Goal: Transaction & Acquisition: Obtain resource

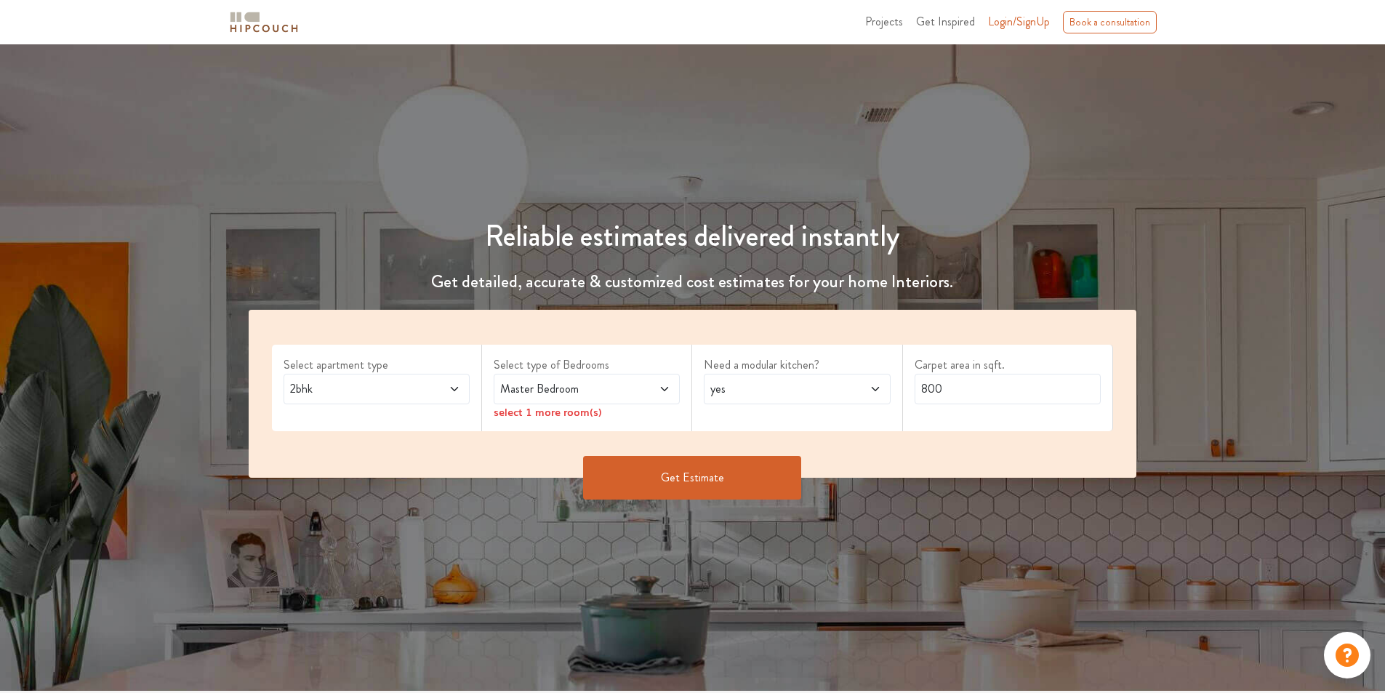
click at [459, 388] on icon at bounding box center [454, 389] width 12 height 12
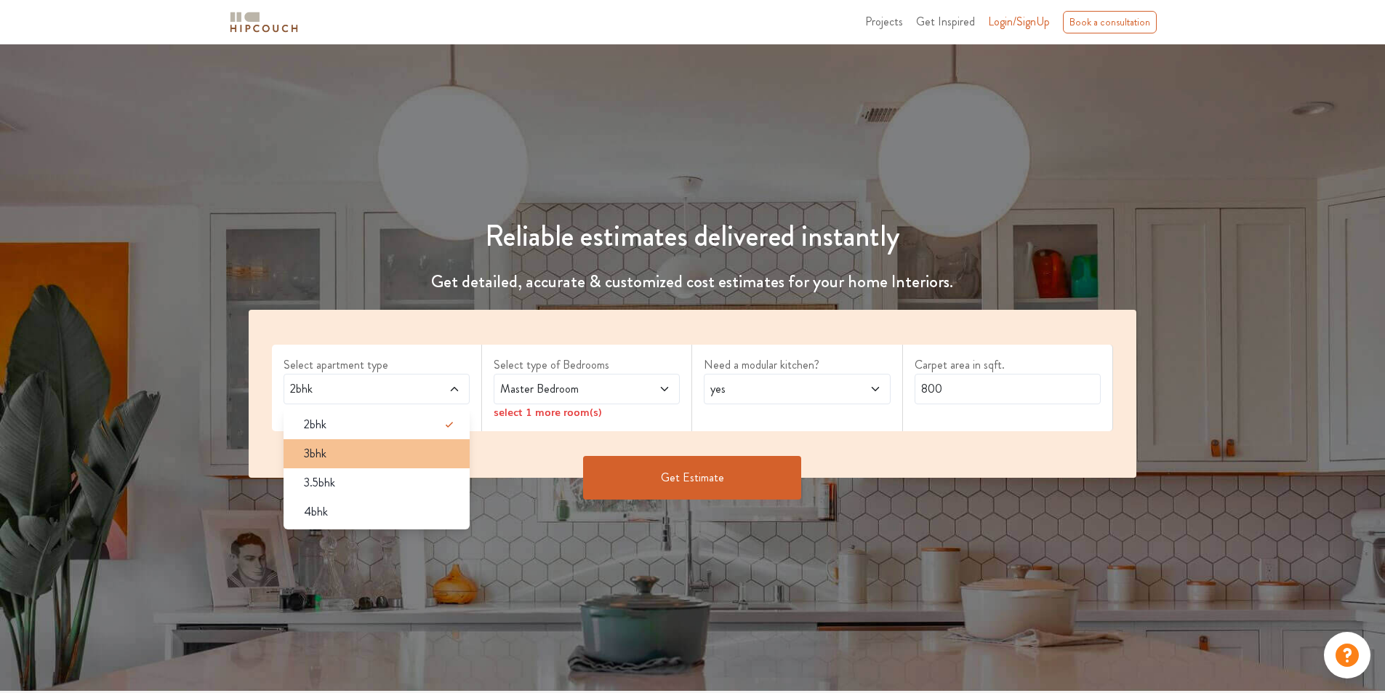
click at [391, 462] on li "3bhk" at bounding box center [376, 453] width 186 height 29
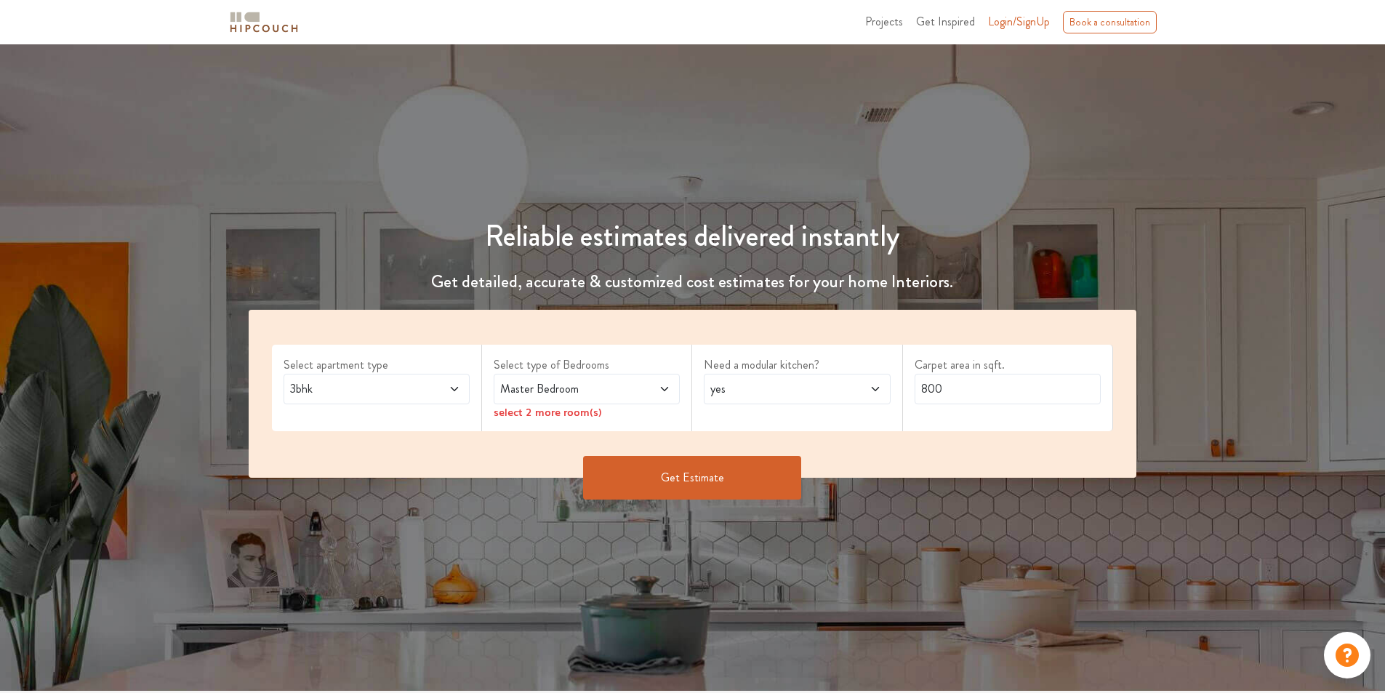
click at [612, 394] on span "Master Bedroom" at bounding box center [562, 388] width 130 height 17
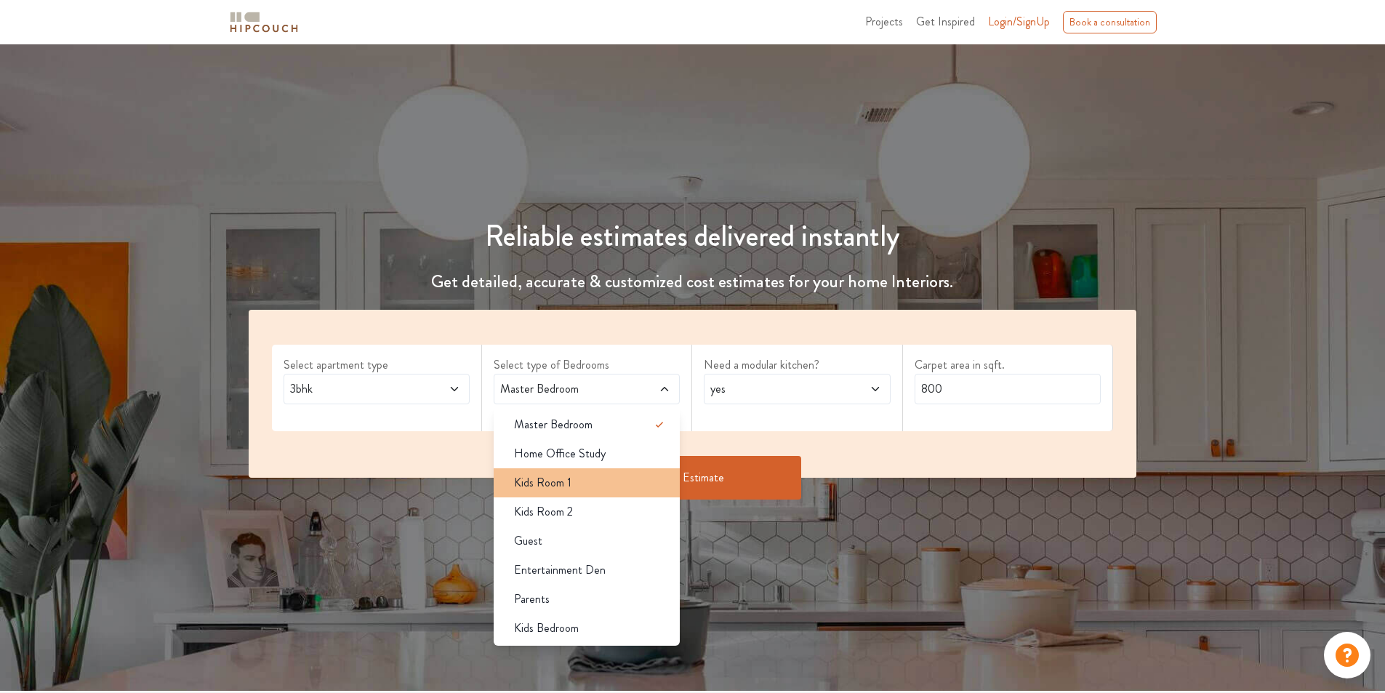
click at [568, 479] on span "Kids Room 1" at bounding box center [542, 482] width 57 height 17
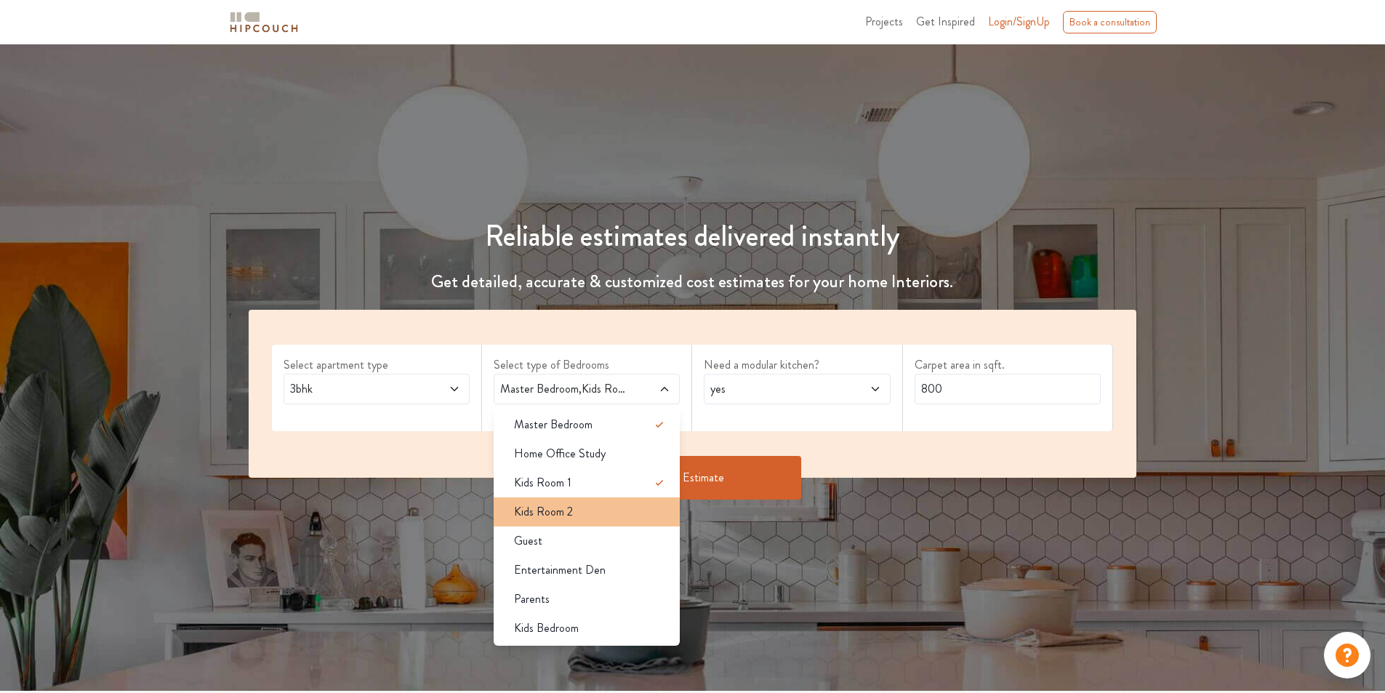
click at [565, 505] on span "Kids Room 2" at bounding box center [543, 511] width 59 height 17
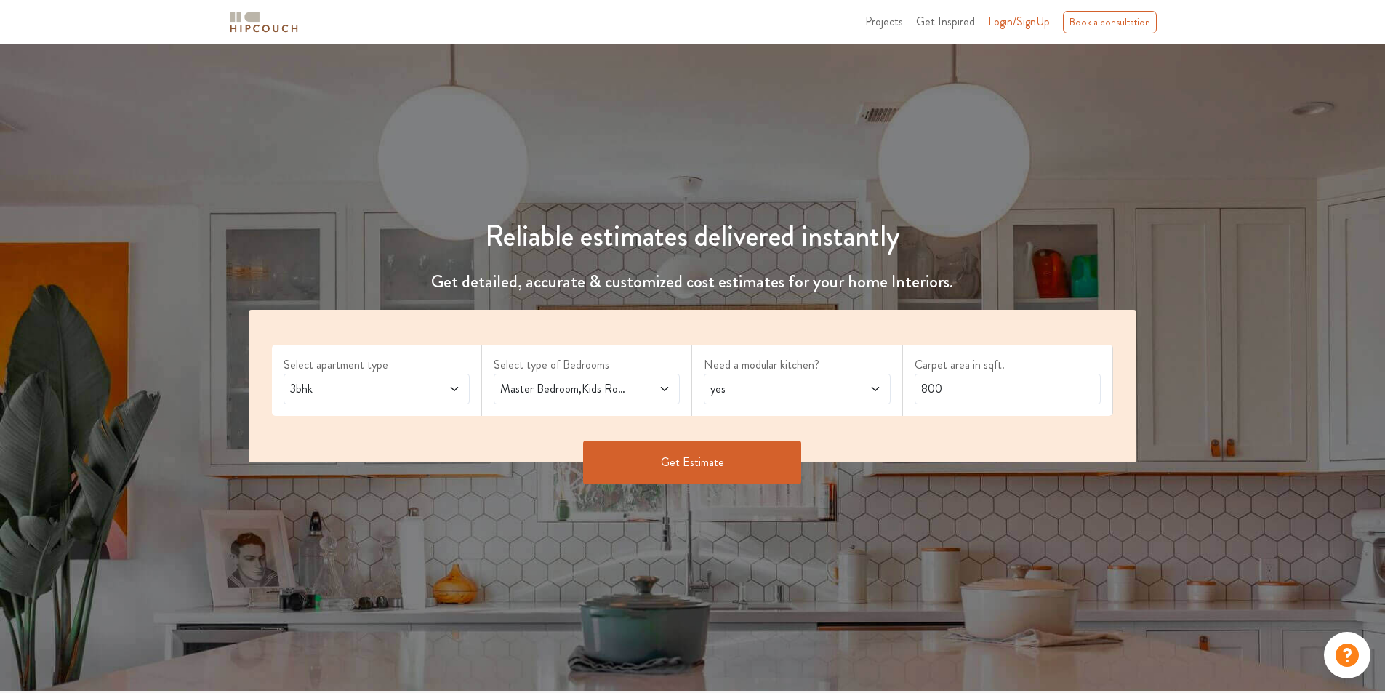
click at [651, 392] on span at bounding box center [649, 388] width 44 height 17
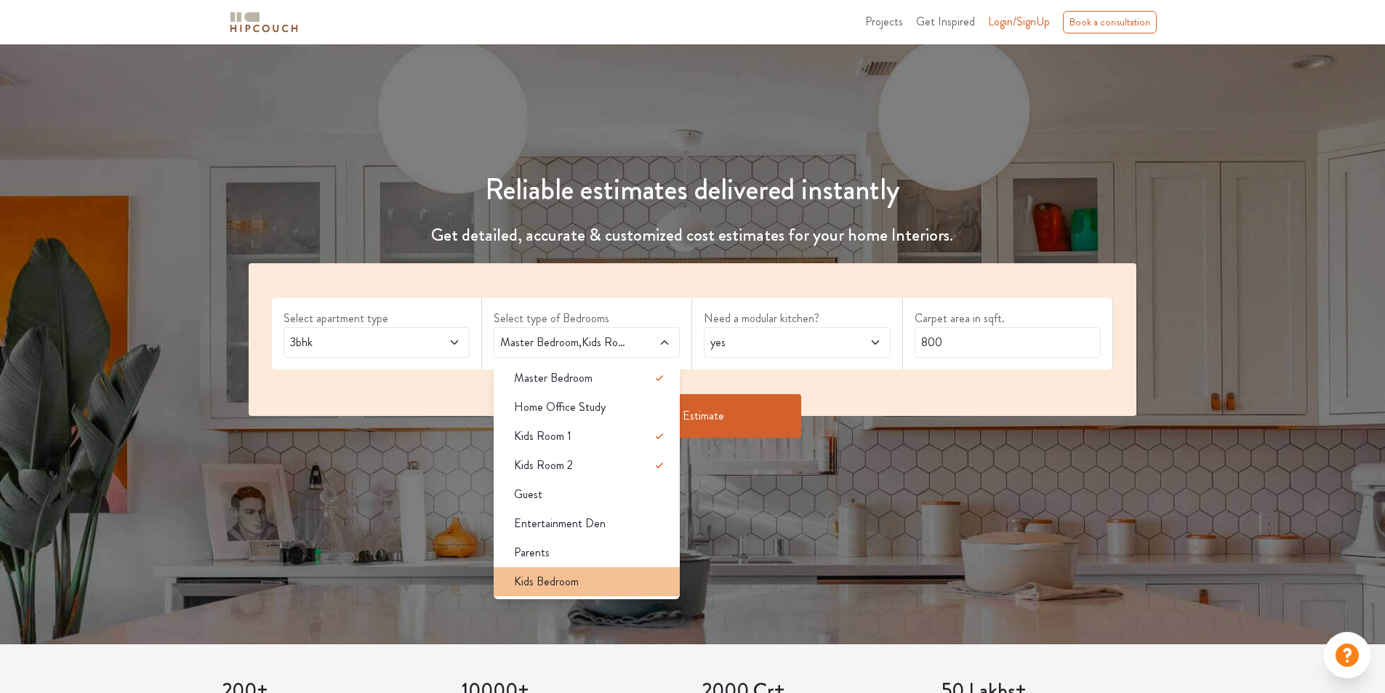
scroll to position [73, 0]
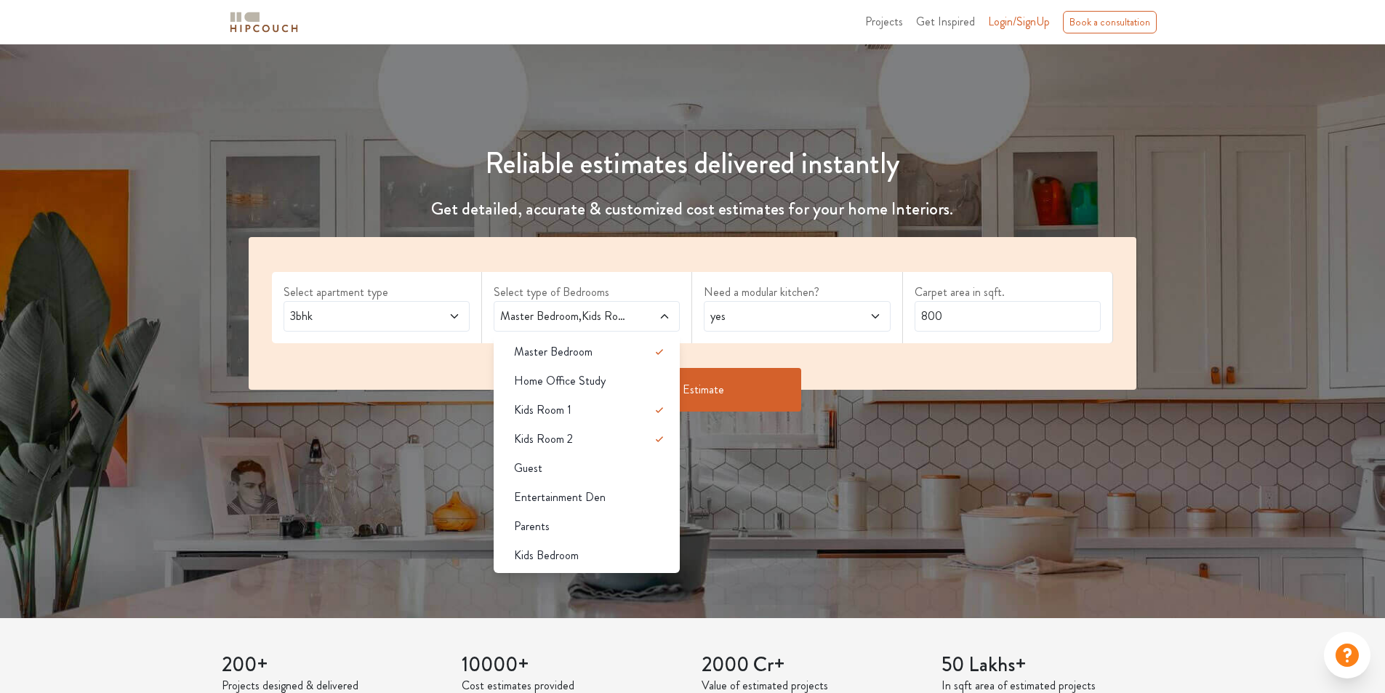
click at [797, 317] on span "yes" at bounding box center [772, 315] width 130 height 17
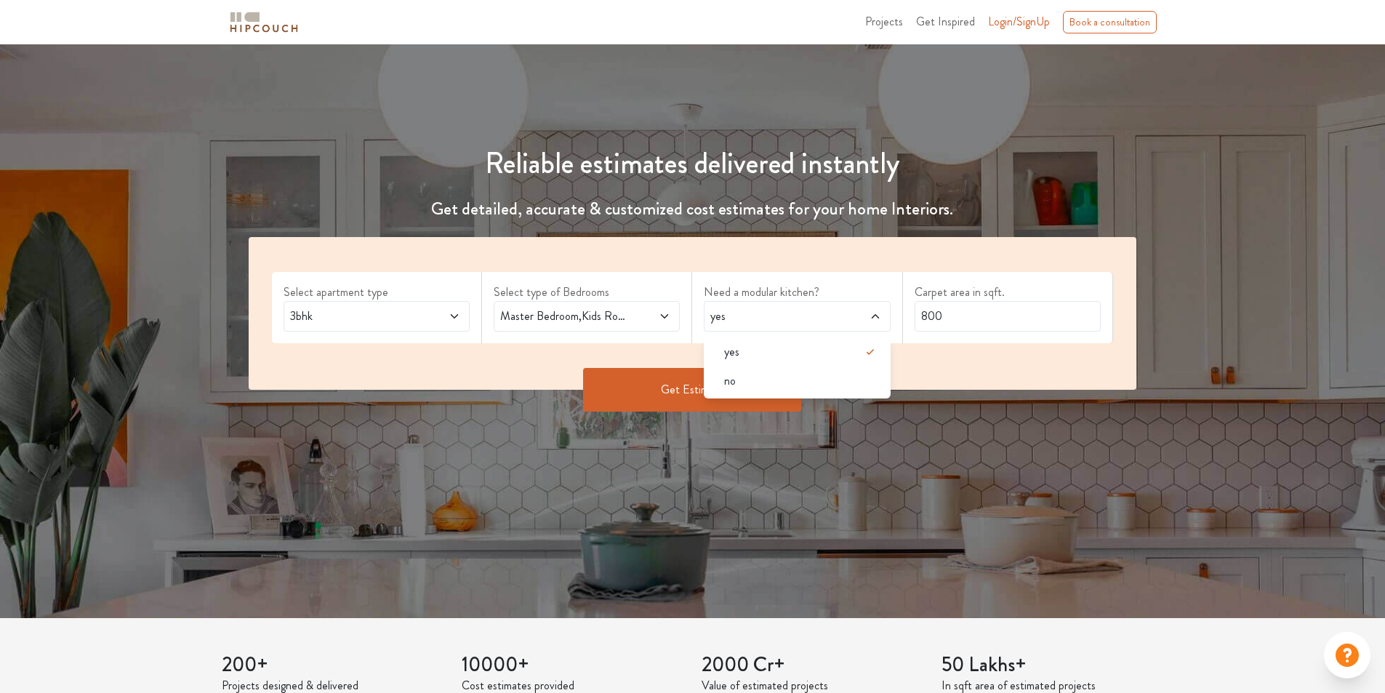
click at [797, 317] on span "yes" at bounding box center [772, 315] width 130 height 17
click at [948, 318] on input "800" at bounding box center [1007, 316] width 186 height 31
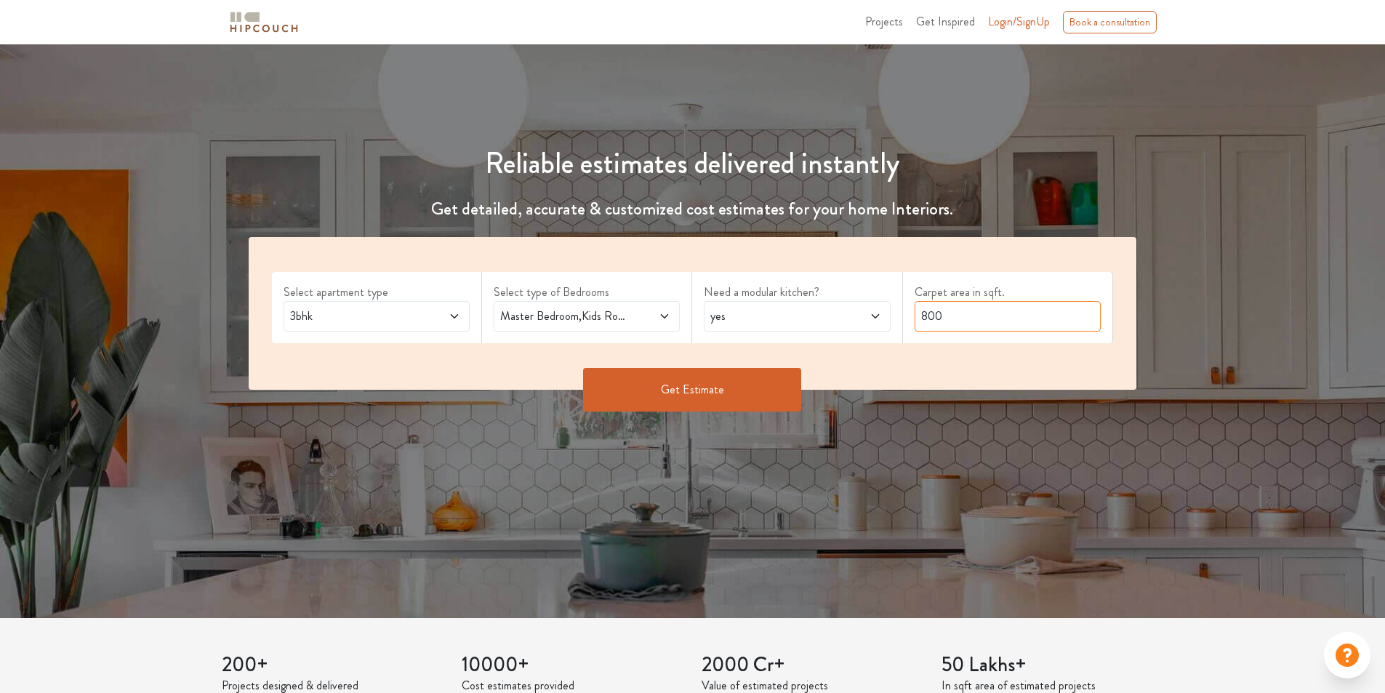
drag, startPoint x: 963, startPoint y: 316, endPoint x: 907, endPoint y: 316, distance: 56.0
click at [907, 316] on div "Carpet area in sqft. 800" at bounding box center [1008, 307] width 210 height 71
click at [954, 368] on div "Get Estimate" at bounding box center [693, 390] width 906 height 44
drag, startPoint x: 953, startPoint y: 317, endPoint x: 898, endPoint y: 318, distance: 55.3
click at [898, 318] on div "Select apartment type 3bhk Select type of Bedrooms Master Bedroom,Kids Room 1,K…" at bounding box center [693, 313] width 888 height 153
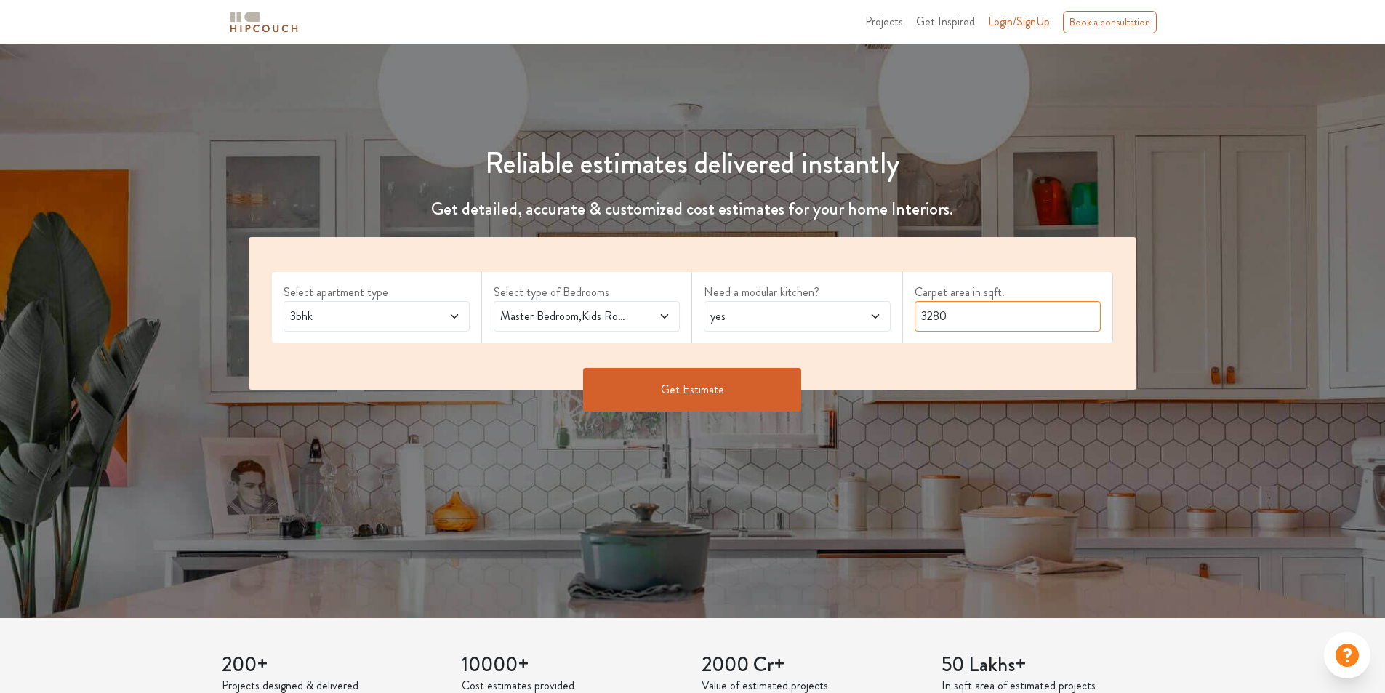
type input "3280"
click at [690, 403] on button "Get Estimate" at bounding box center [692, 390] width 218 height 44
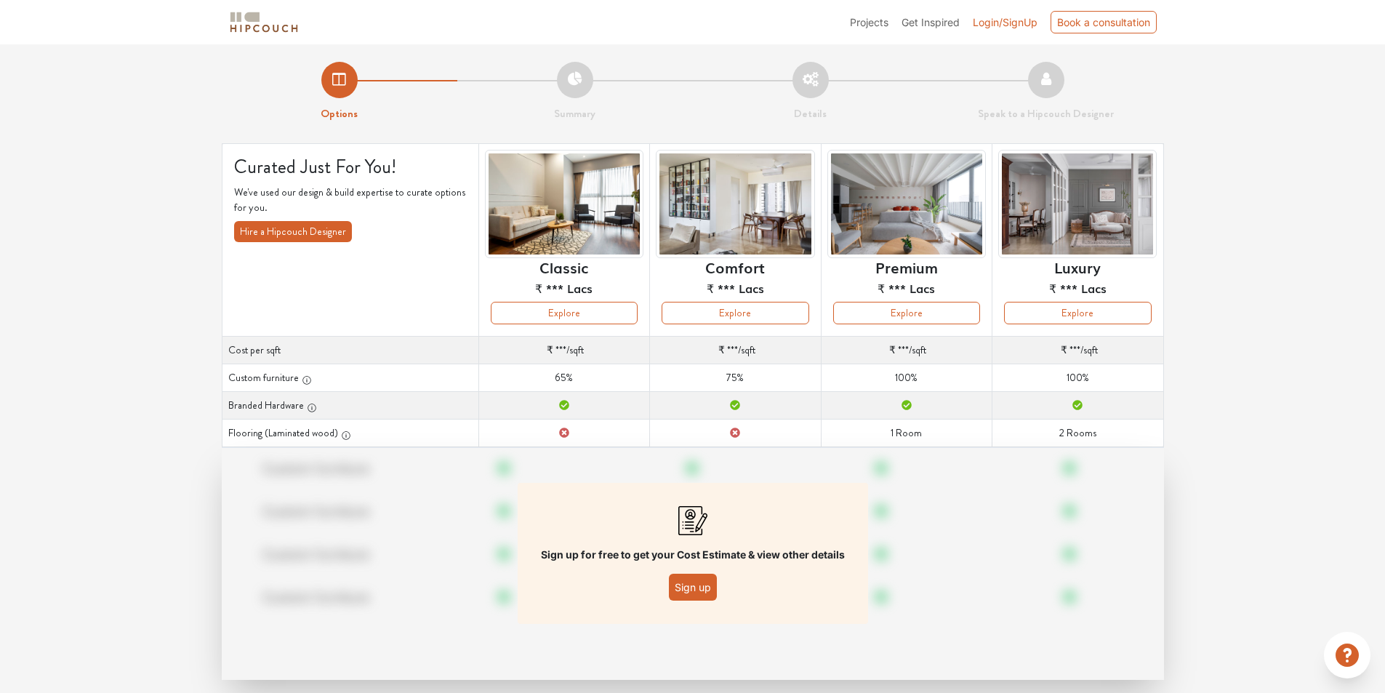
click at [693, 592] on button "Sign up" at bounding box center [693, 586] width 48 height 27
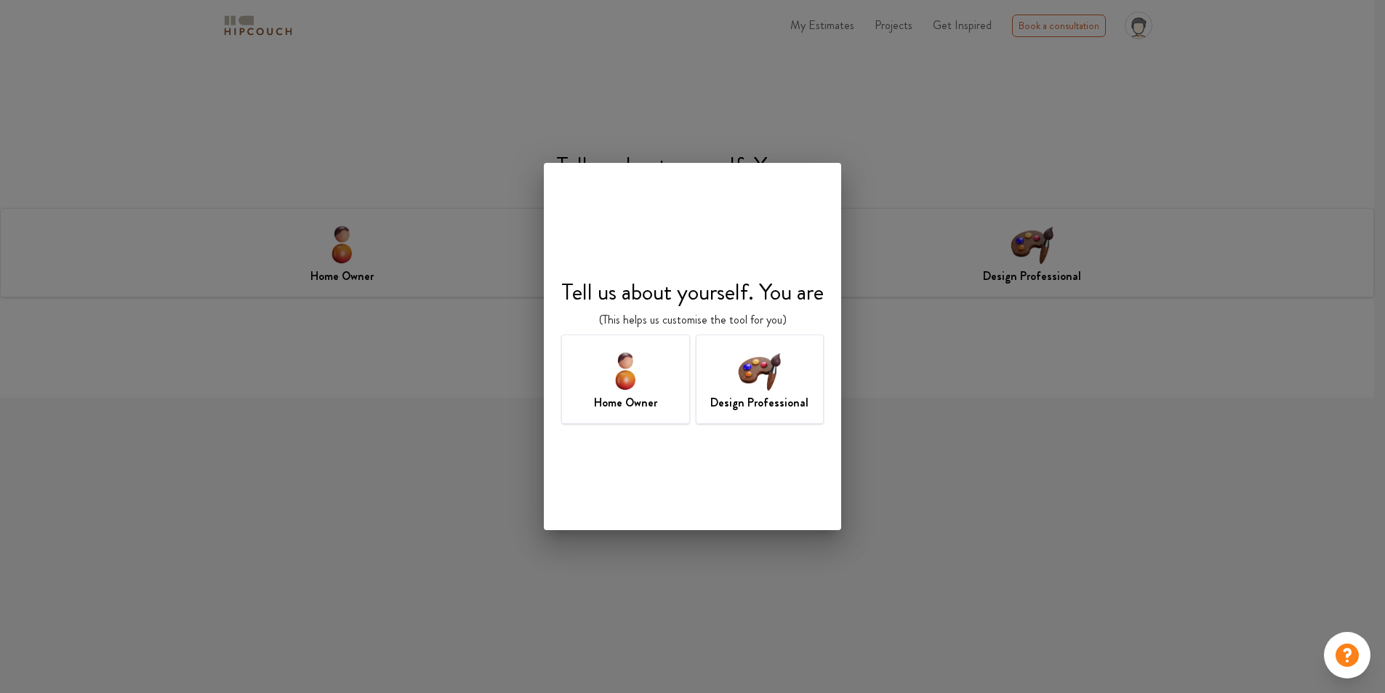
click at [748, 395] on h7 "Design Professional" at bounding box center [759, 402] width 98 height 17
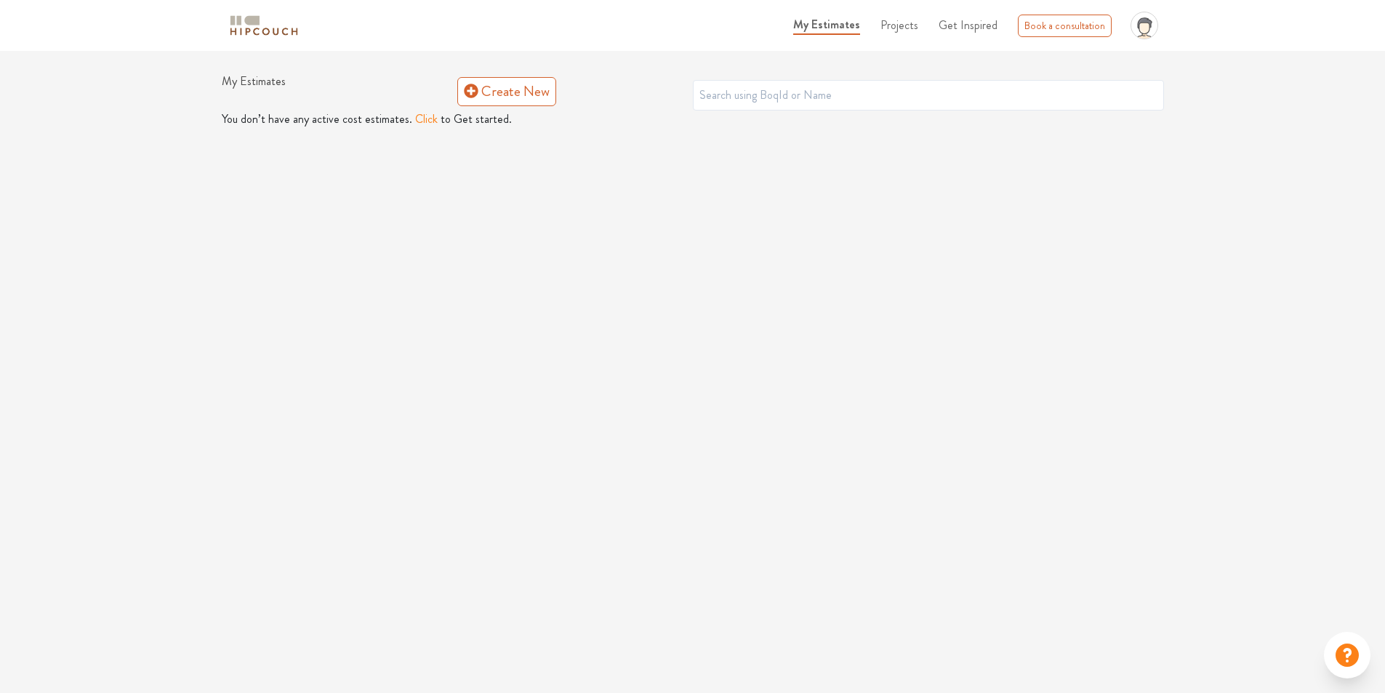
click at [423, 124] on button "Click" at bounding box center [426, 118] width 23 height 17
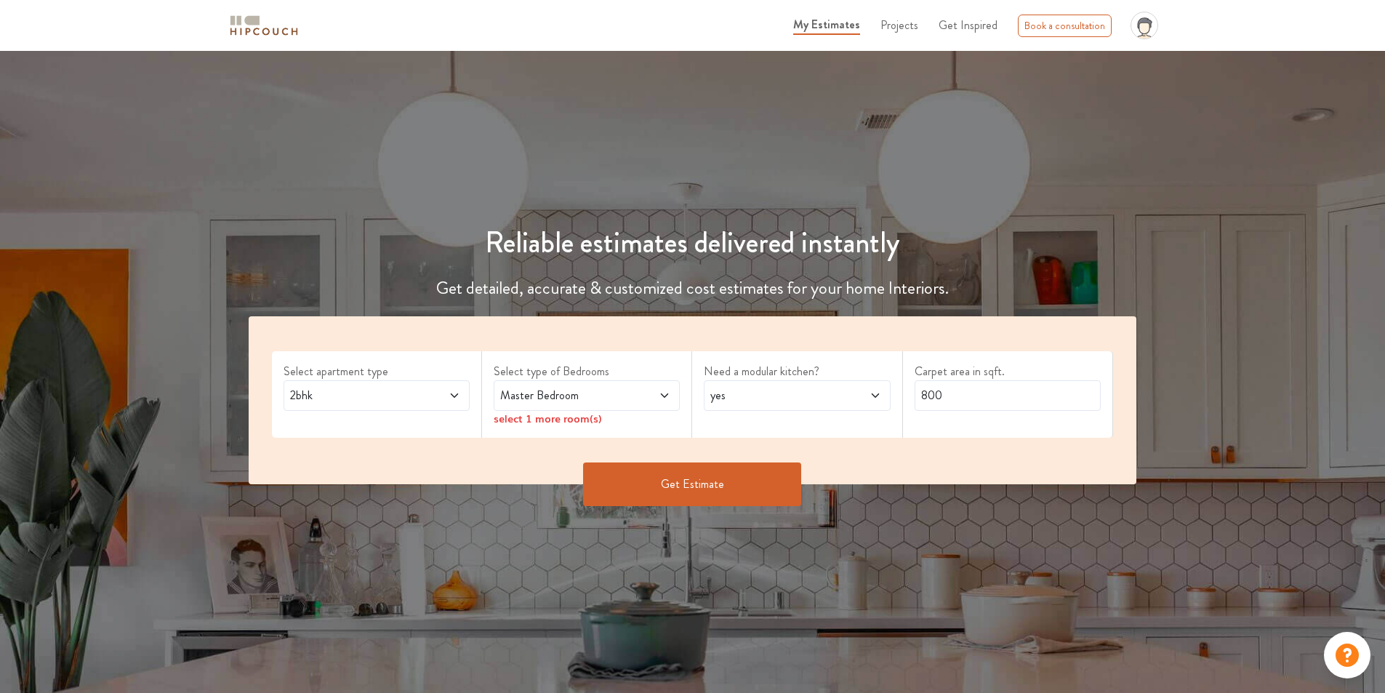
click at [565, 387] on span "Master Bedroom" at bounding box center [562, 395] width 130 height 17
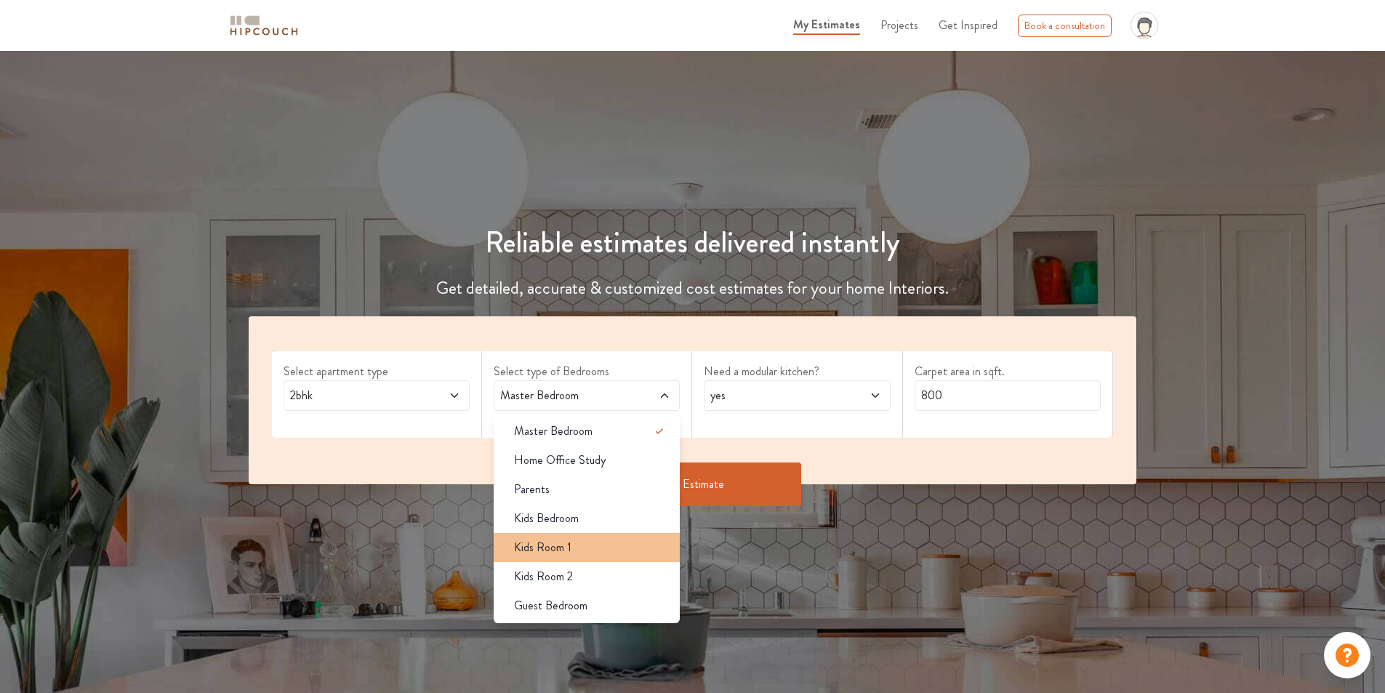
click at [568, 542] on span "Kids Room 1" at bounding box center [542, 547] width 57 height 17
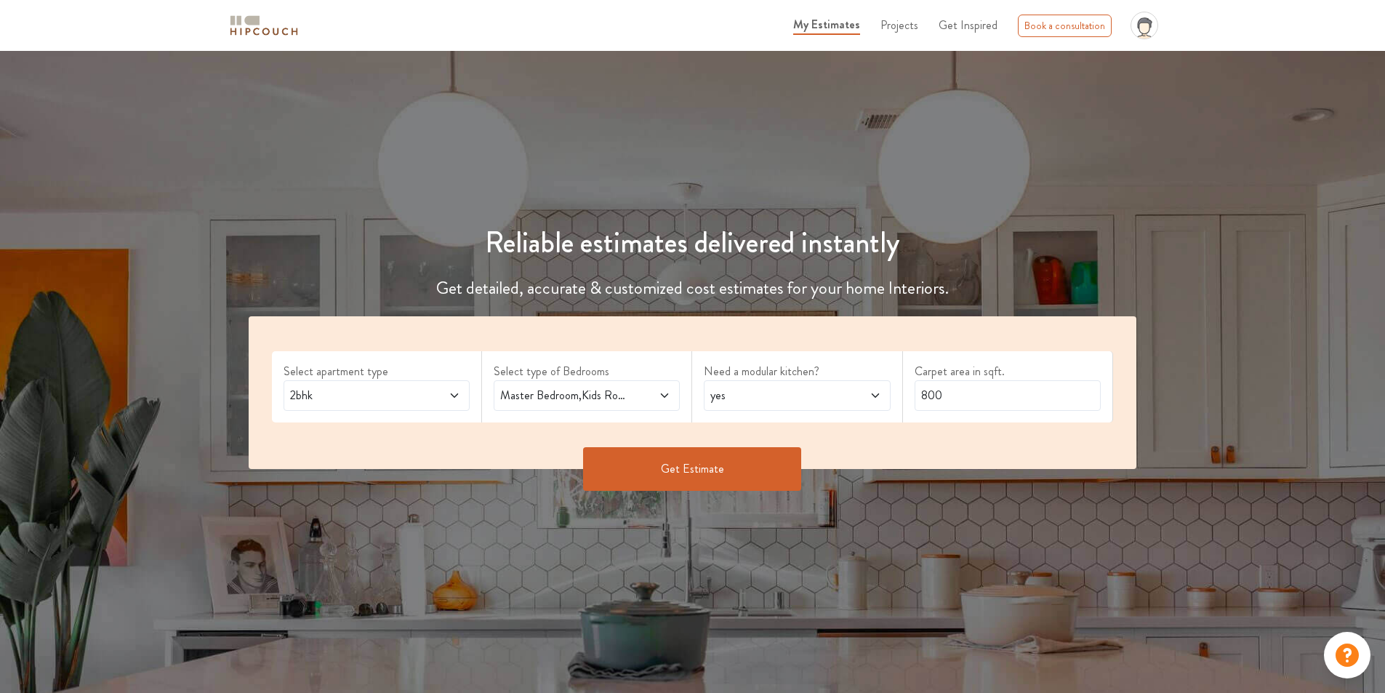
click at [594, 398] on span "Master Bedroom,Kids Room 1" at bounding box center [562, 395] width 130 height 17
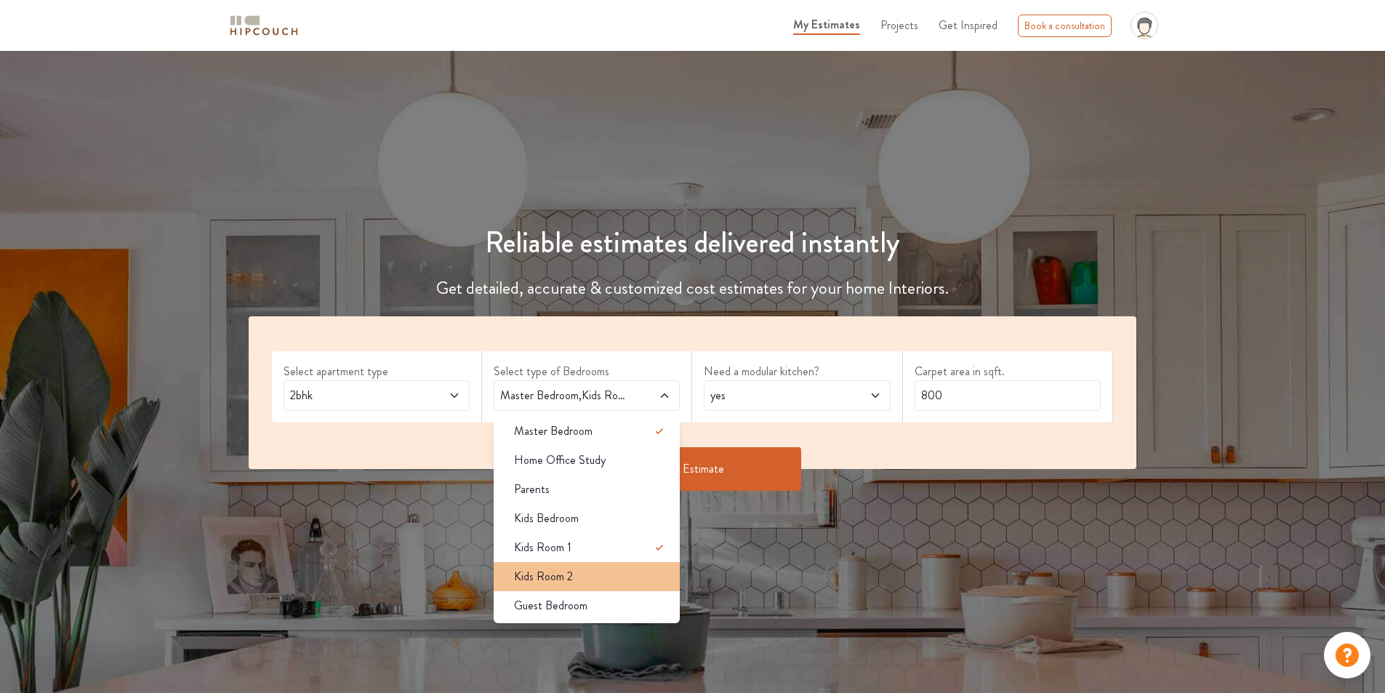
click at [578, 565] on li "Kids Room 2" at bounding box center [587, 576] width 186 height 29
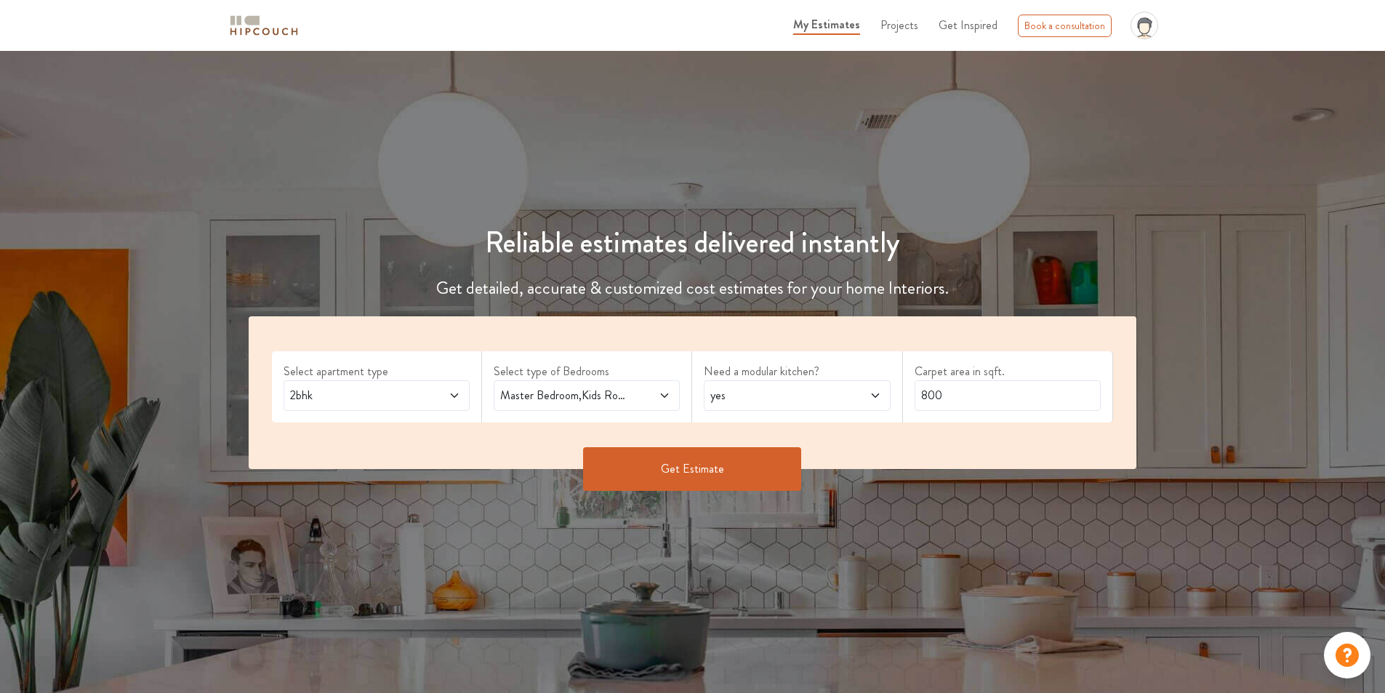
click at [462, 392] on div "2bhk" at bounding box center [376, 395] width 186 height 31
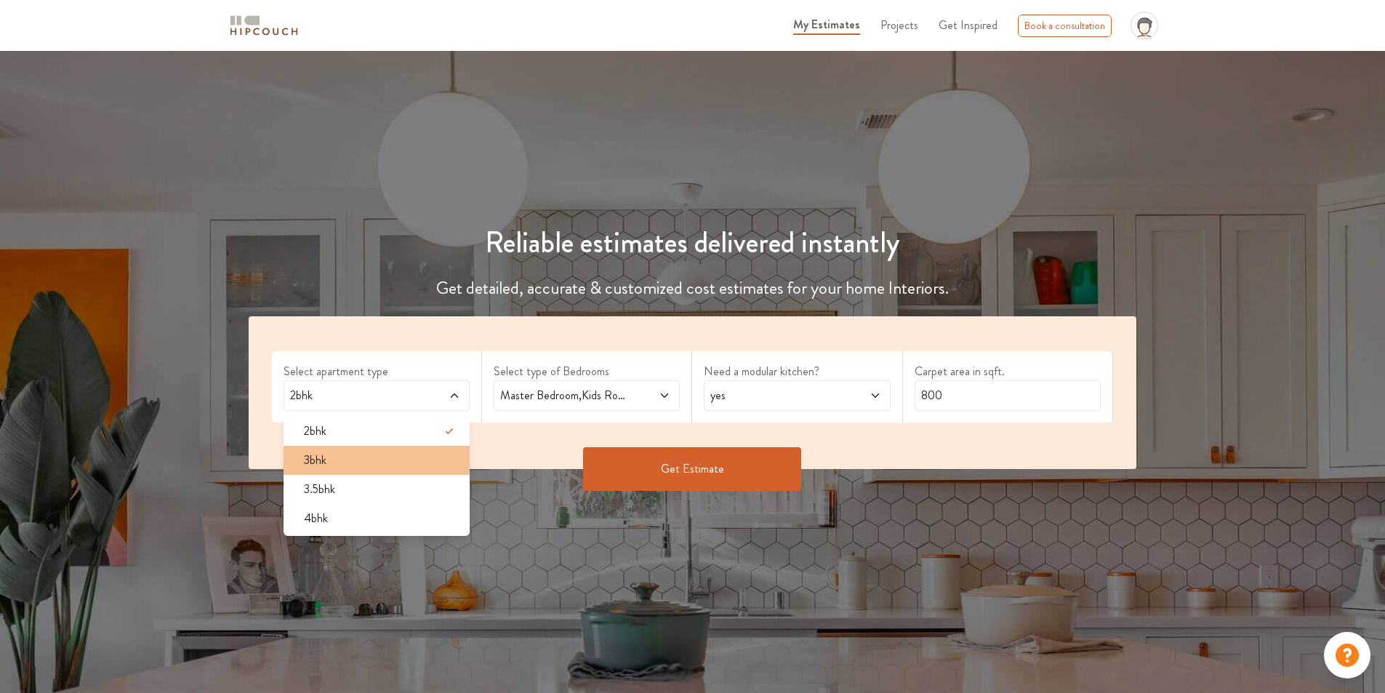
click at [405, 461] on div "3bhk" at bounding box center [380, 459] width 177 height 17
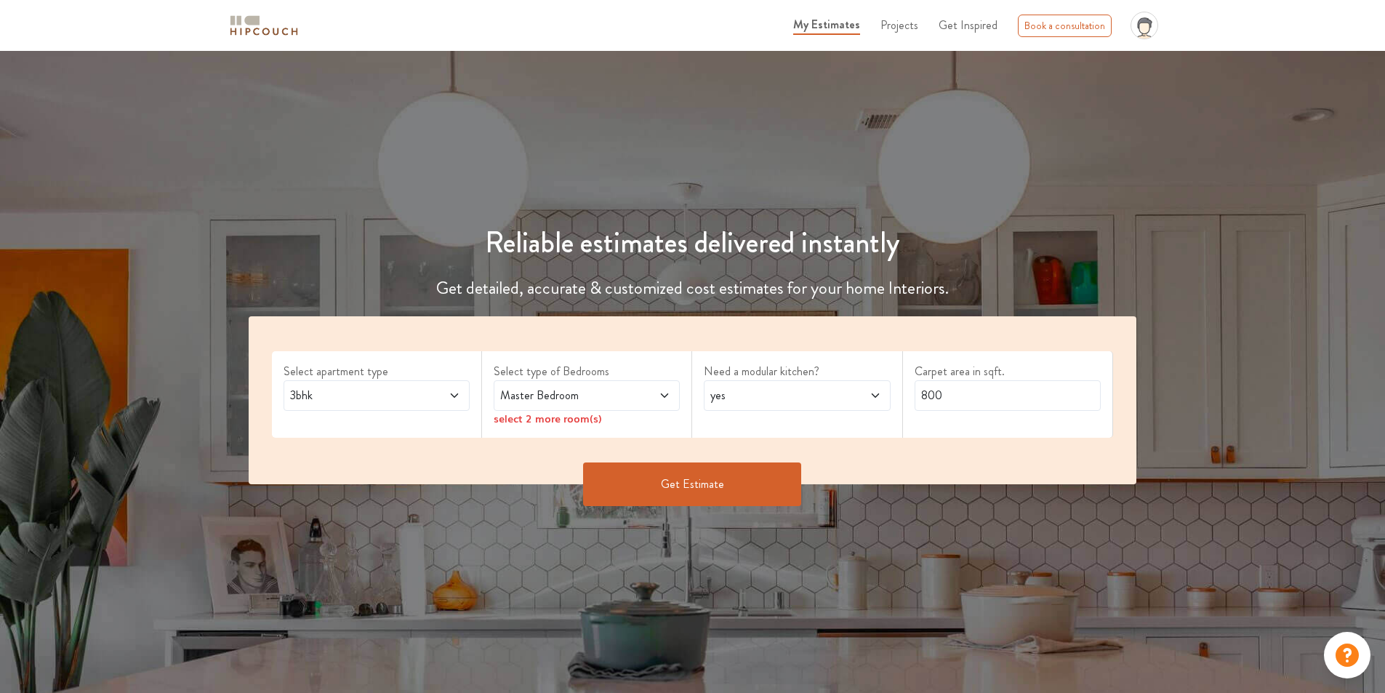
click at [621, 396] on span "Master Bedroom" at bounding box center [562, 395] width 130 height 17
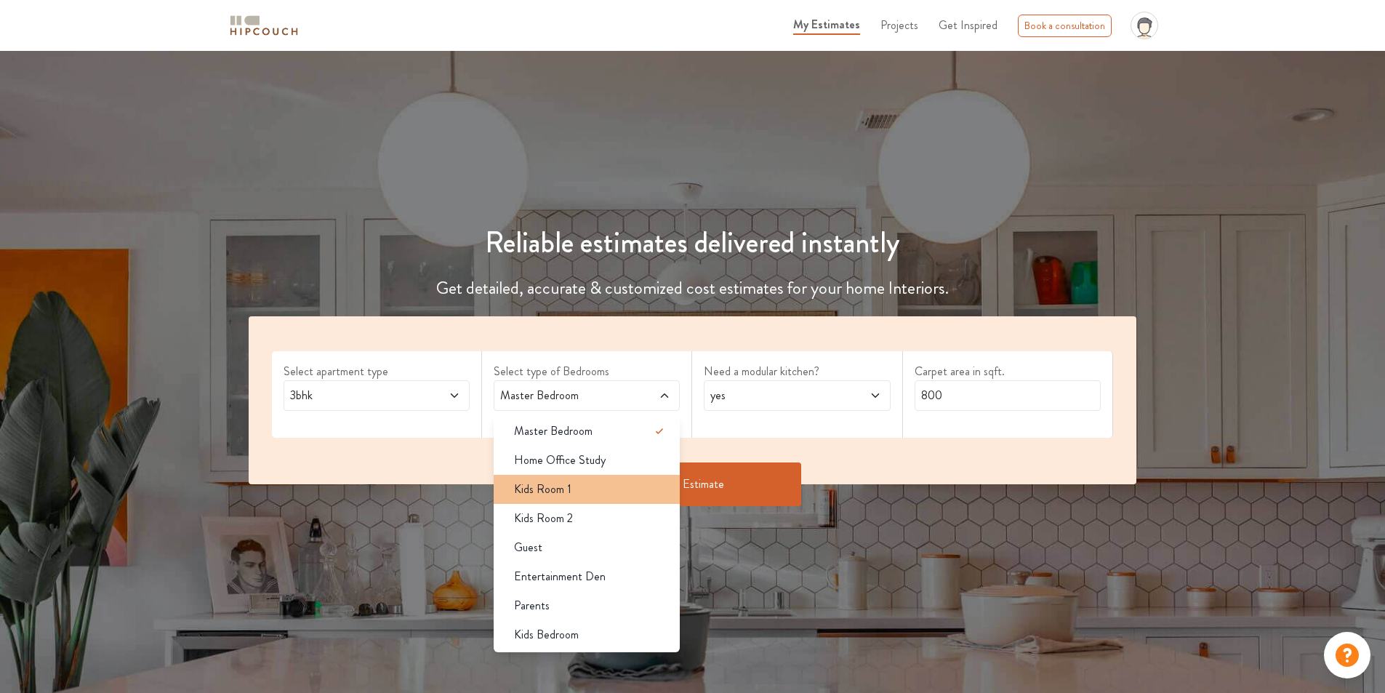
click at [591, 501] on li "Kids Room 1" at bounding box center [587, 489] width 186 height 29
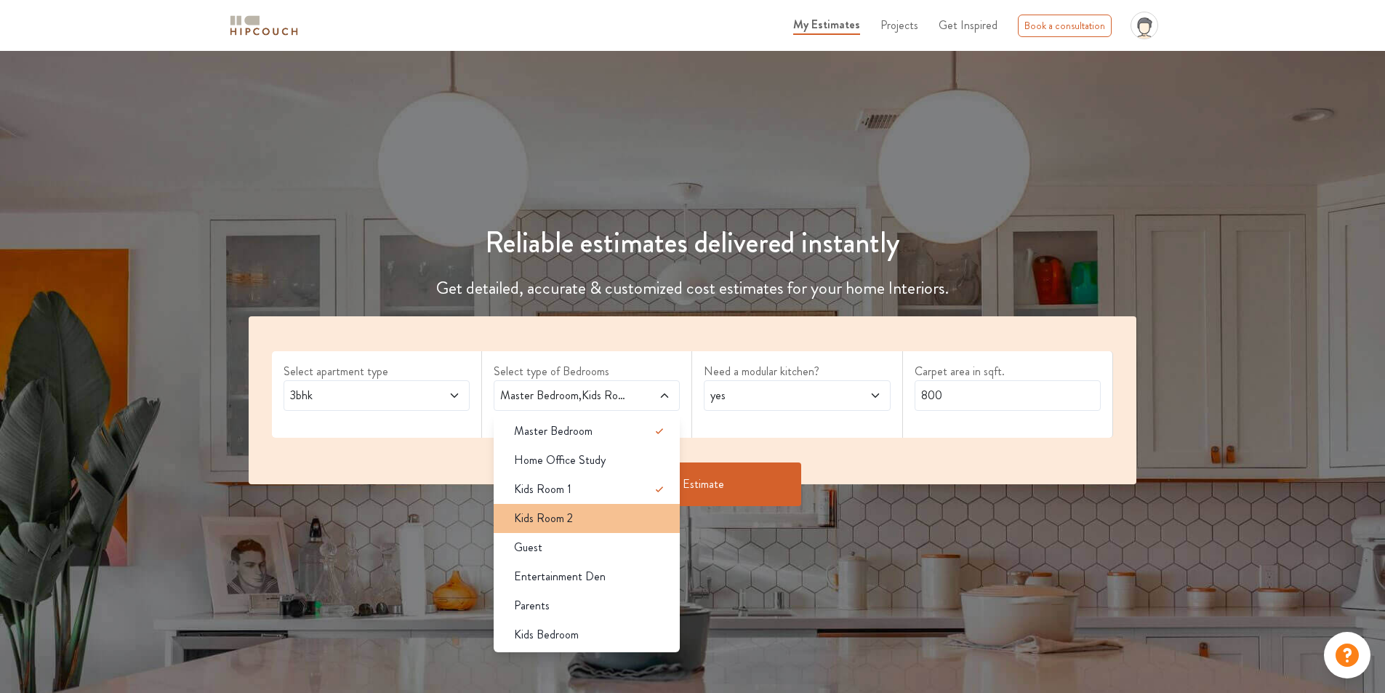
click at [597, 515] on div "Kids Room 2" at bounding box center [590, 518] width 177 height 17
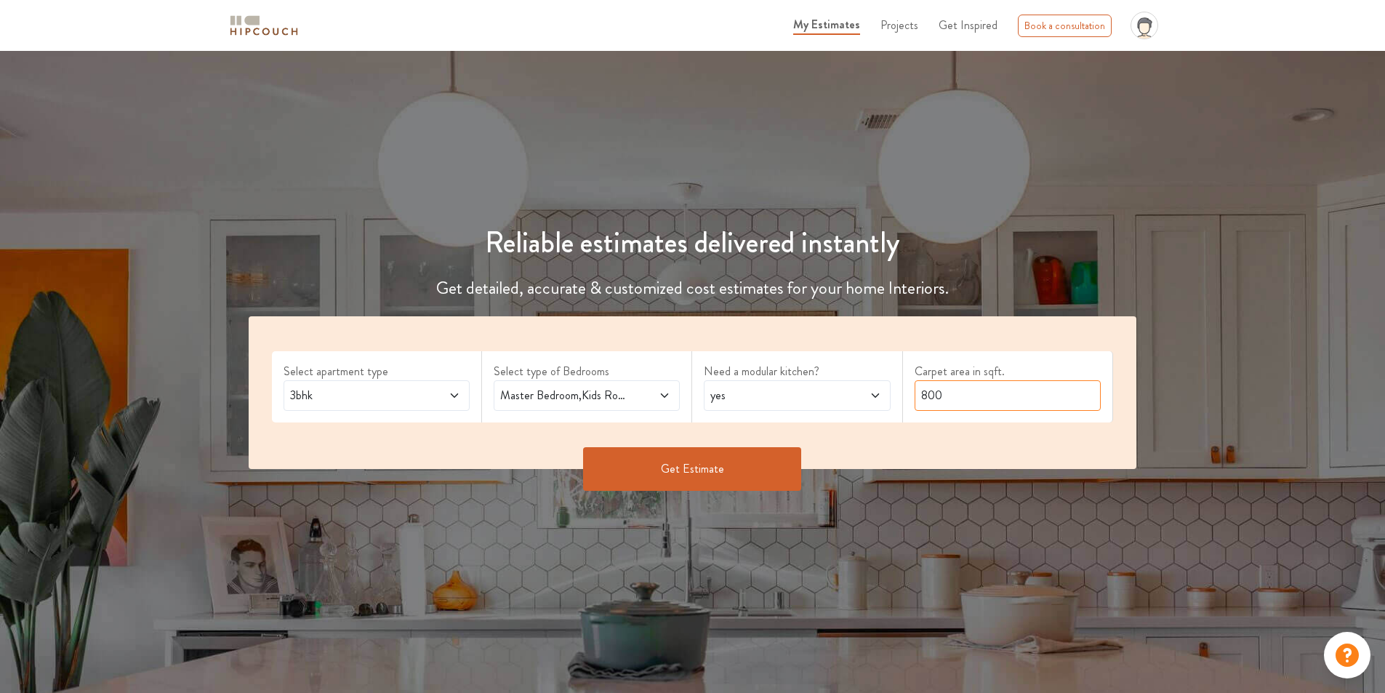
drag, startPoint x: 954, startPoint y: 398, endPoint x: 879, endPoint y: 398, distance: 74.1
click at [879, 398] on div "Select apartment type 3bhk Select type of Bedrooms Master Bedroom,Kids Room 1,K…" at bounding box center [693, 392] width 888 height 153
type input "3280"
click at [754, 458] on button "Get Estimate" at bounding box center [692, 469] width 218 height 44
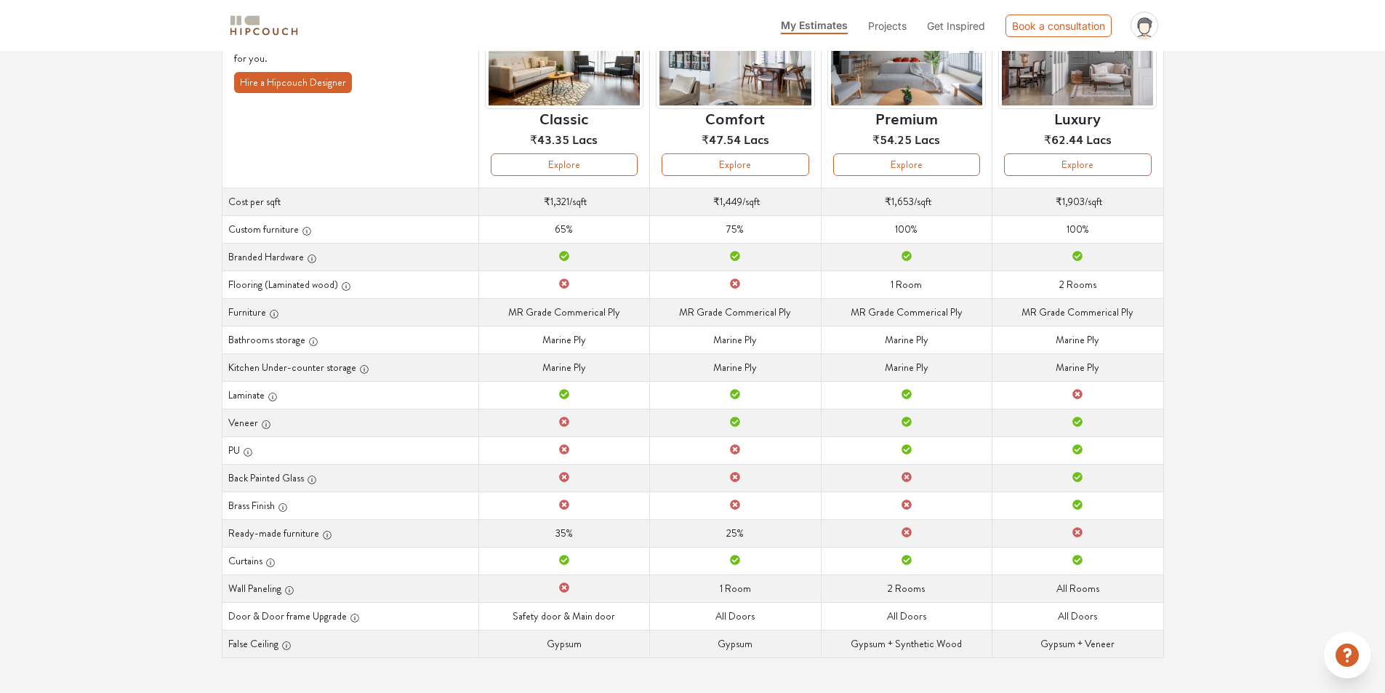
scroll to position [10, 0]
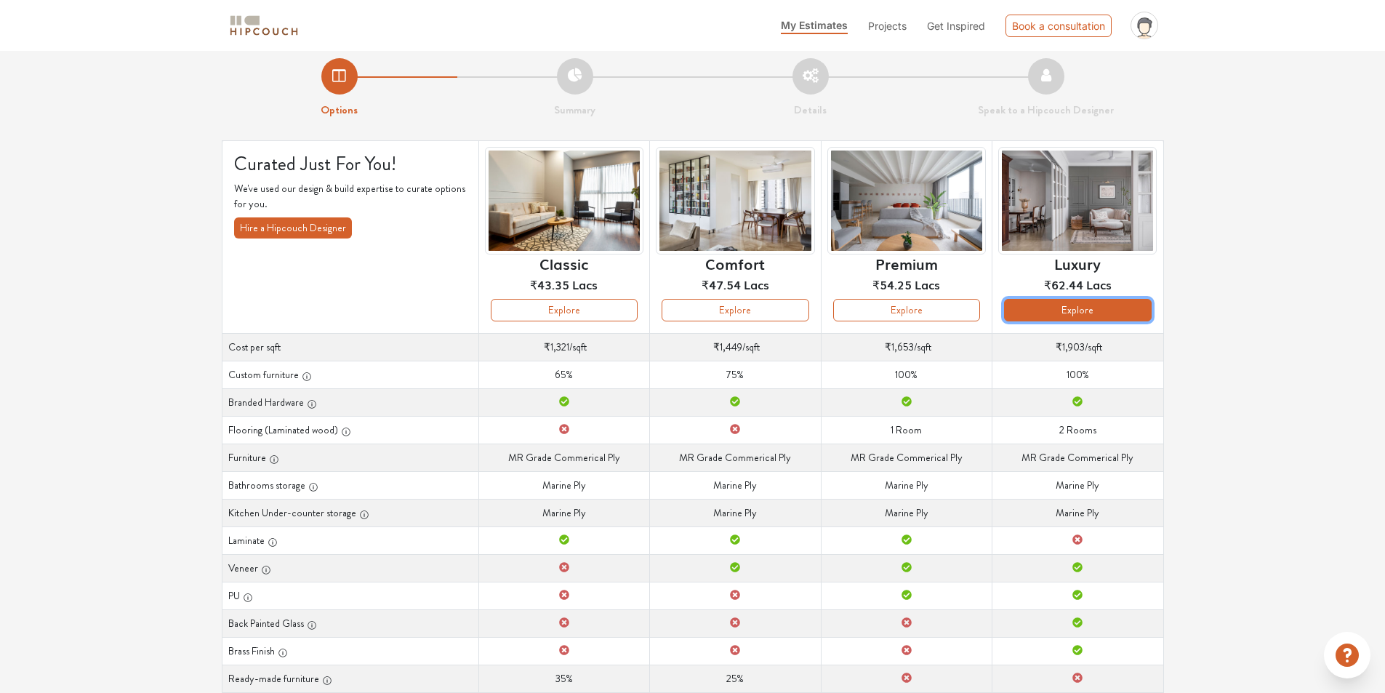
click at [1047, 307] on button "Explore" at bounding box center [1077, 310] width 147 height 23
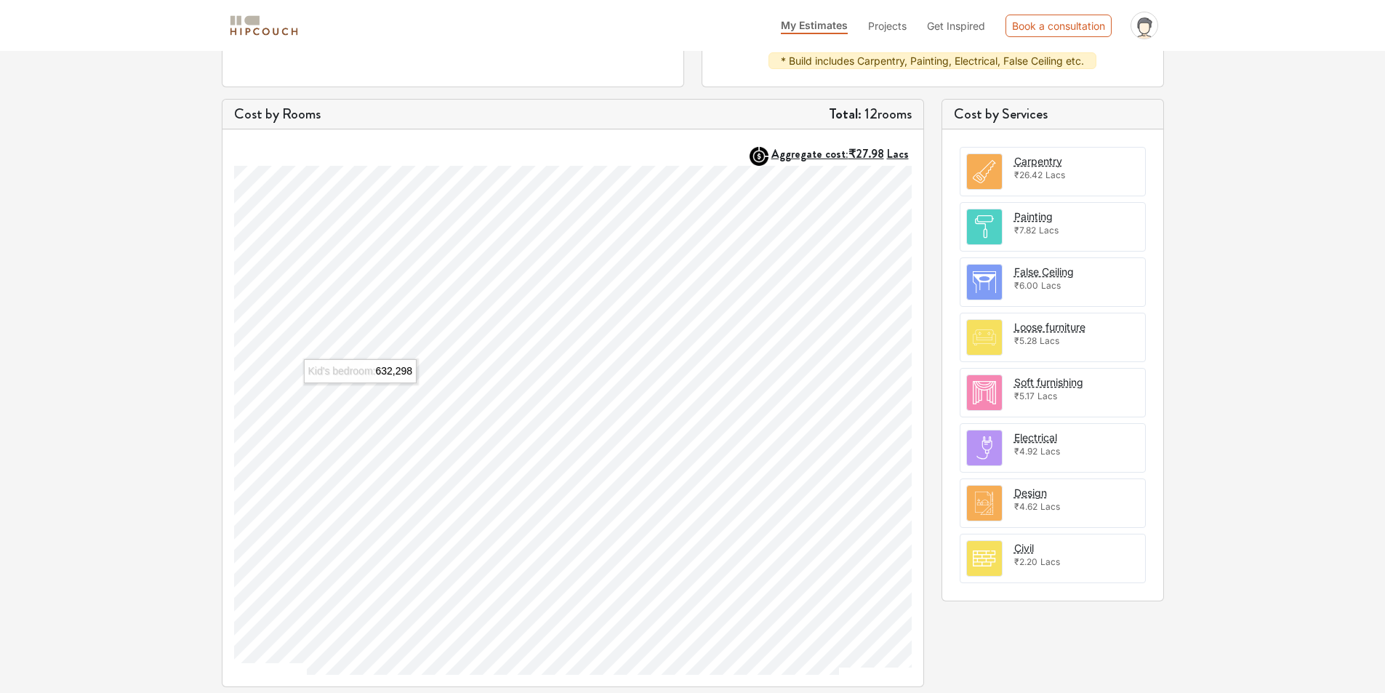
scroll to position [166, 0]
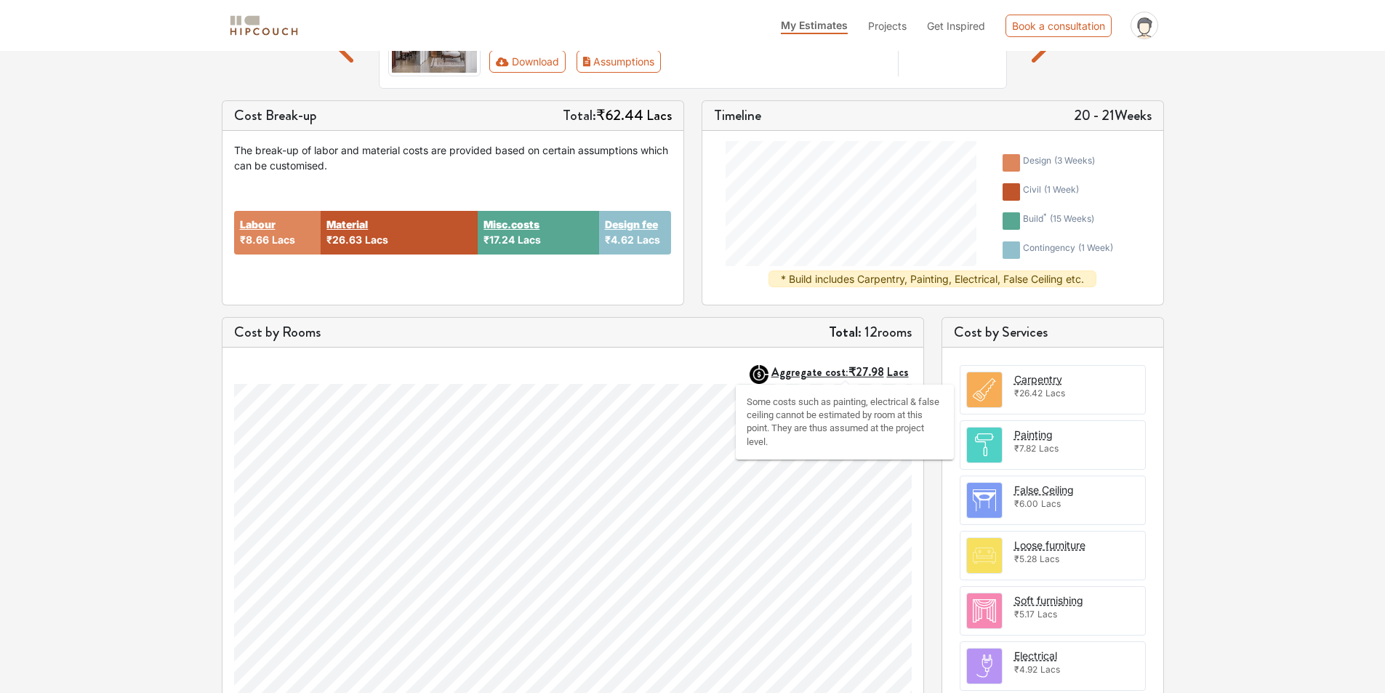
click at [822, 373] on strong "Aggregate cost: ₹27.98 Lacs" at bounding box center [839, 371] width 137 height 17
click at [693, 306] on div "Cost Break-up Total: ₹62.44 Lacs The break-up of labor and material costs are p…" at bounding box center [692, 208] width 959 height 217
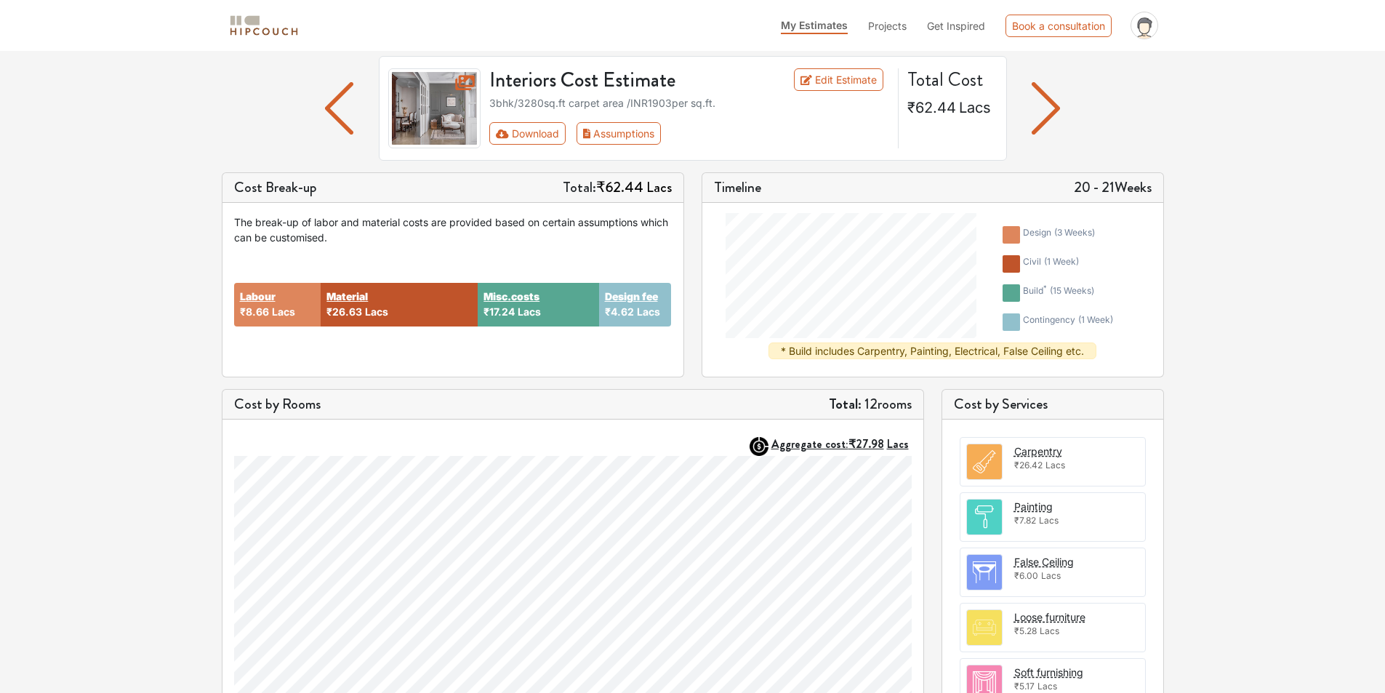
scroll to position [0, 0]
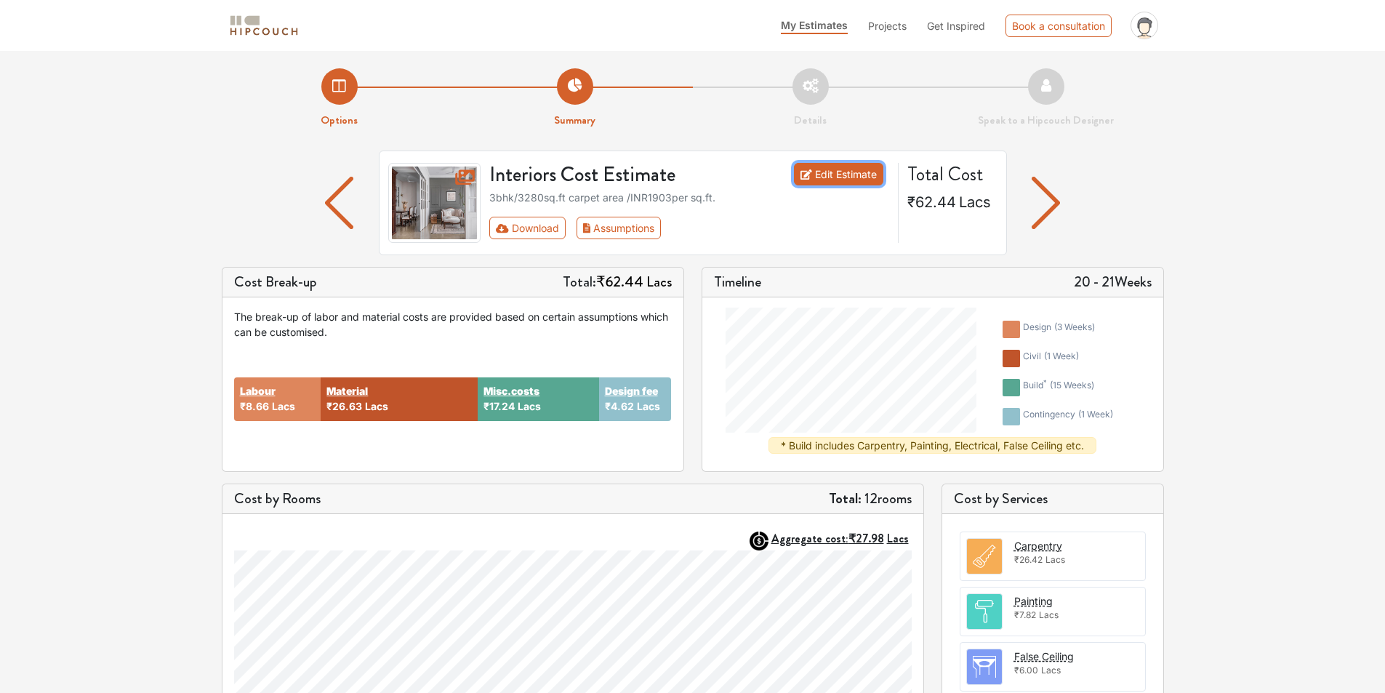
click at [820, 180] on link "Edit Estimate" at bounding box center [838, 174] width 89 height 23
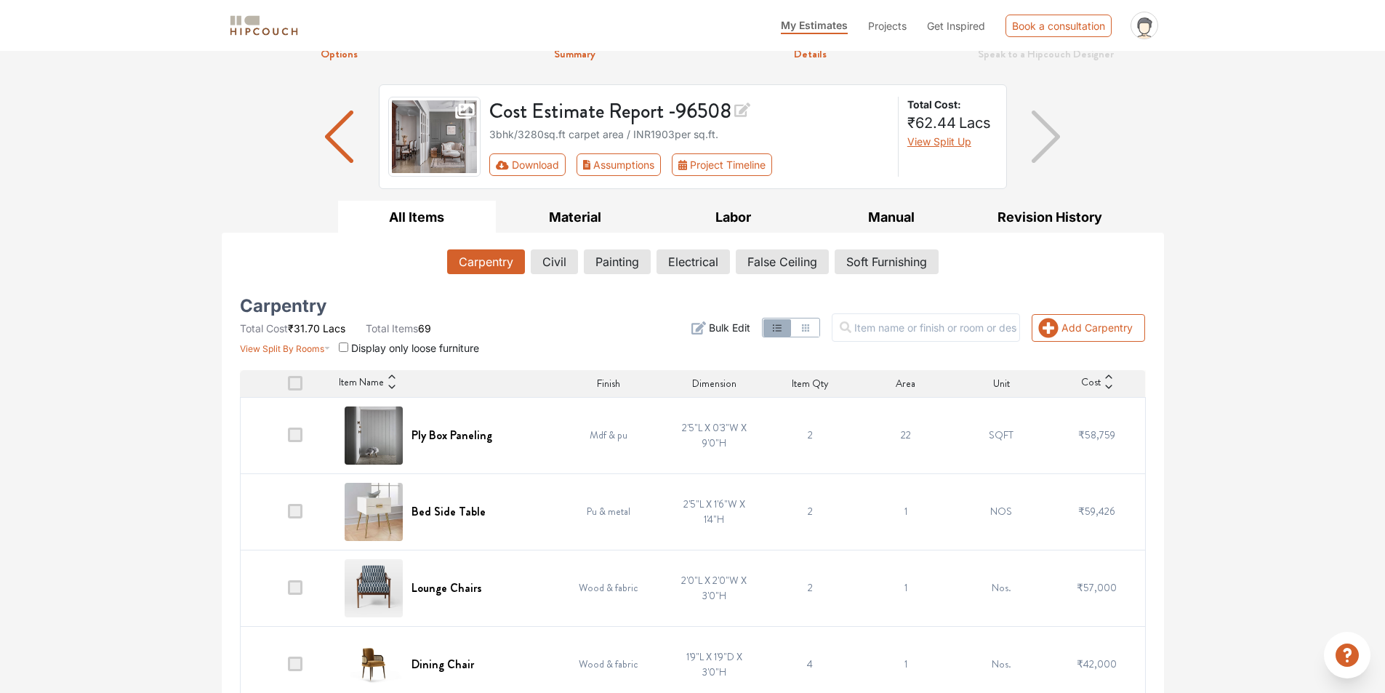
scroll to position [145, 0]
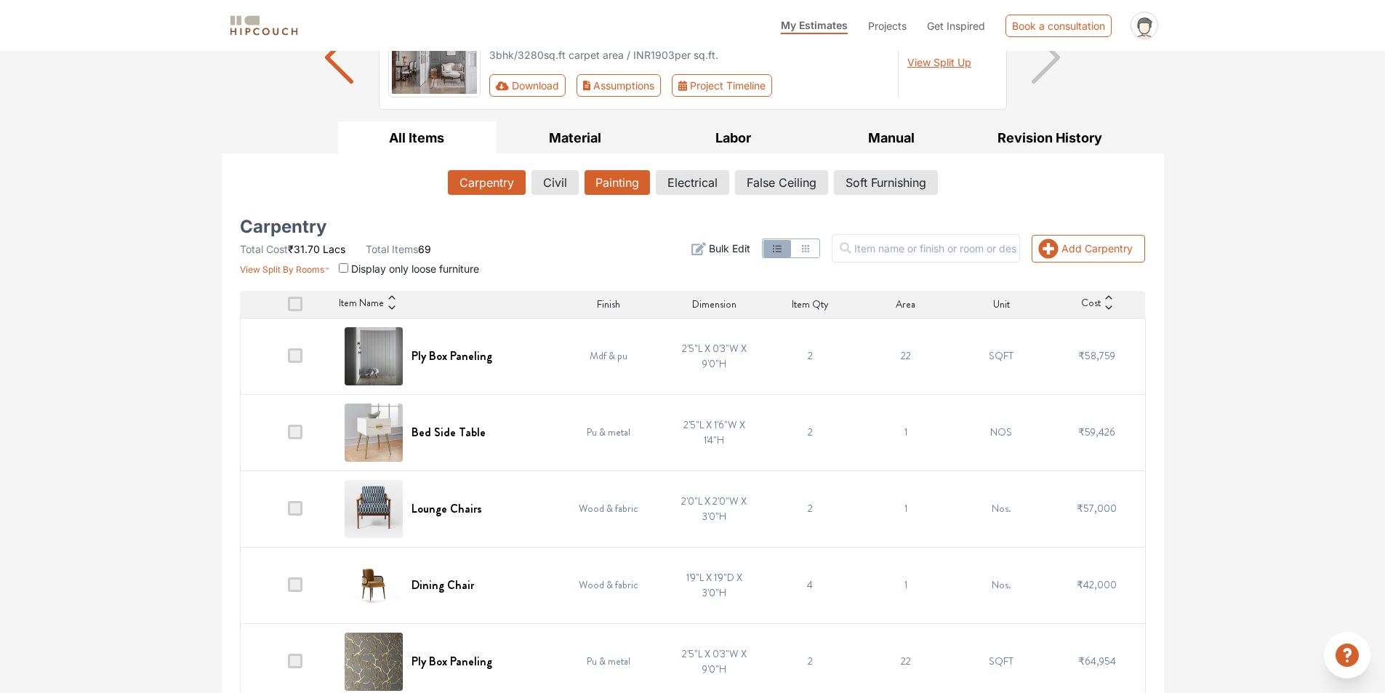
click at [596, 178] on button "Painting" at bounding box center [616, 182] width 65 height 25
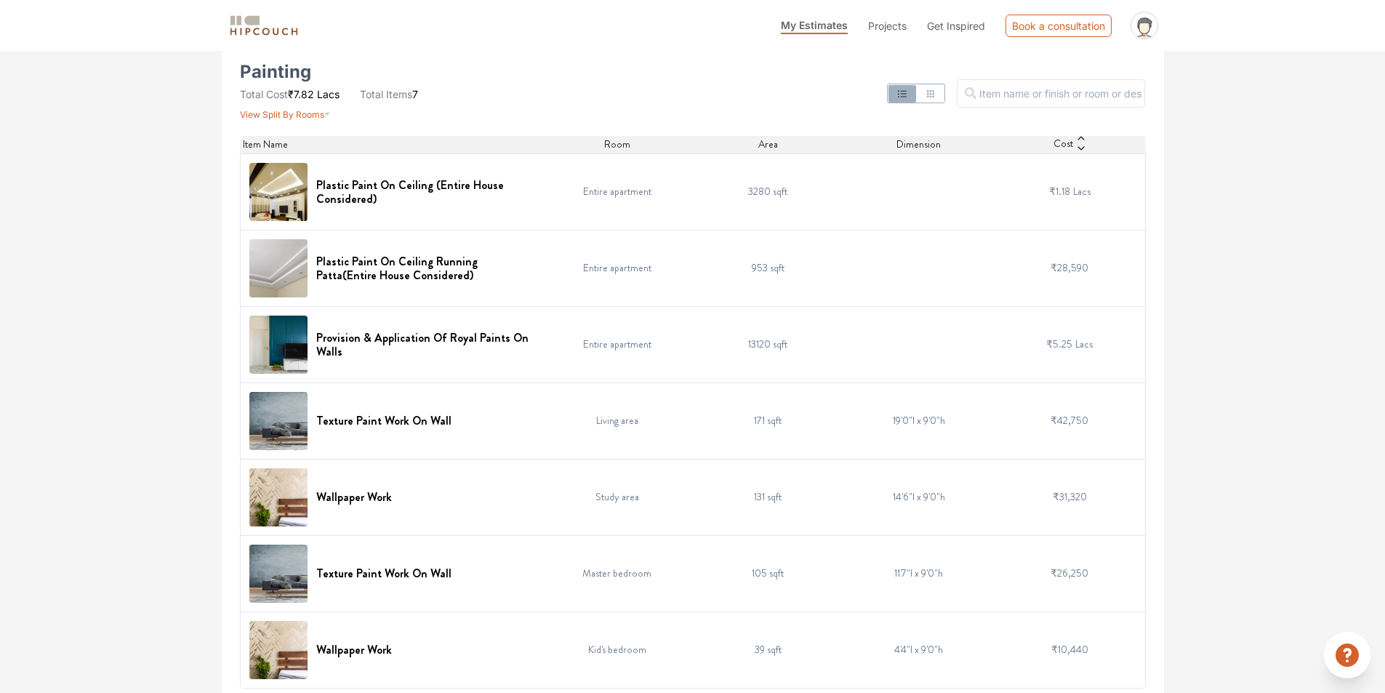
scroll to position [307, 0]
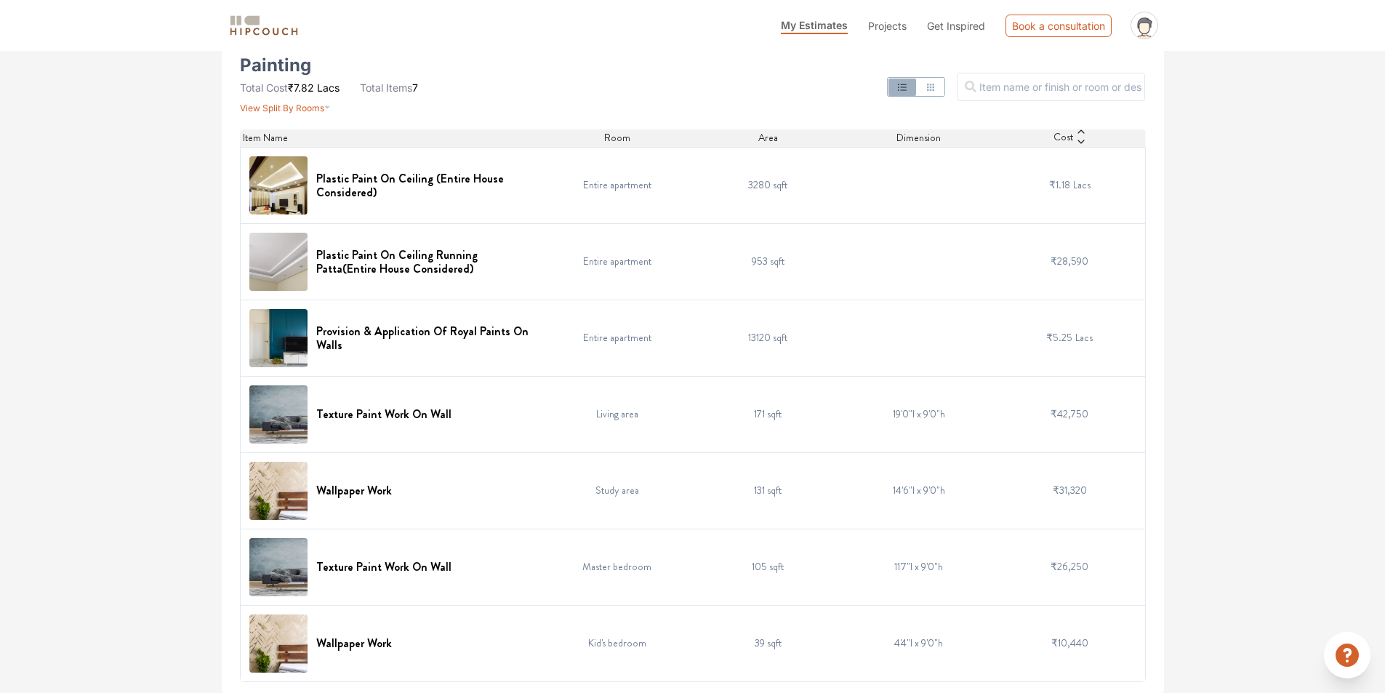
click at [1080, 132] on icon at bounding box center [1081, 131] width 10 height 10
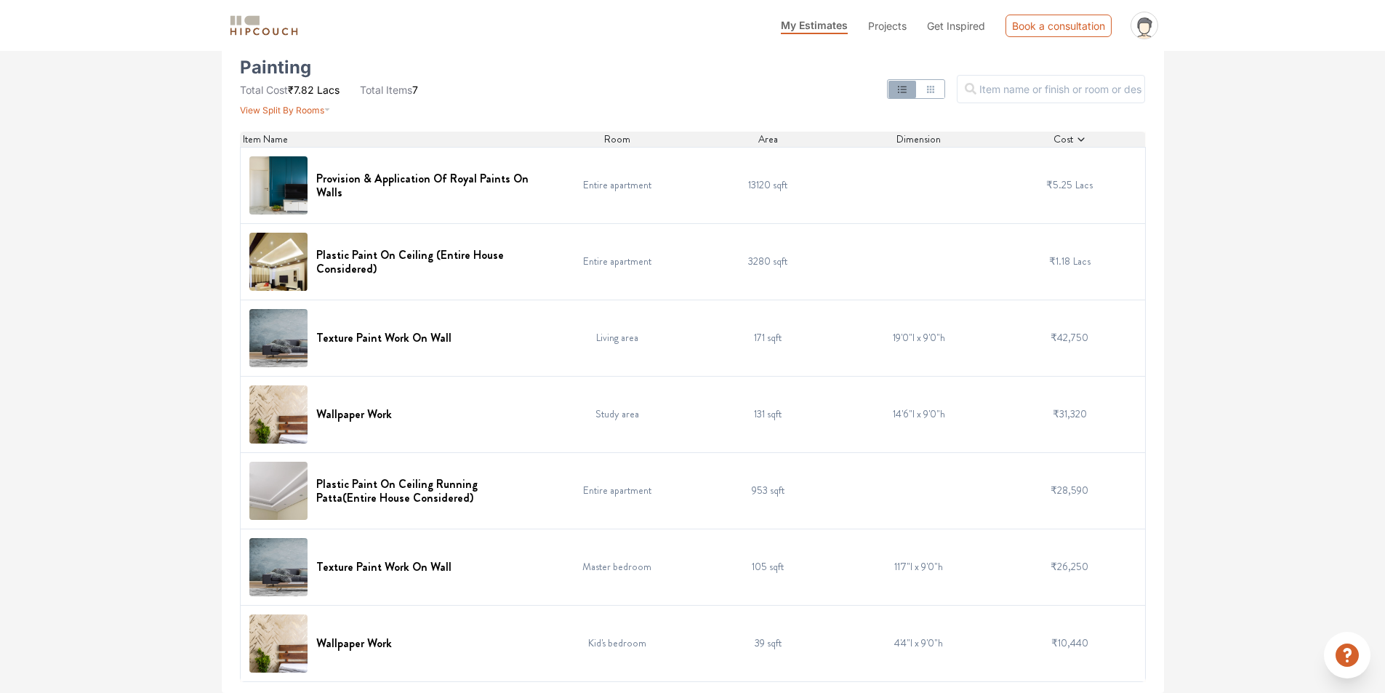
click at [1082, 140] on icon at bounding box center [1080, 139] width 7 height 4
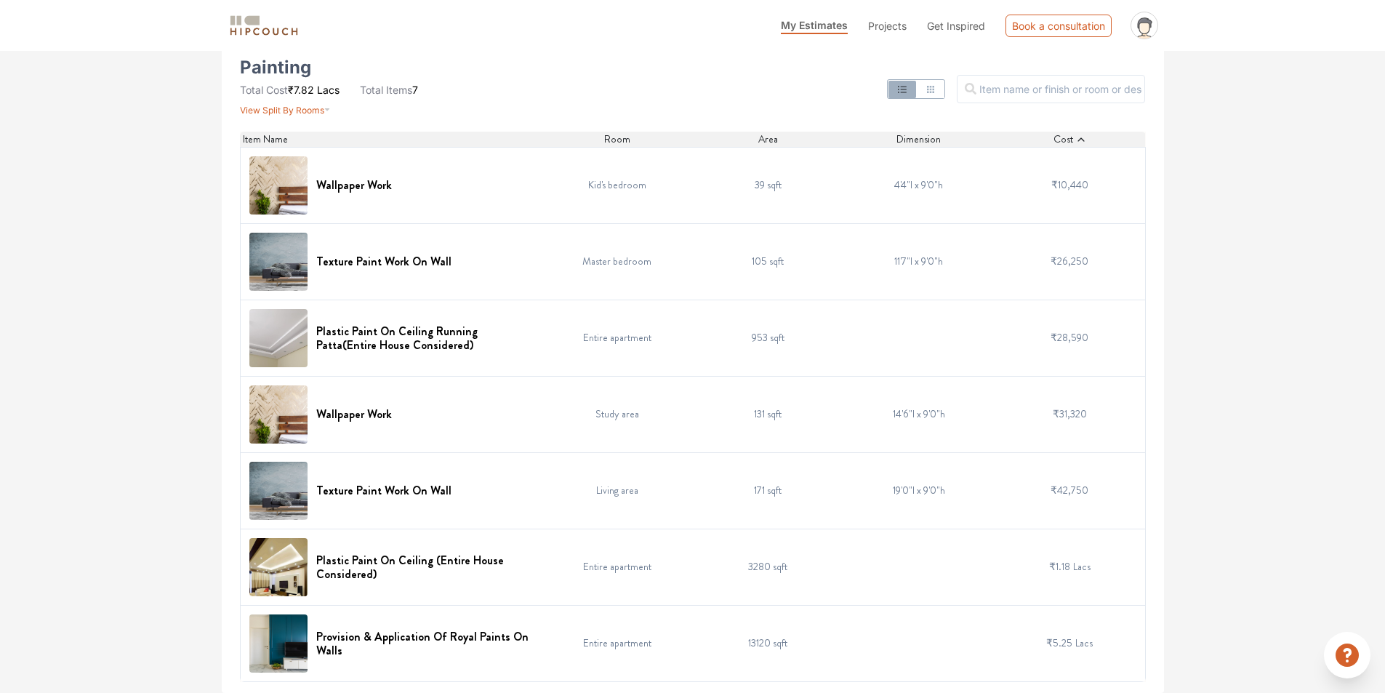
click at [1082, 140] on icon at bounding box center [1081, 139] width 10 height 10
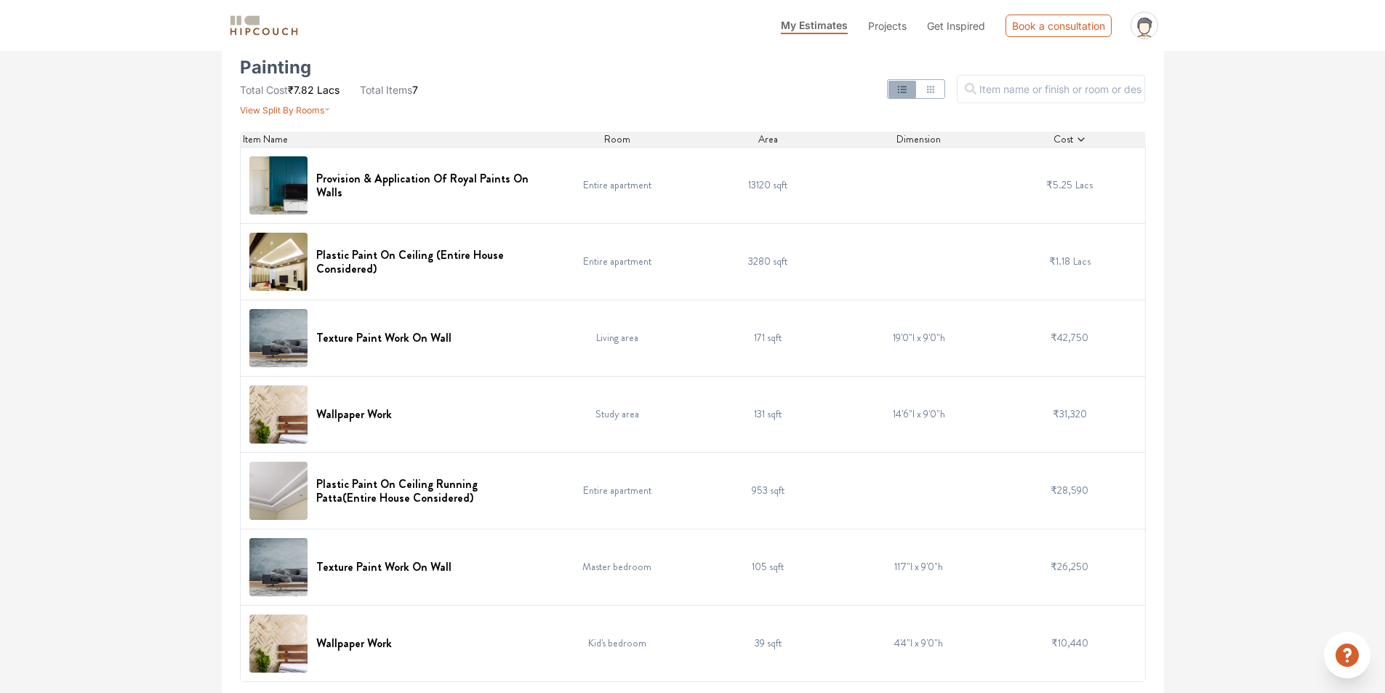
click at [1082, 140] on icon at bounding box center [1080, 139] width 7 height 4
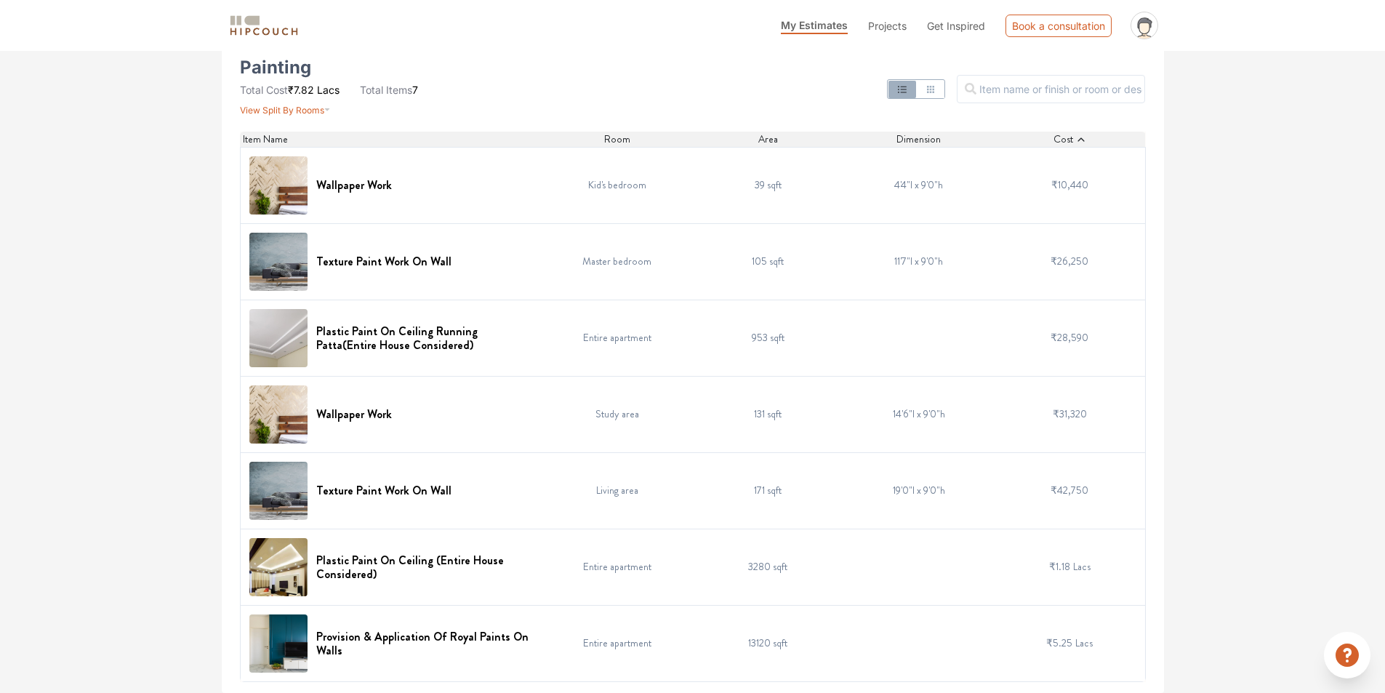
click at [1082, 140] on icon at bounding box center [1081, 139] width 10 height 10
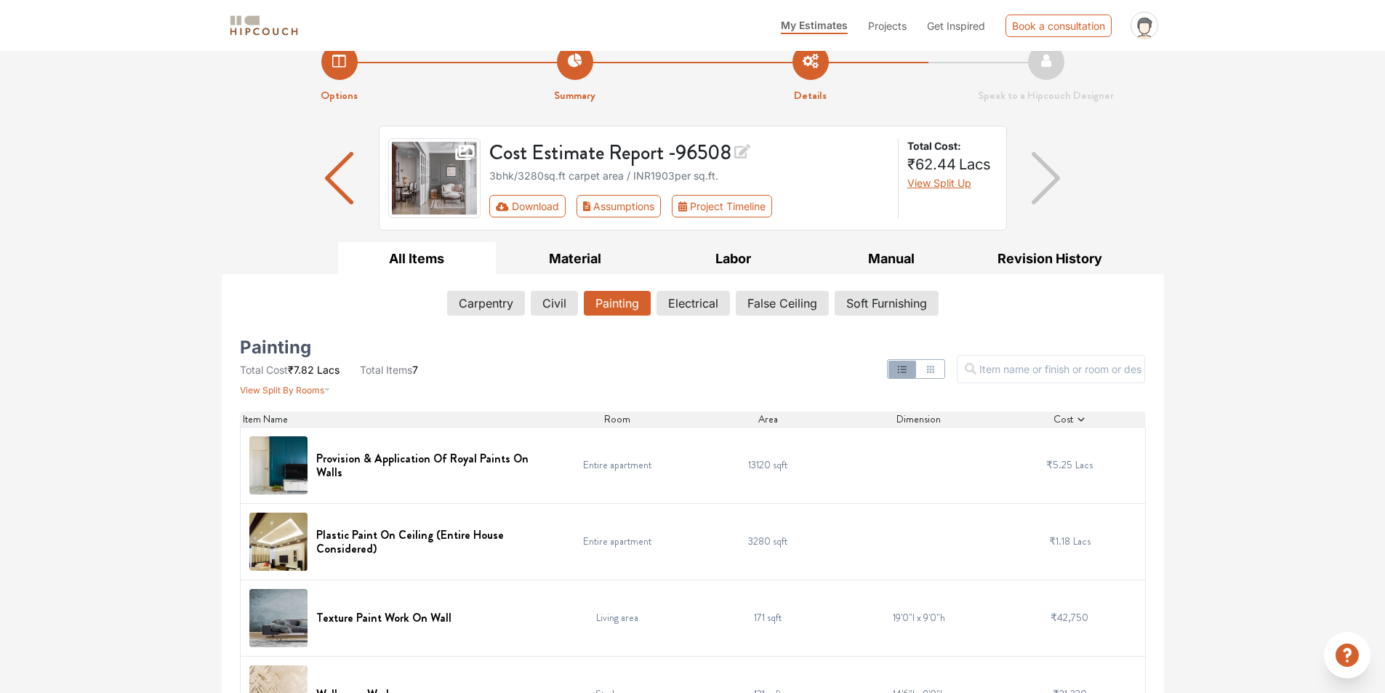
scroll to position [14, 0]
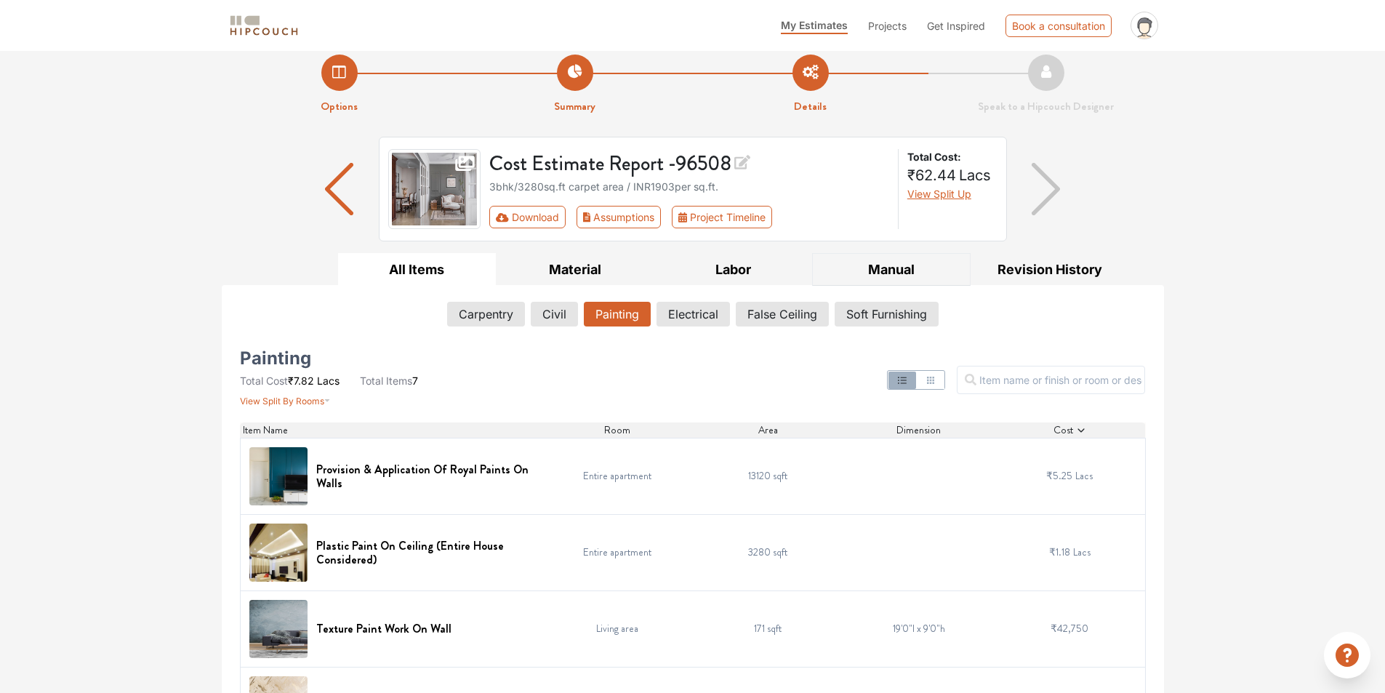
click at [927, 271] on button "Manual" at bounding box center [891, 269] width 158 height 33
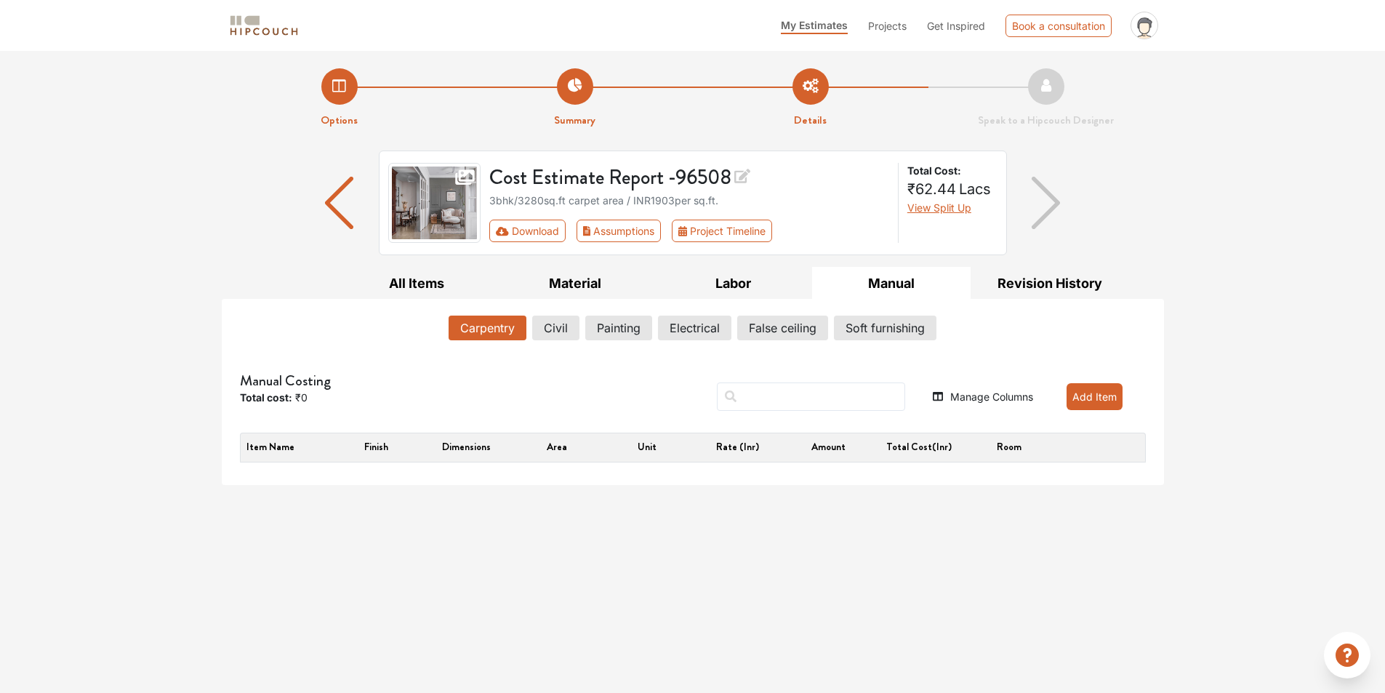
drag, startPoint x: 278, startPoint y: 451, endPoint x: 539, endPoint y: 416, distance: 263.2
click at [278, 451] on th "Item name" at bounding box center [286, 447] width 90 height 28
click at [948, 392] on button "Manage Columns" at bounding box center [983, 396] width 100 height 15
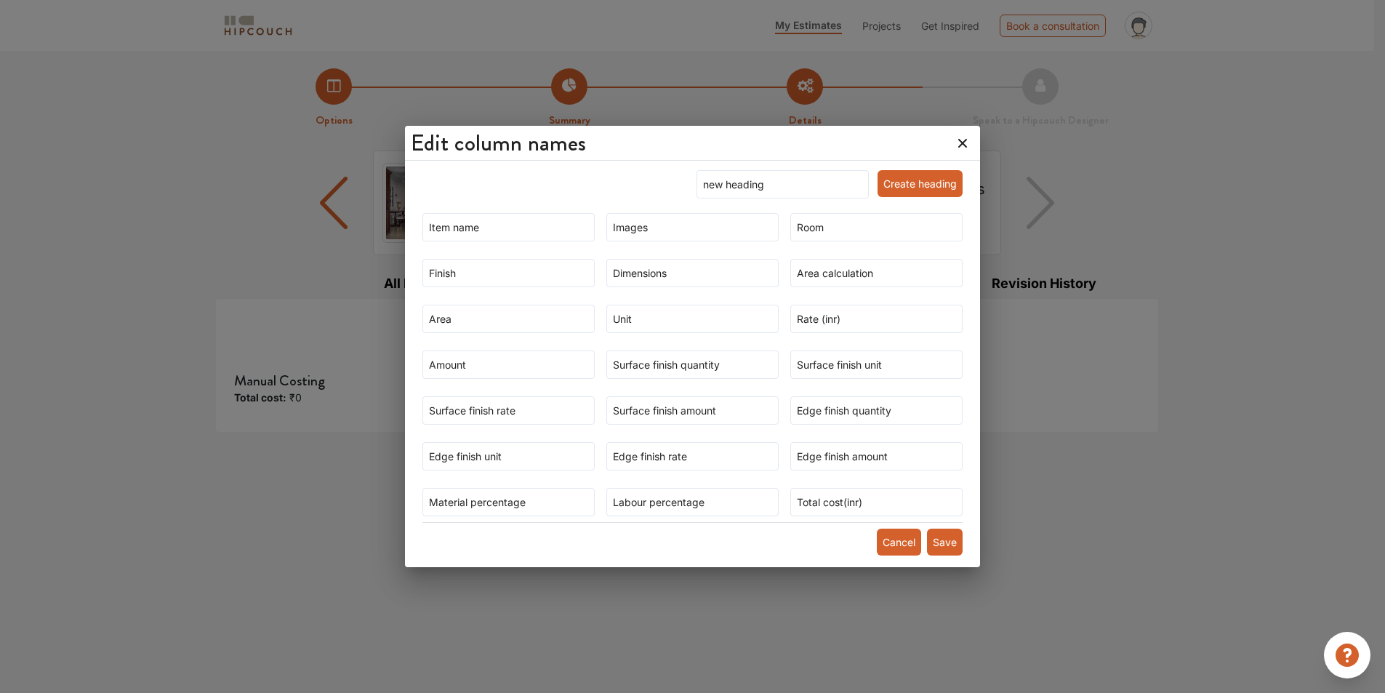
click at [958, 140] on icon at bounding box center [962, 143] width 9 height 9
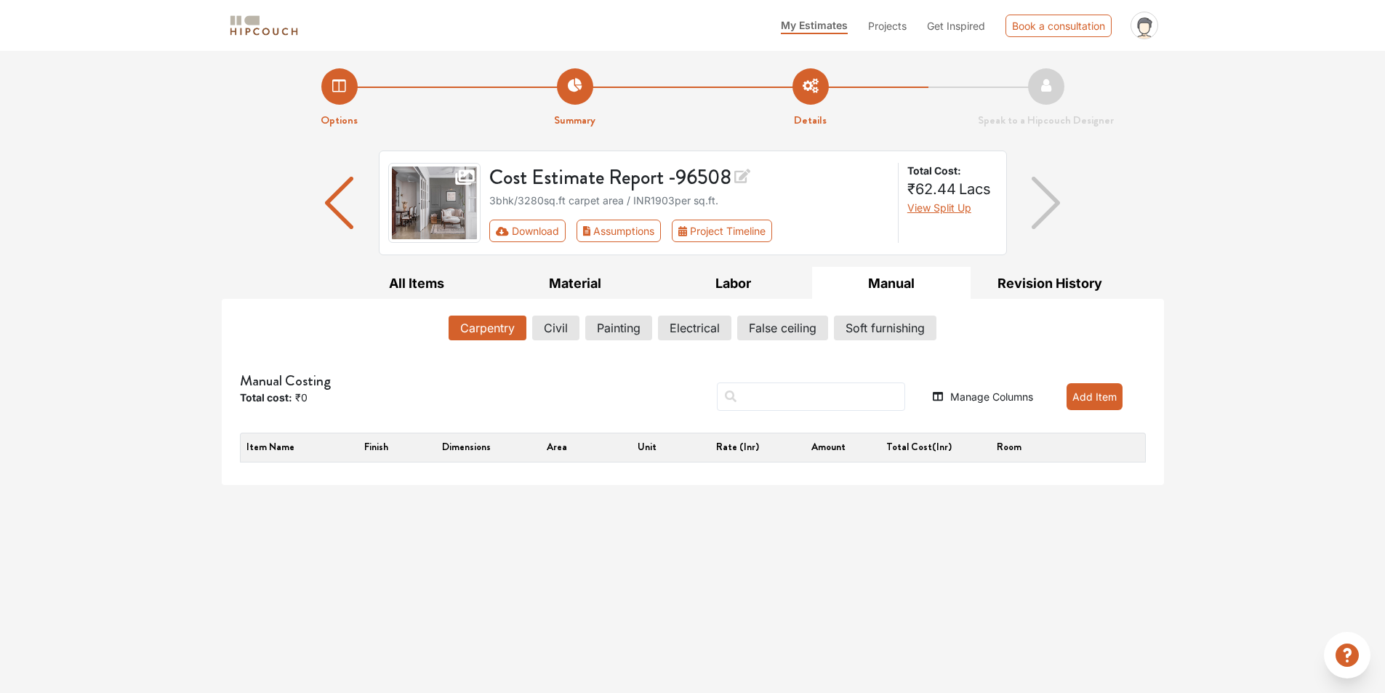
click at [1103, 381] on div "Add Item" at bounding box center [1094, 396] width 102 height 49
click at [1103, 398] on button "Add Item" at bounding box center [1094, 396] width 56 height 27
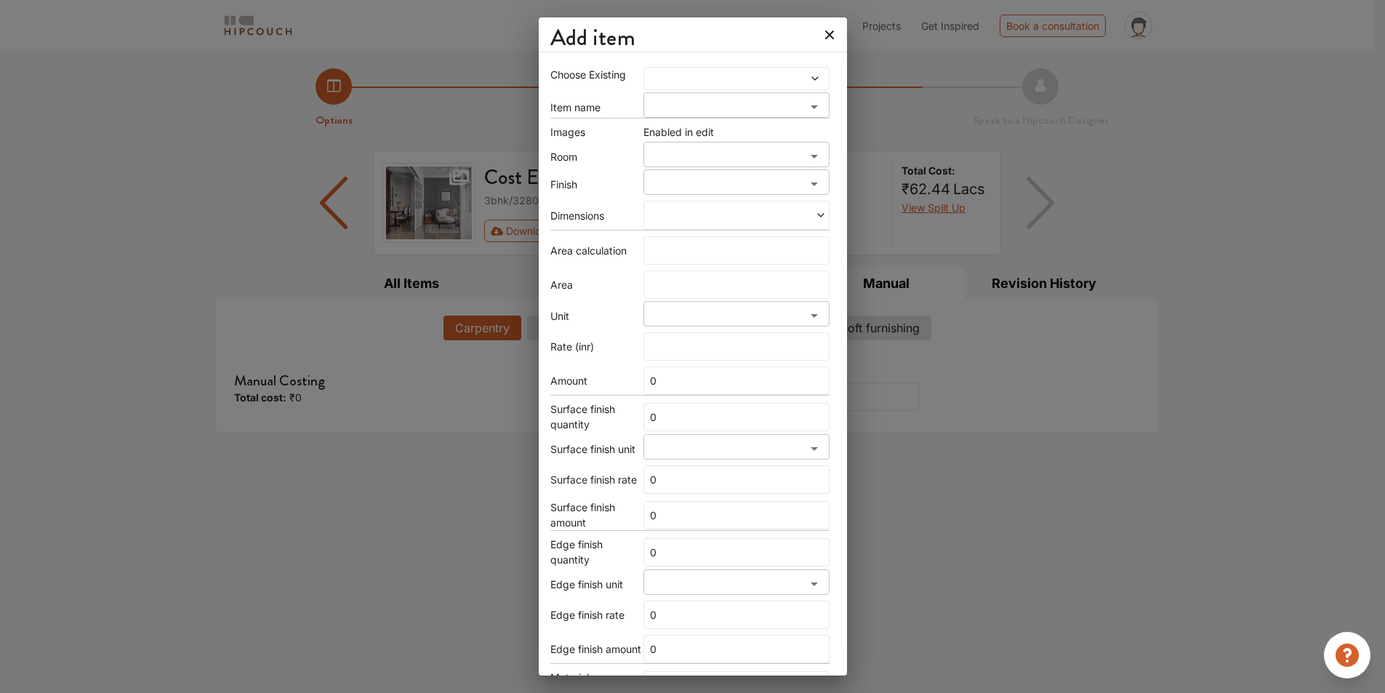
click at [718, 81] on span at bounding box center [712, 78] width 130 height 10
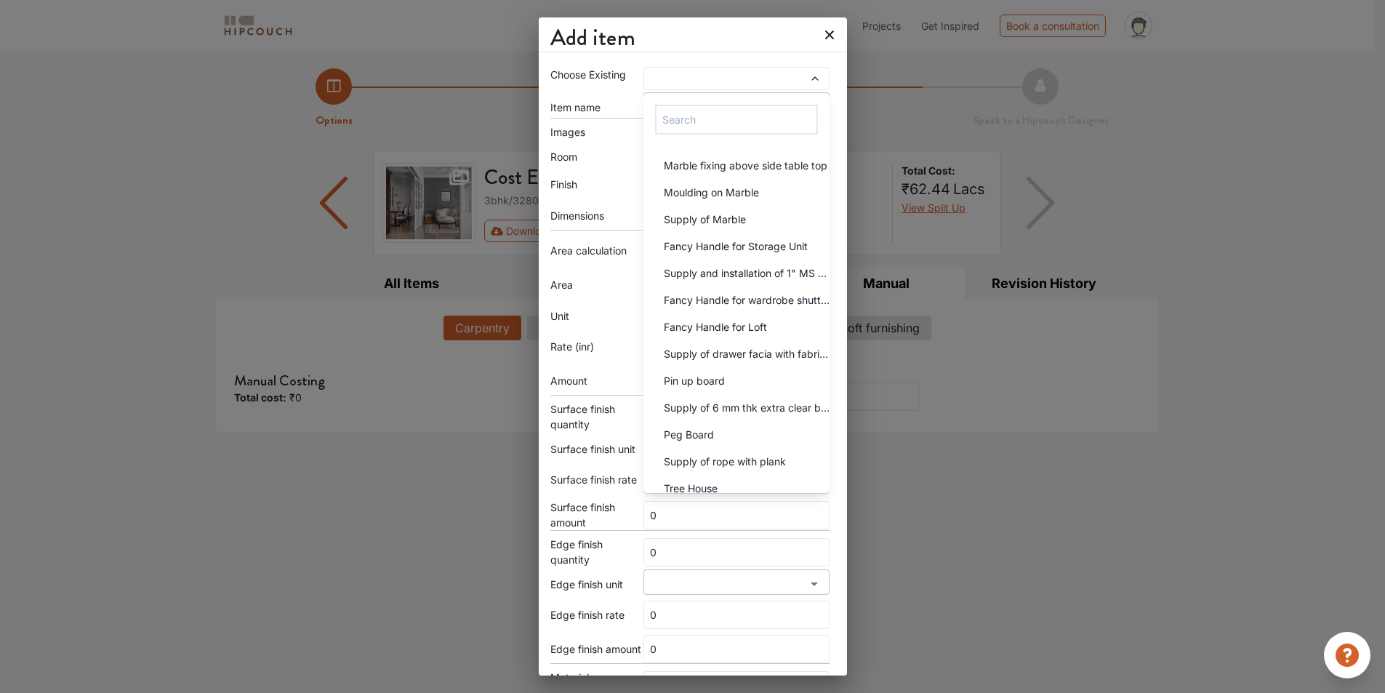
scroll to position [1236, 0]
click at [1002, 494] on div "Add item Choose Existing shoe rack tv unit - testing Refurbishment of Tall Unit…" at bounding box center [692, 346] width 1385 height 693
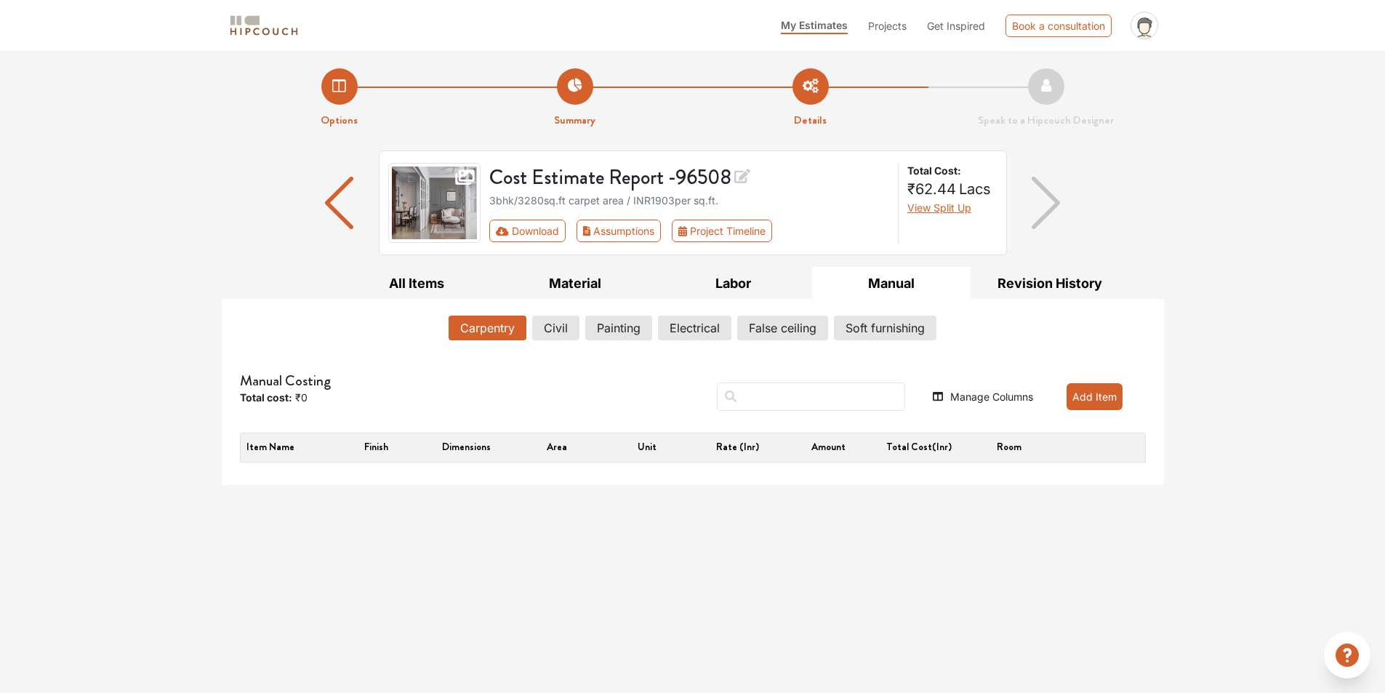
click at [784, 196] on div "3bhk / 3280 sq.ft carpet area / INR 1903 per sq.ft." at bounding box center [689, 200] width 400 height 15
drag, startPoint x: 659, startPoint y: 198, endPoint x: 709, endPoint y: 202, distance: 51.1
click at [709, 202] on div "3bhk / 3280 sq.ft carpet area / INR 1903 per sq.ft." at bounding box center [689, 200] width 400 height 15
click at [716, 203] on div "3bhk / 3280 sq.ft carpet area / INR 1903 per sq.ft." at bounding box center [689, 200] width 400 height 15
click at [596, 201] on div "3bhk / 3280 sq.ft carpet area / INR 1903 per sq.ft." at bounding box center [689, 200] width 400 height 15
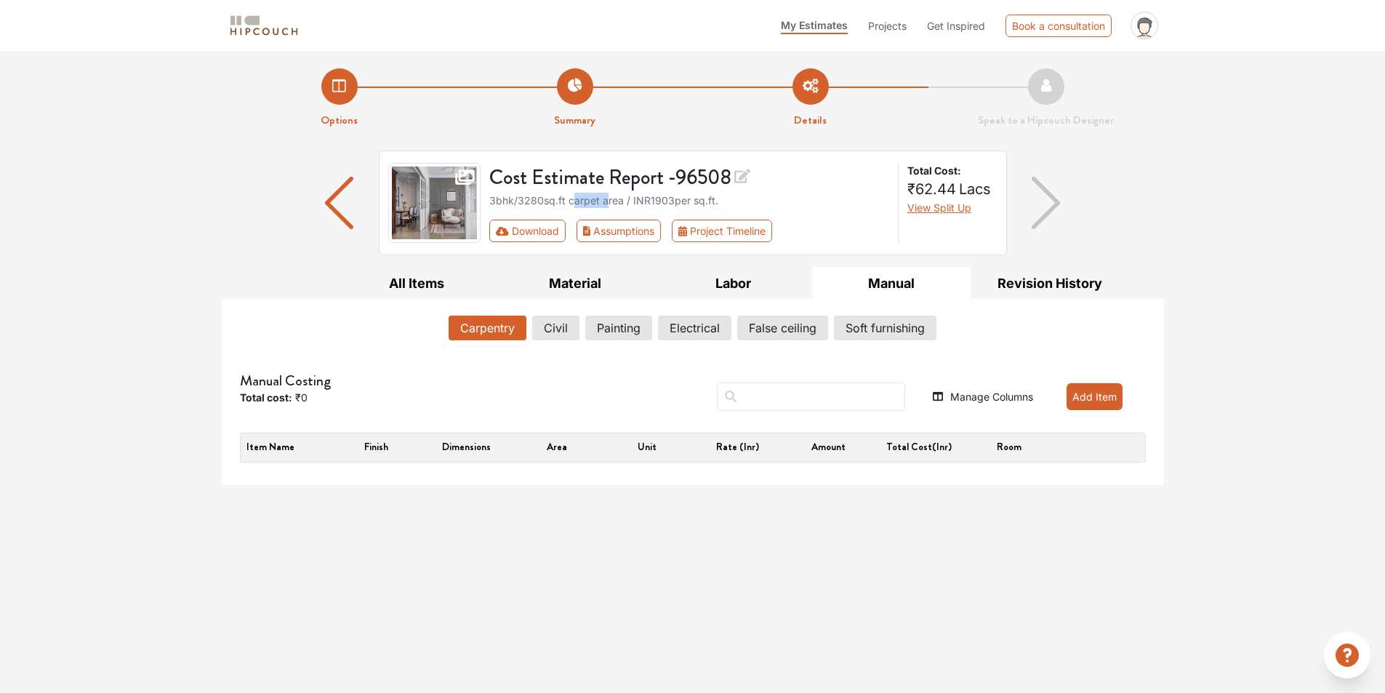
click at [596, 201] on div "3bhk / 3280 sq.ft carpet area / INR 1903 per sq.ft." at bounding box center [689, 200] width 400 height 15
click at [949, 213] on span "View Split Up" at bounding box center [939, 207] width 64 height 12
click at [829, 195] on div "3bhk / 3280 sq.ft carpet area / INR 1903 per sq.ft." at bounding box center [689, 200] width 400 height 15
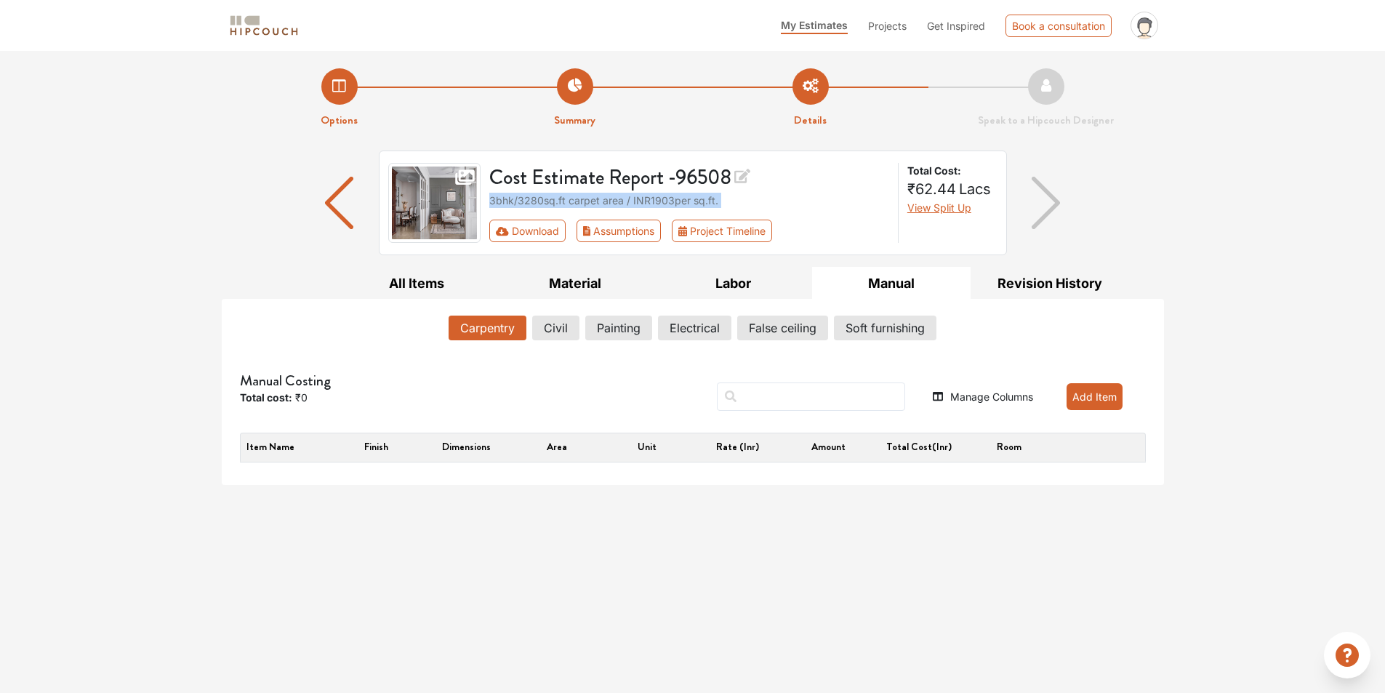
drag, startPoint x: 654, startPoint y: 198, endPoint x: 709, endPoint y: 198, distance: 55.2
click at [709, 198] on div "3bhk / 3280 sq.ft carpet area / INR 1903 per sq.ft." at bounding box center [689, 200] width 400 height 15
click at [711, 198] on div "3bhk / 3280 sq.ft carpet area / INR 1903 per sq.ft." at bounding box center [689, 200] width 400 height 15
click at [429, 290] on button "All Items" at bounding box center [417, 283] width 158 height 33
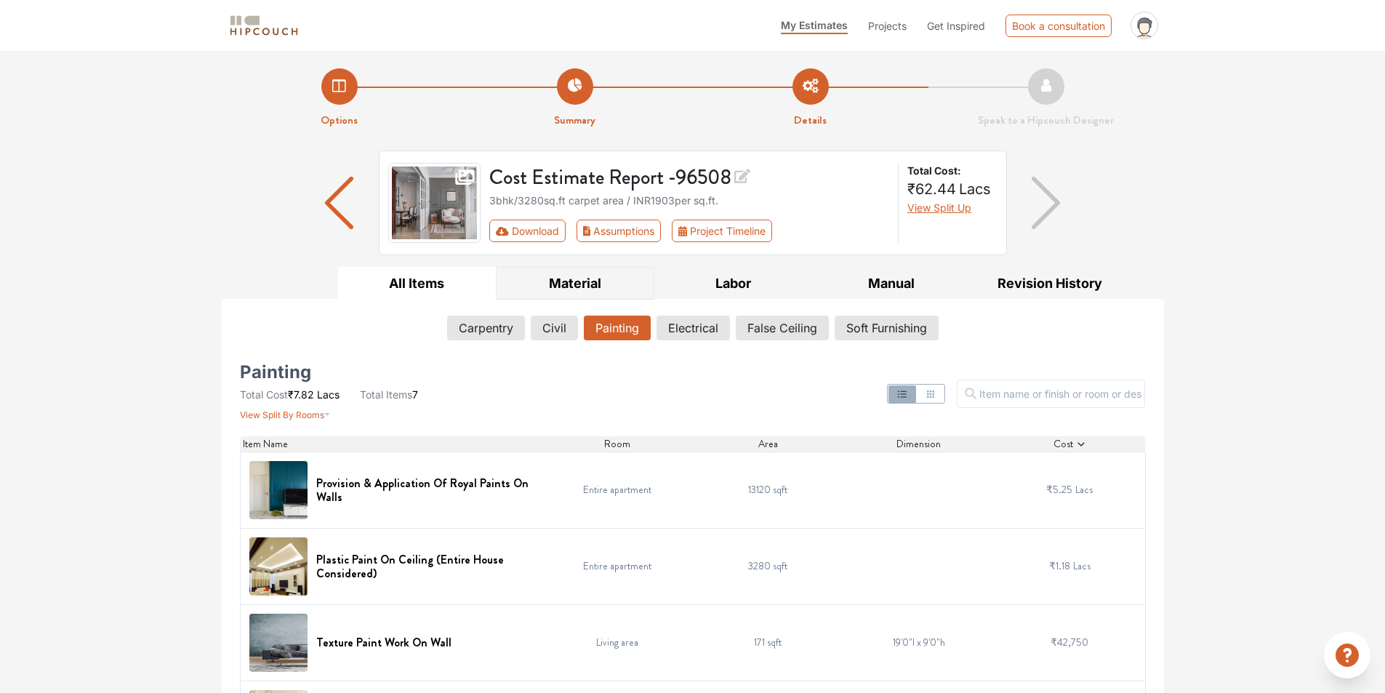
click at [614, 287] on button "Material" at bounding box center [575, 283] width 158 height 33
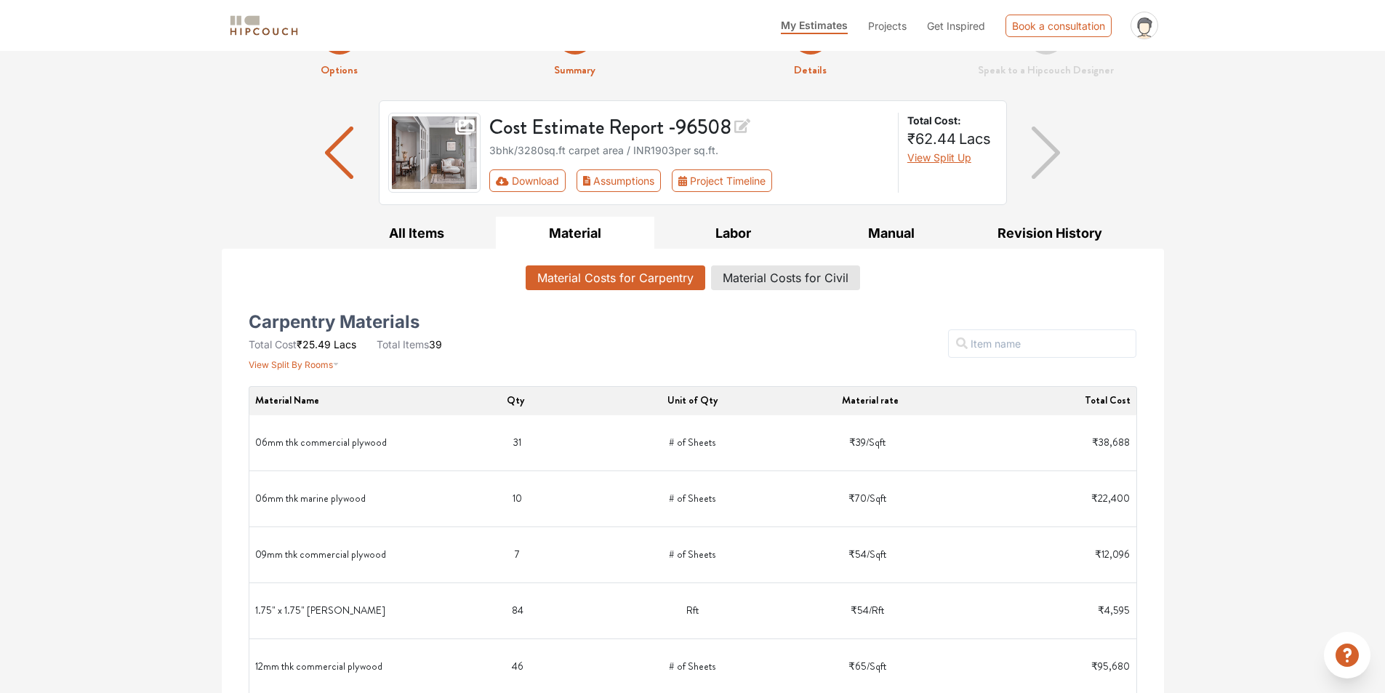
scroll to position [73, 0]
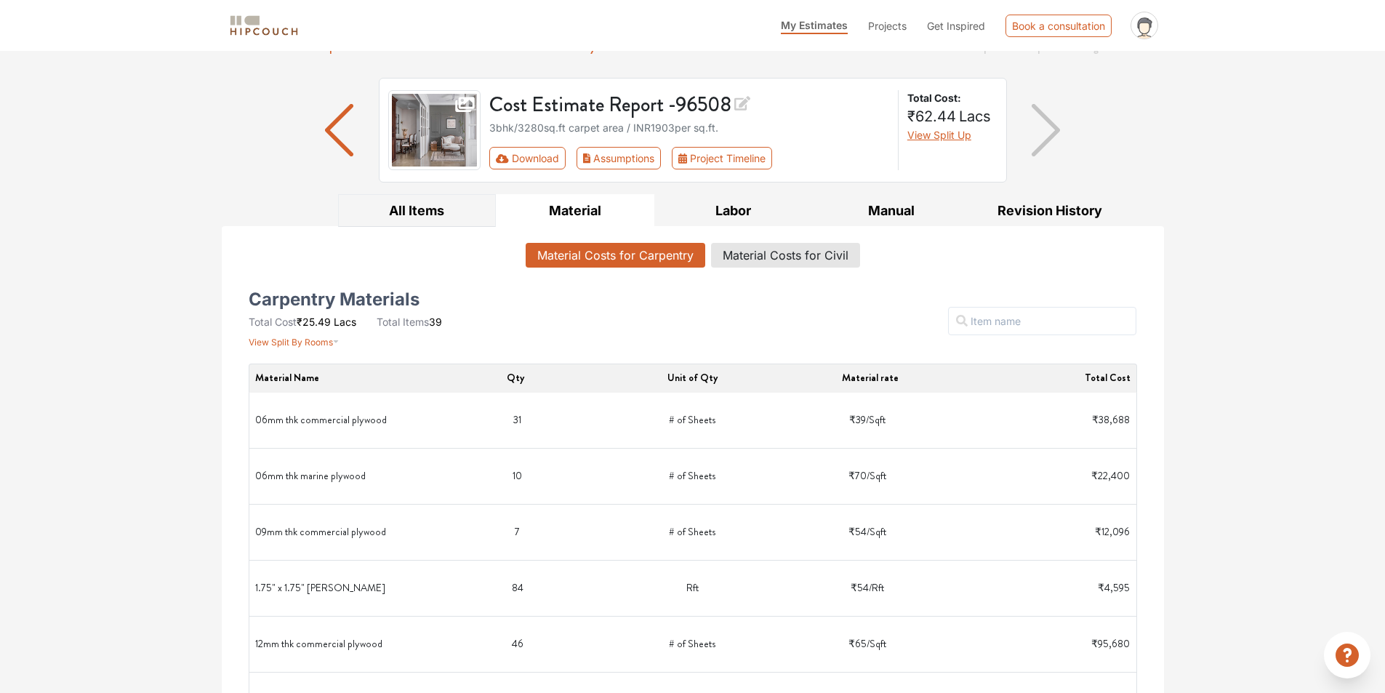
click at [439, 207] on button "All Items" at bounding box center [417, 210] width 158 height 33
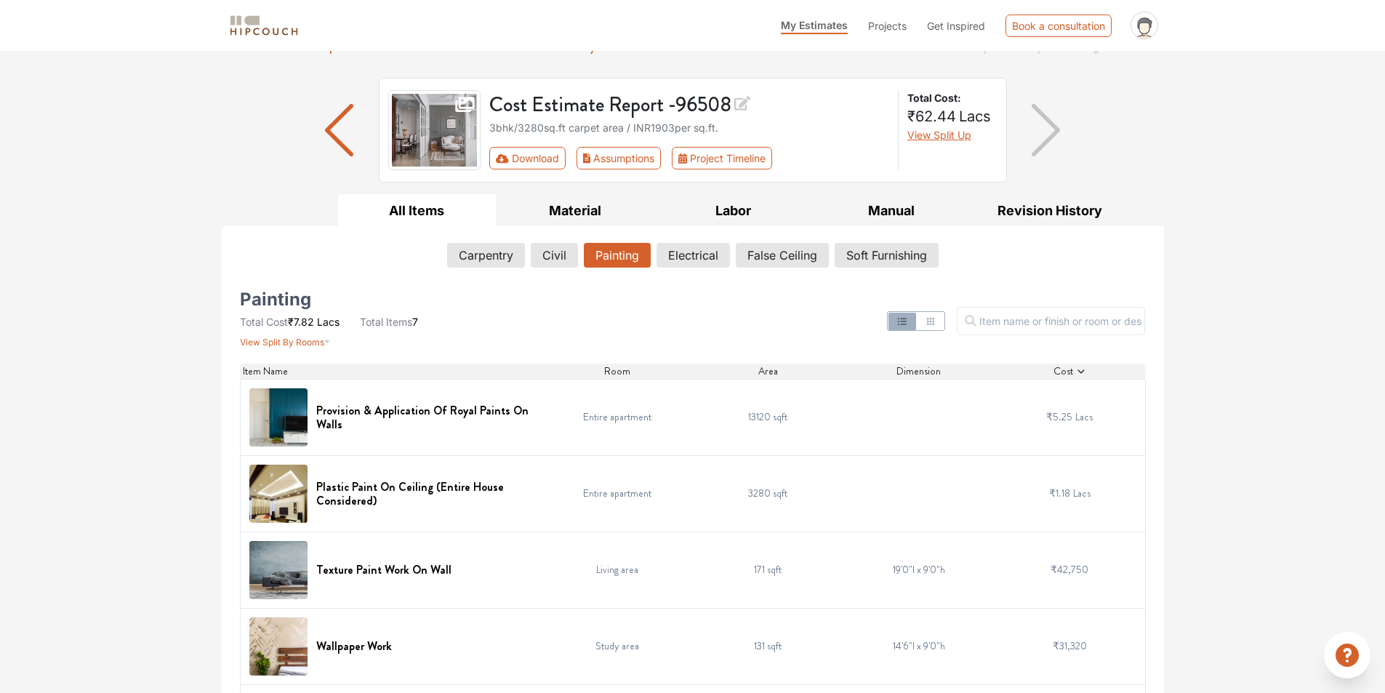
click at [445, 123] on img at bounding box center [434, 130] width 93 height 80
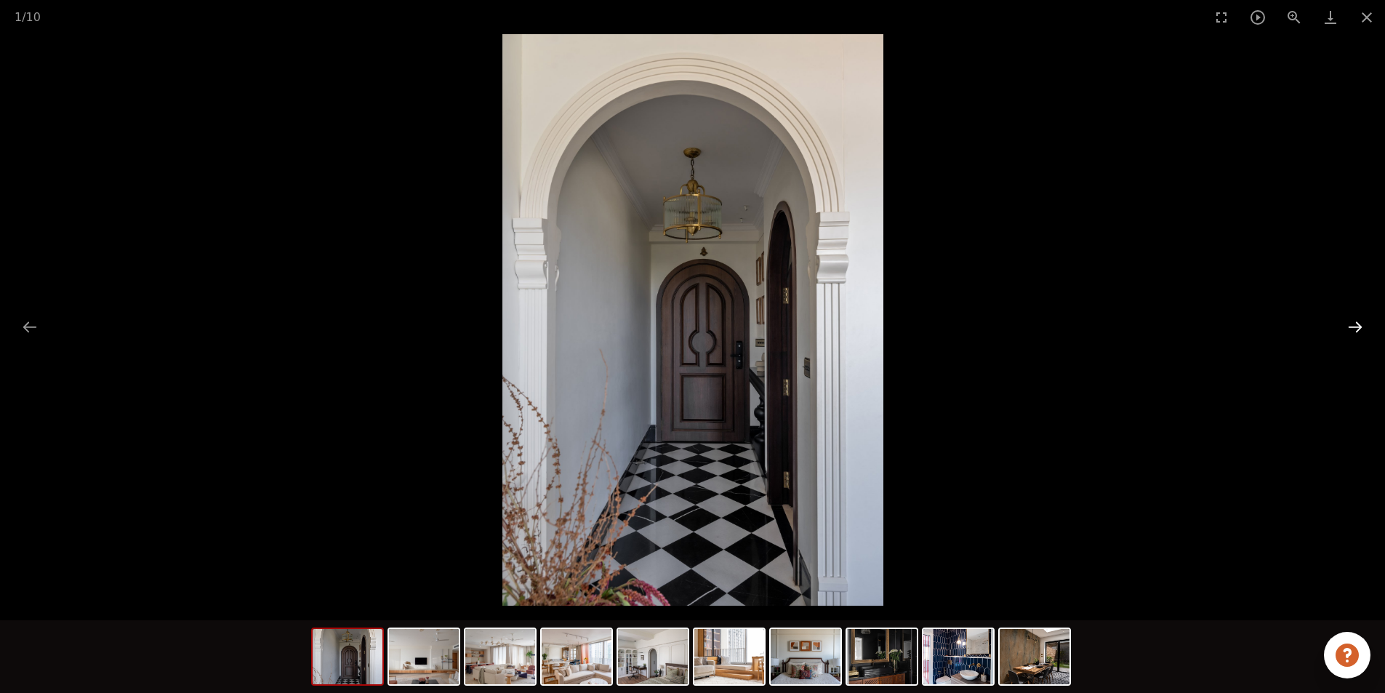
click at [1352, 315] on button "Next slide" at bounding box center [1355, 327] width 31 height 28
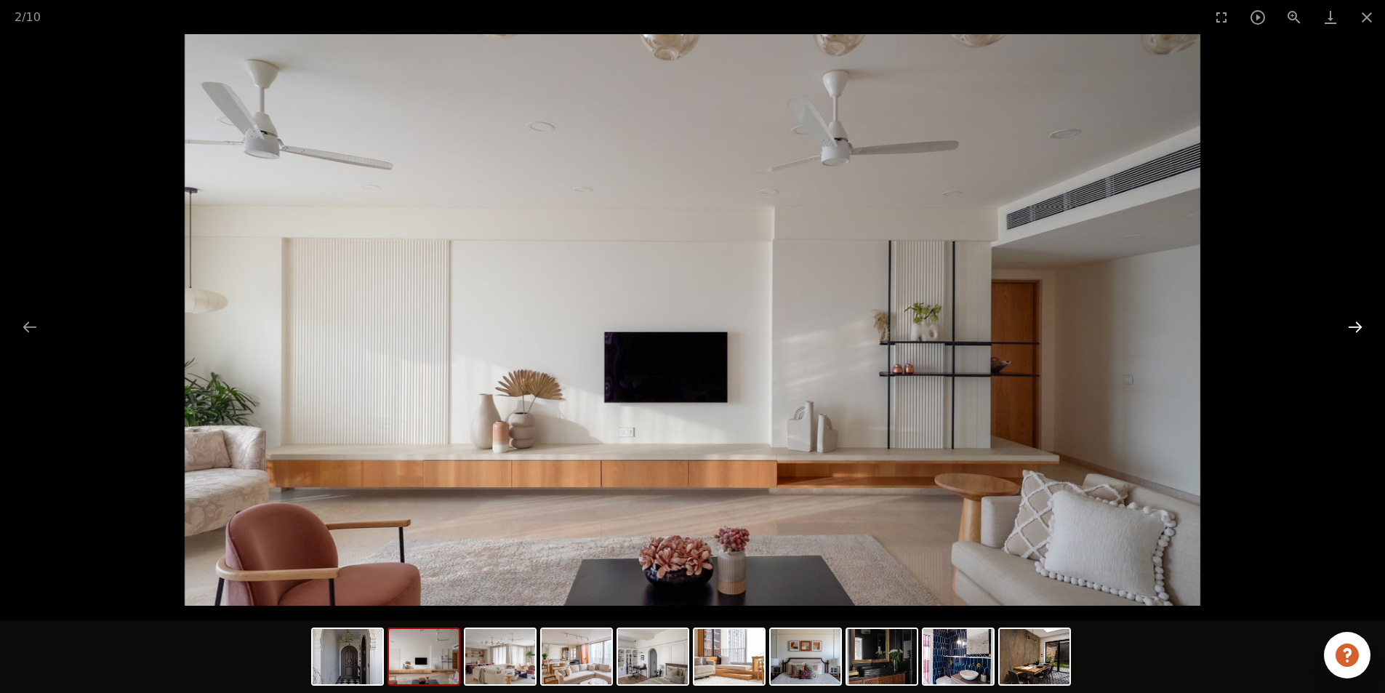
click at [1352, 321] on button "Next slide" at bounding box center [1355, 327] width 31 height 28
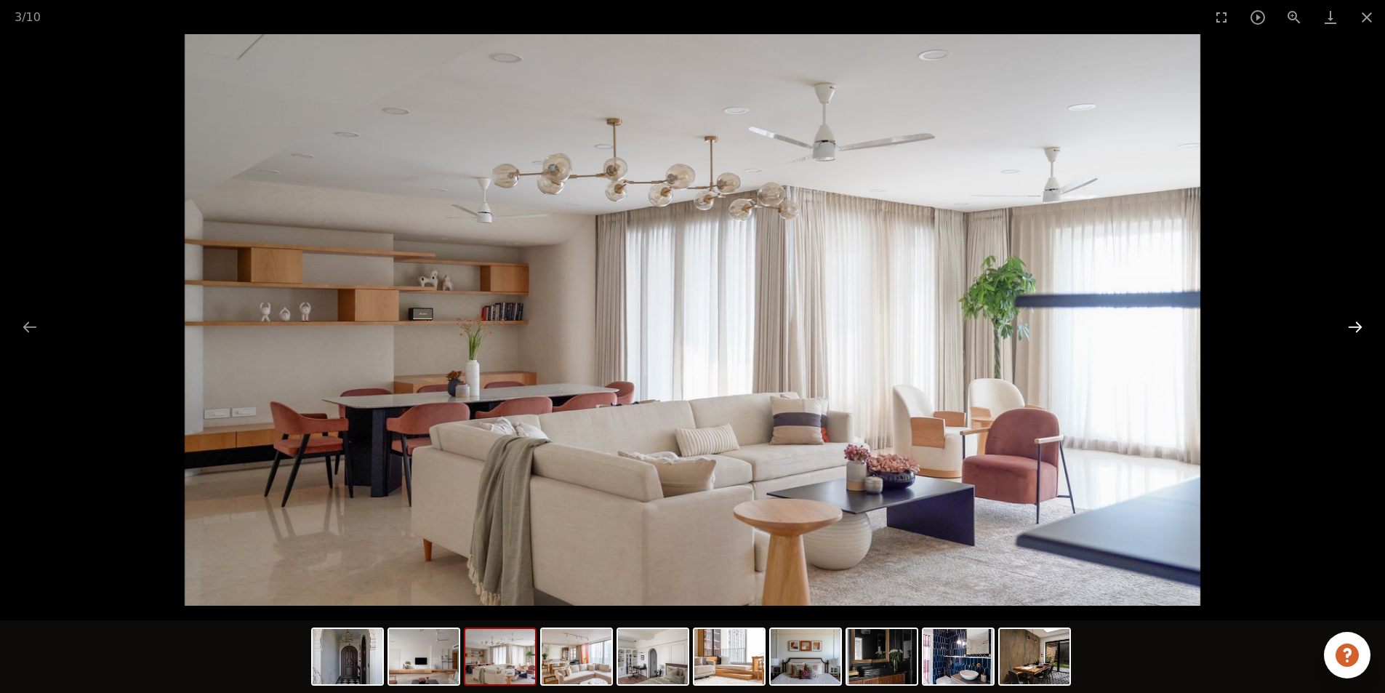
click at [1352, 321] on button "Next slide" at bounding box center [1355, 327] width 31 height 28
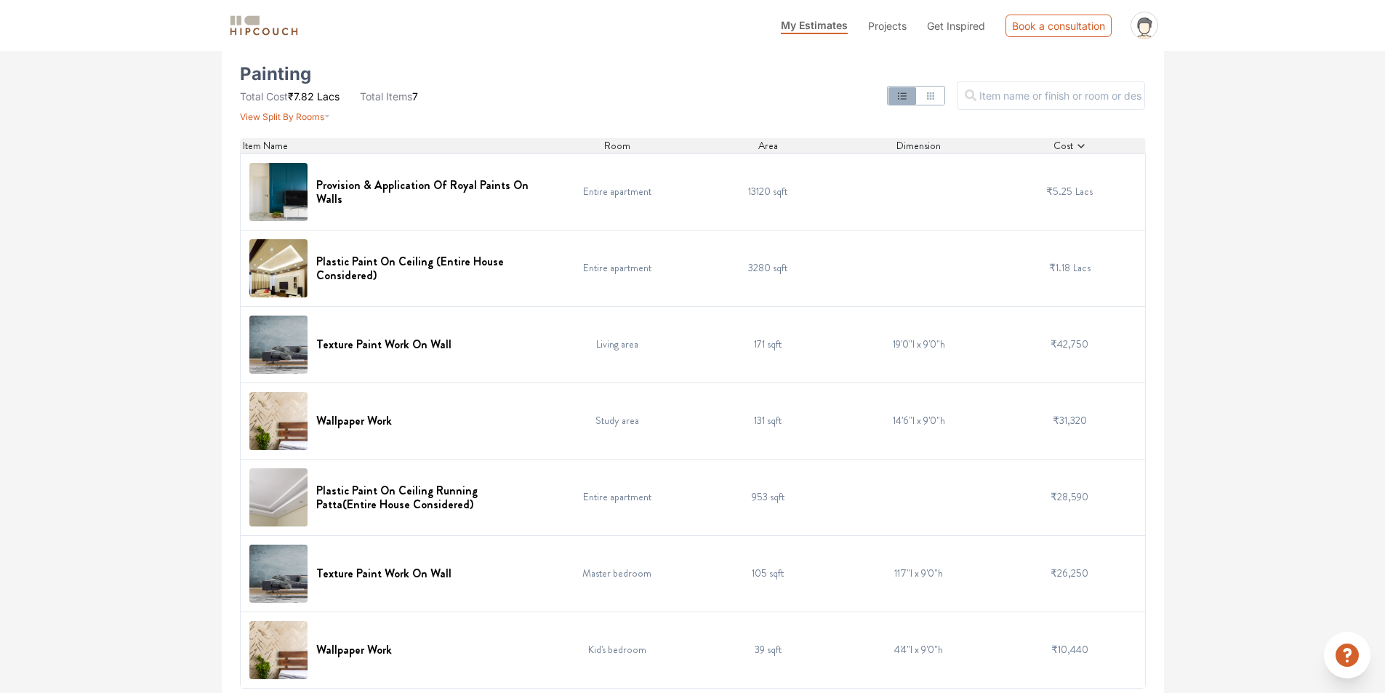
scroll to position [305, 0]
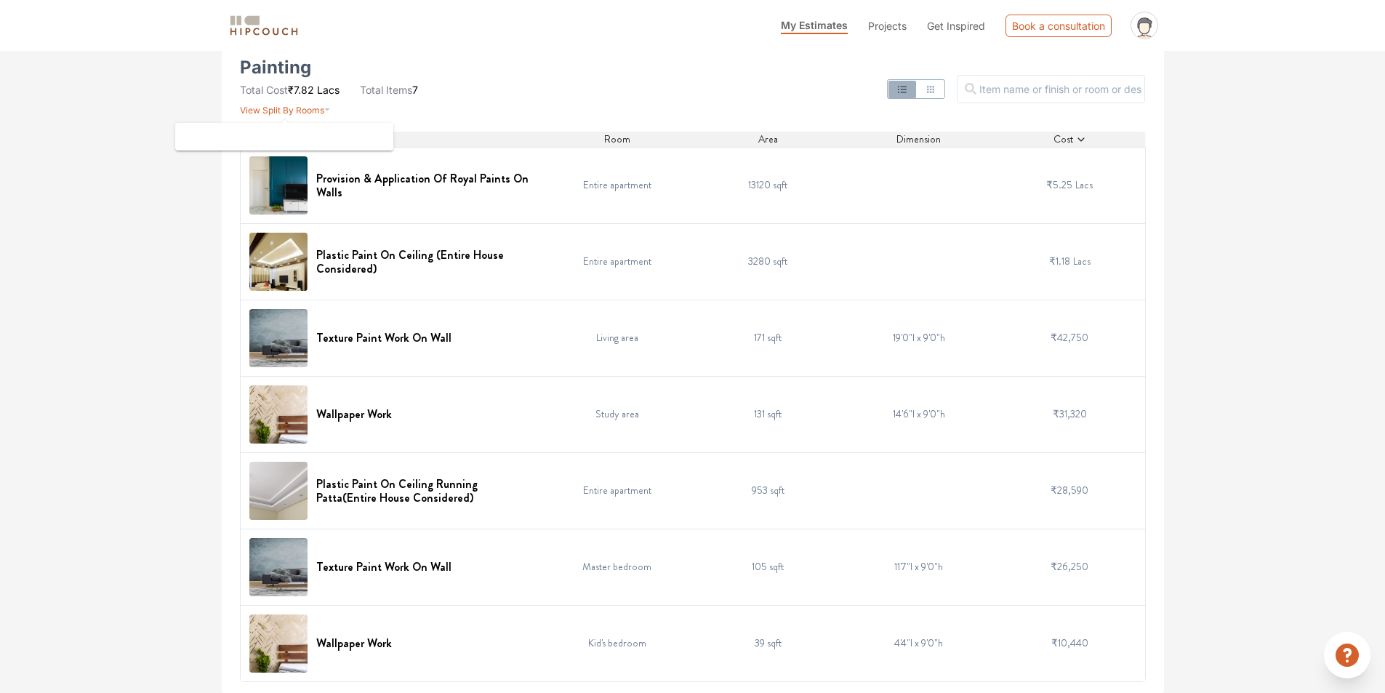
click at [317, 110] on span "View Split By Rooms" at bounding box center [282, 110] width 84 height 11
click at [275, 111] on span "View Split By Rooms" at bounding box center [282, 110] width 84 height 11
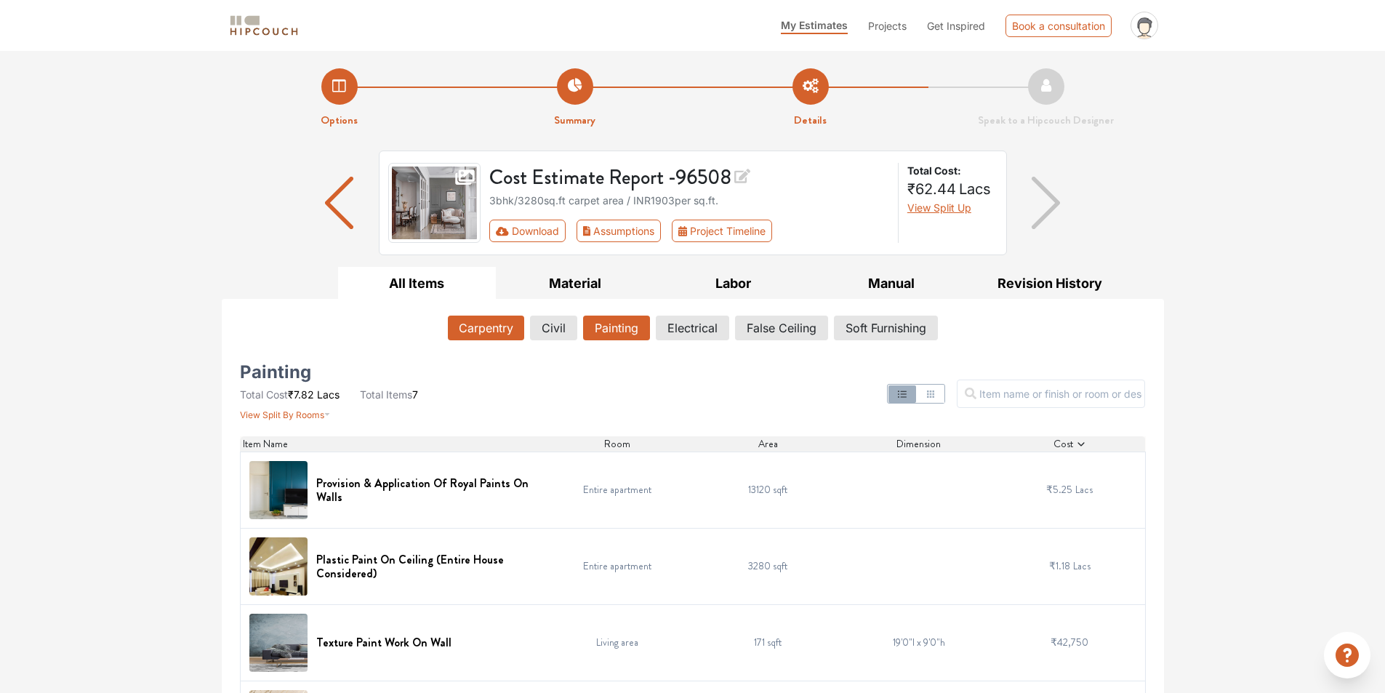
click at [459, 329] on button "Carpentry" at bounding box center [486, 327] width 76 height 25
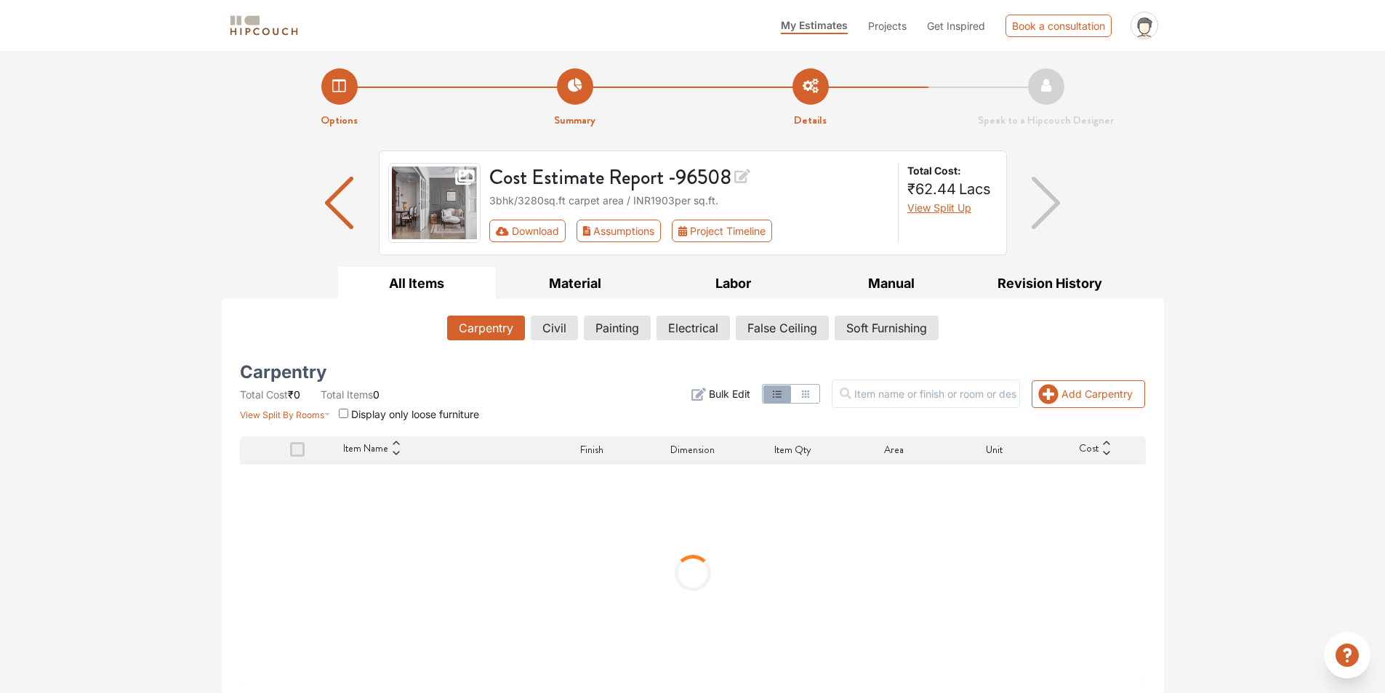
click at [401, 284] on button "All Items" at bounding box center [417, 283] width 158 height 33
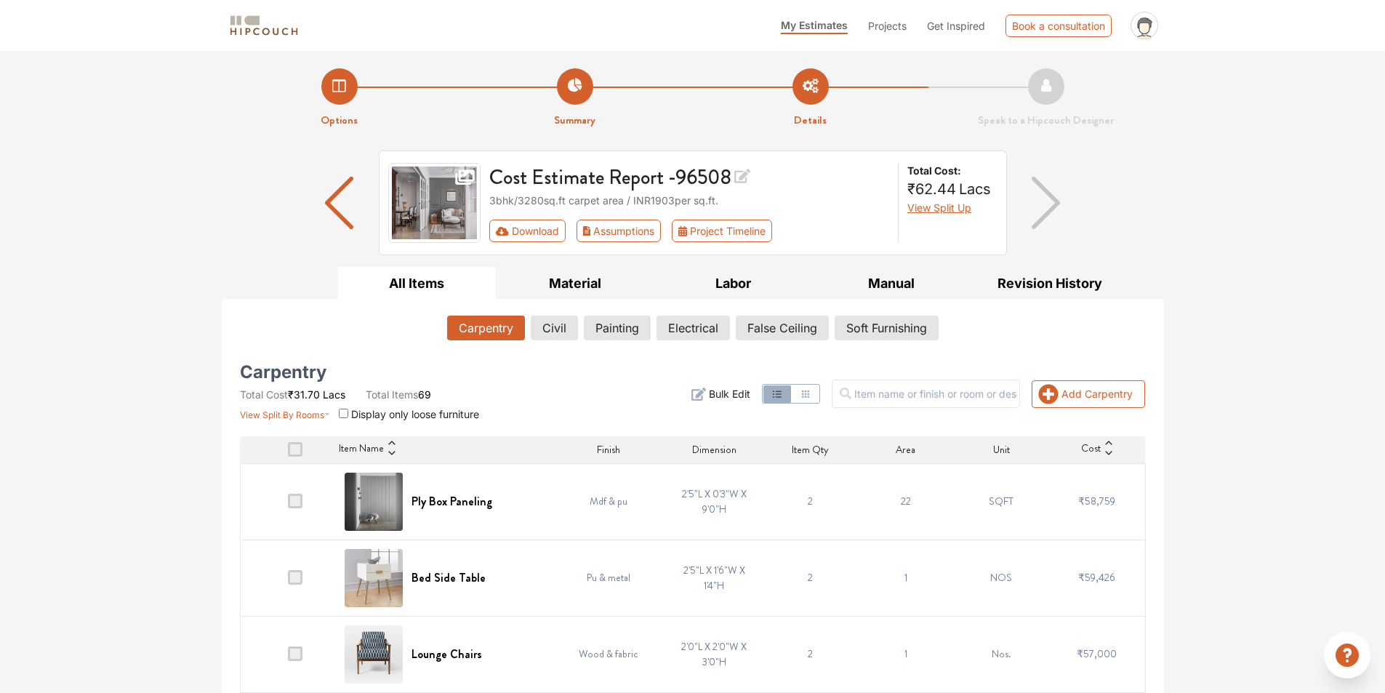
click at [733, 398] on span "Bulk Edit" at bounding box center [729, 393] width 41 height 15
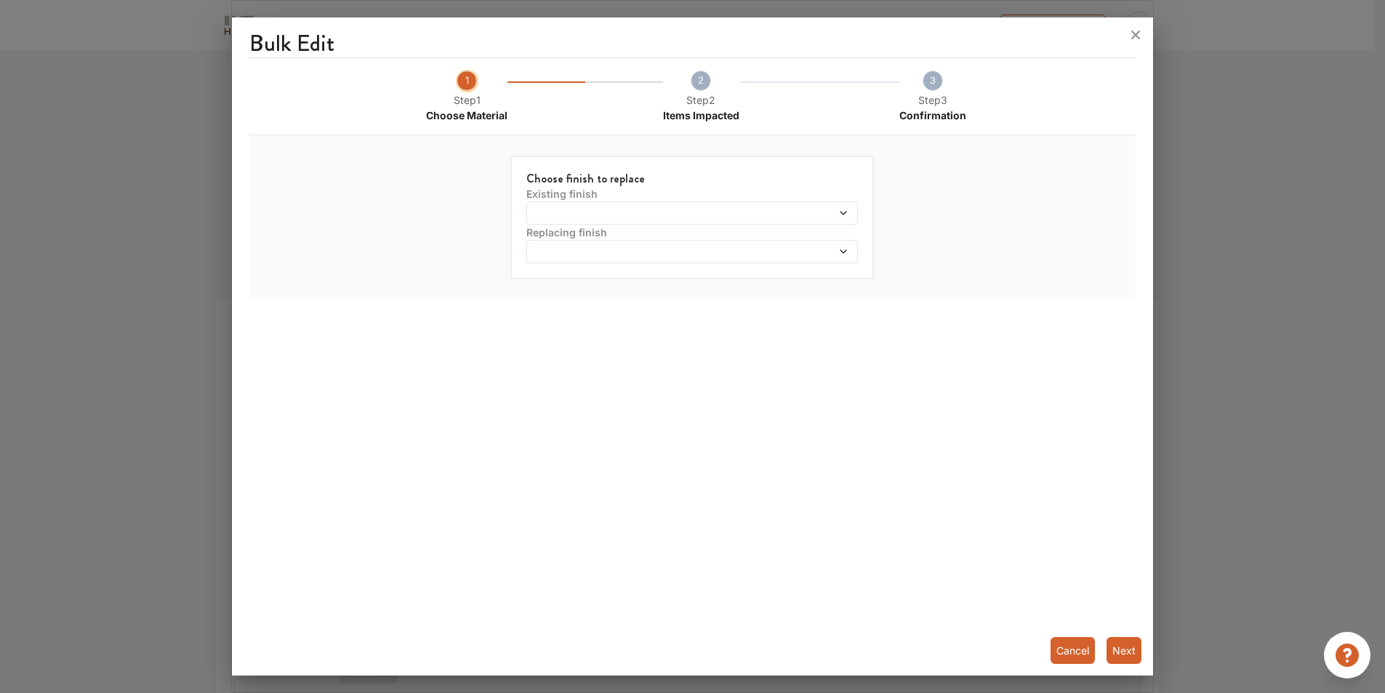
click at [685, 209] on span at bounding box center [649, 213] width 239 height 10
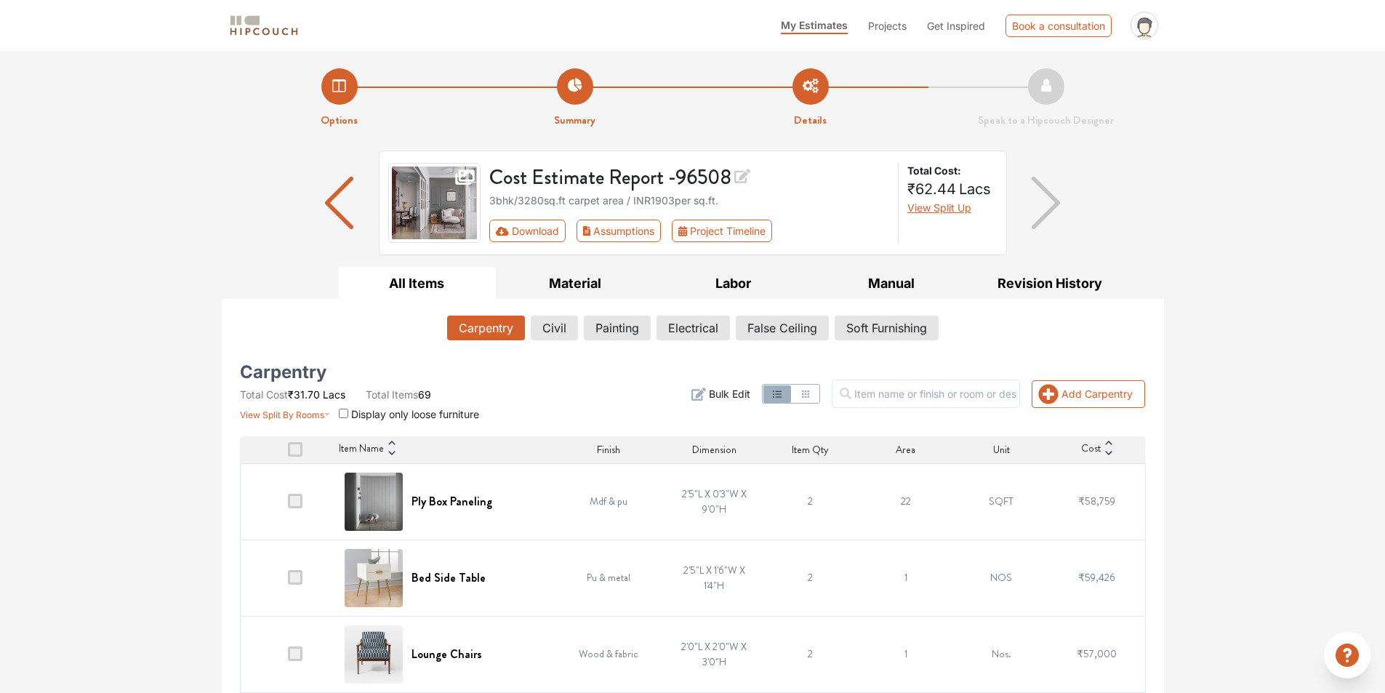
click at [811, 393] on icon "button" at bounding box center [806, 394] width 12 height 12
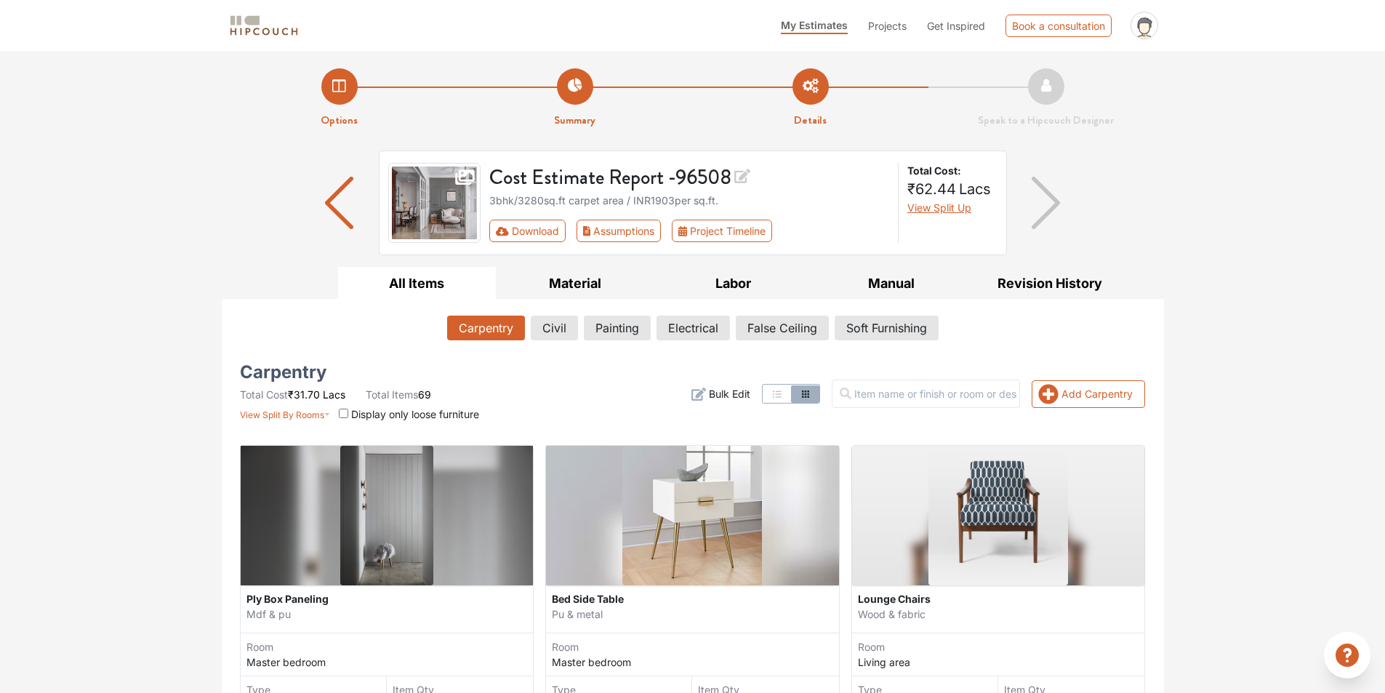
click at [811, 393] on icon "button" at bounding box center [806, 394] width 12 height 12
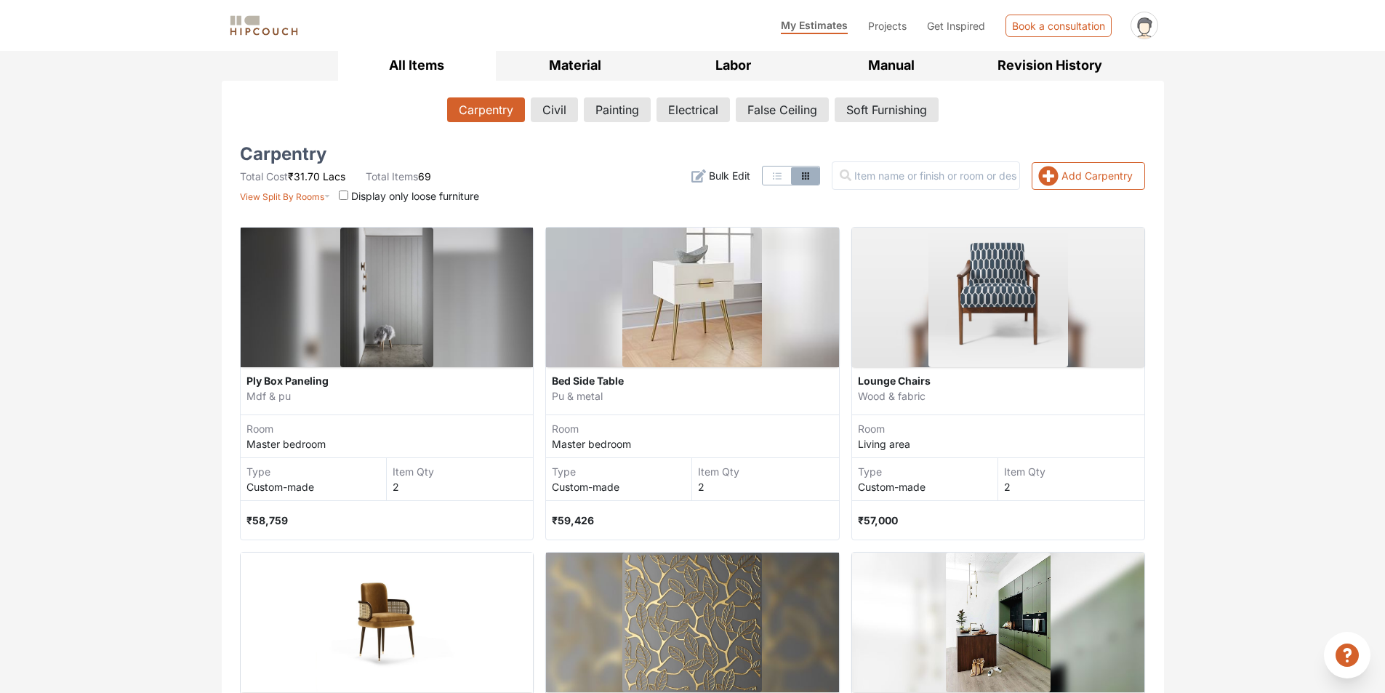
click at [807, 22] on span "My Estimates" at bounding box center [814, 25] width 67 height 12
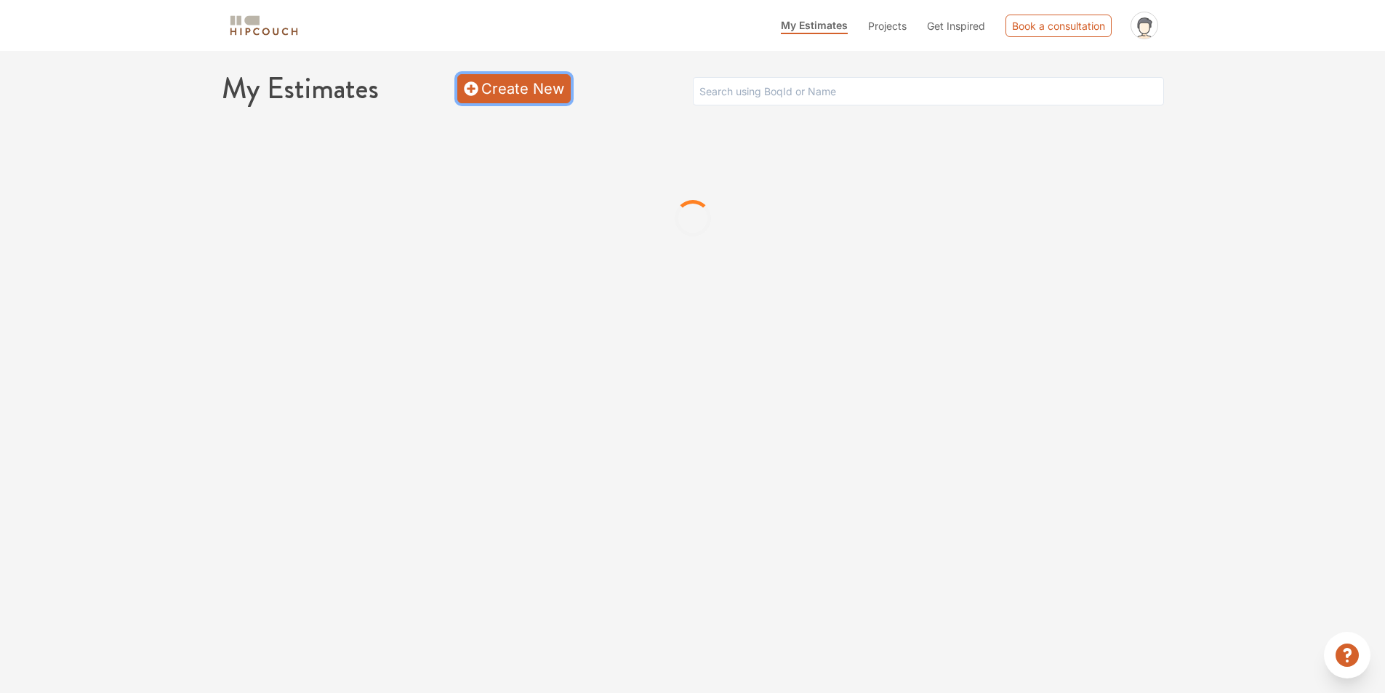
click at [528, 81] on link "Create New" at bounding box center [513, 88] width 113 height 29
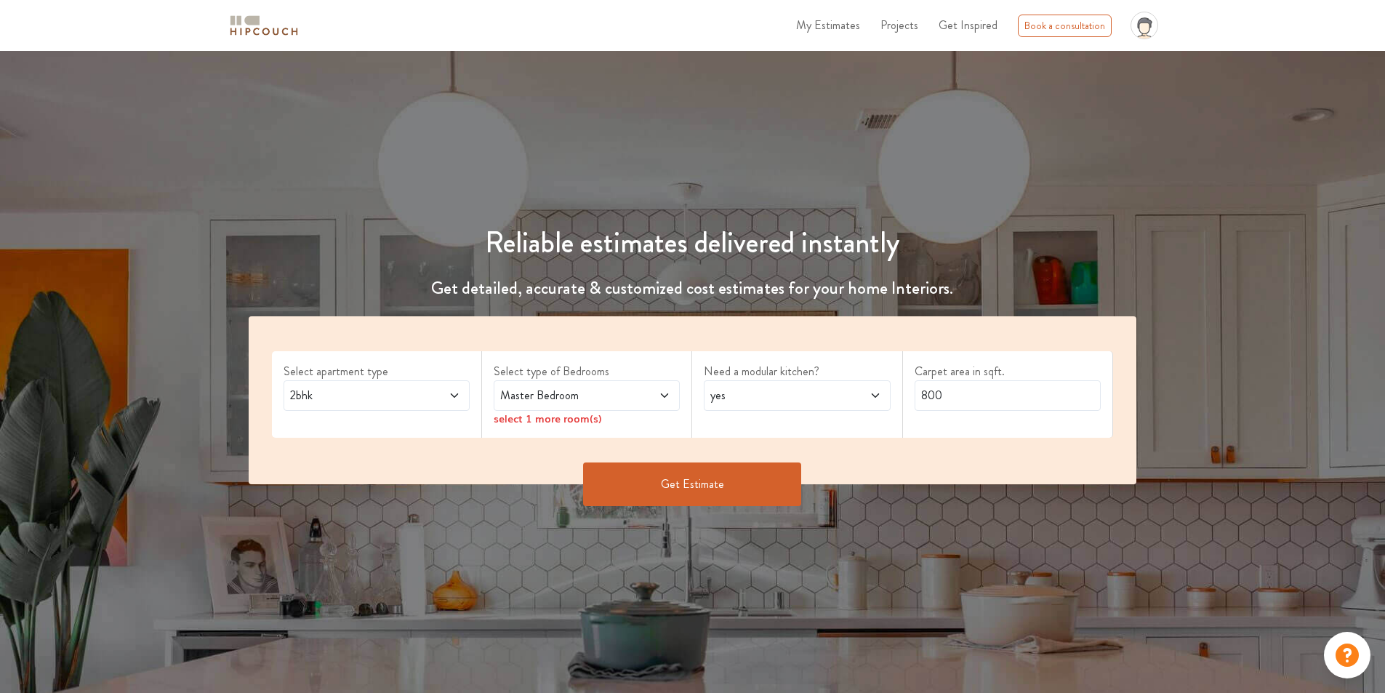
click at [427, 390] on span at bounding box center [438, 395] width 44 height 17
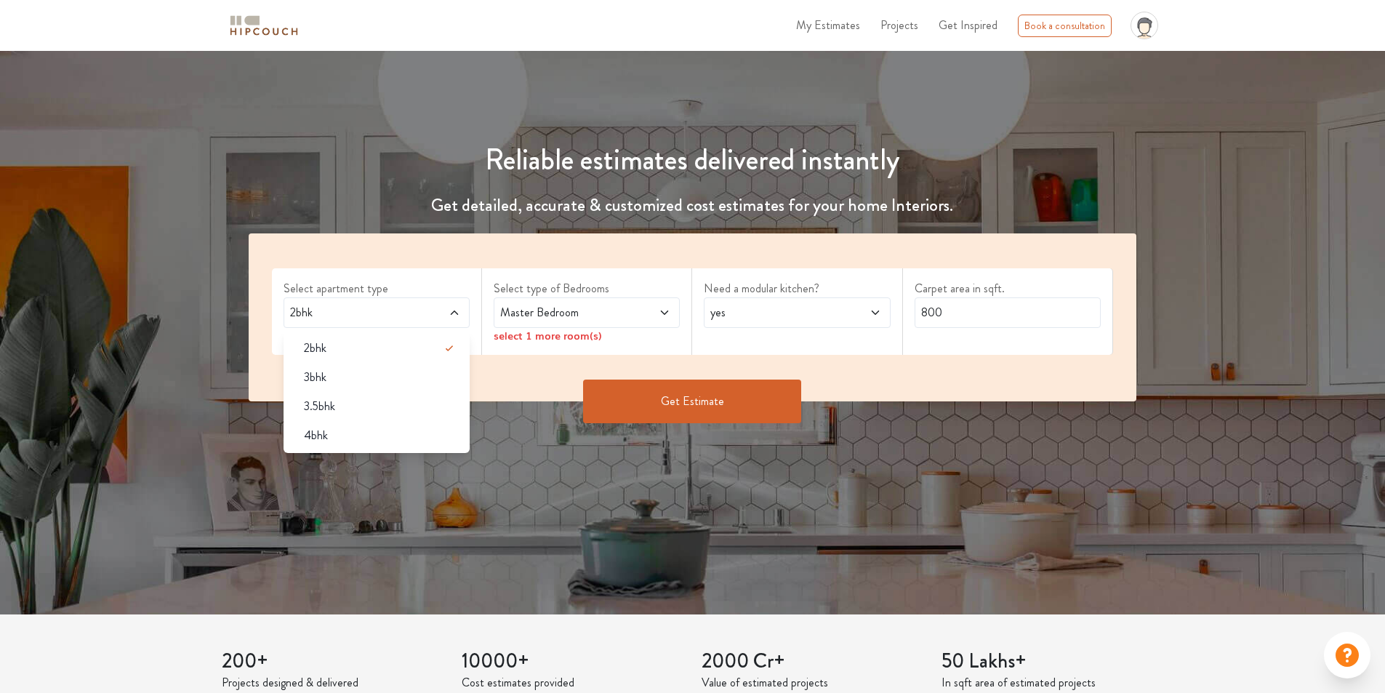
scroll to position [73, 0]
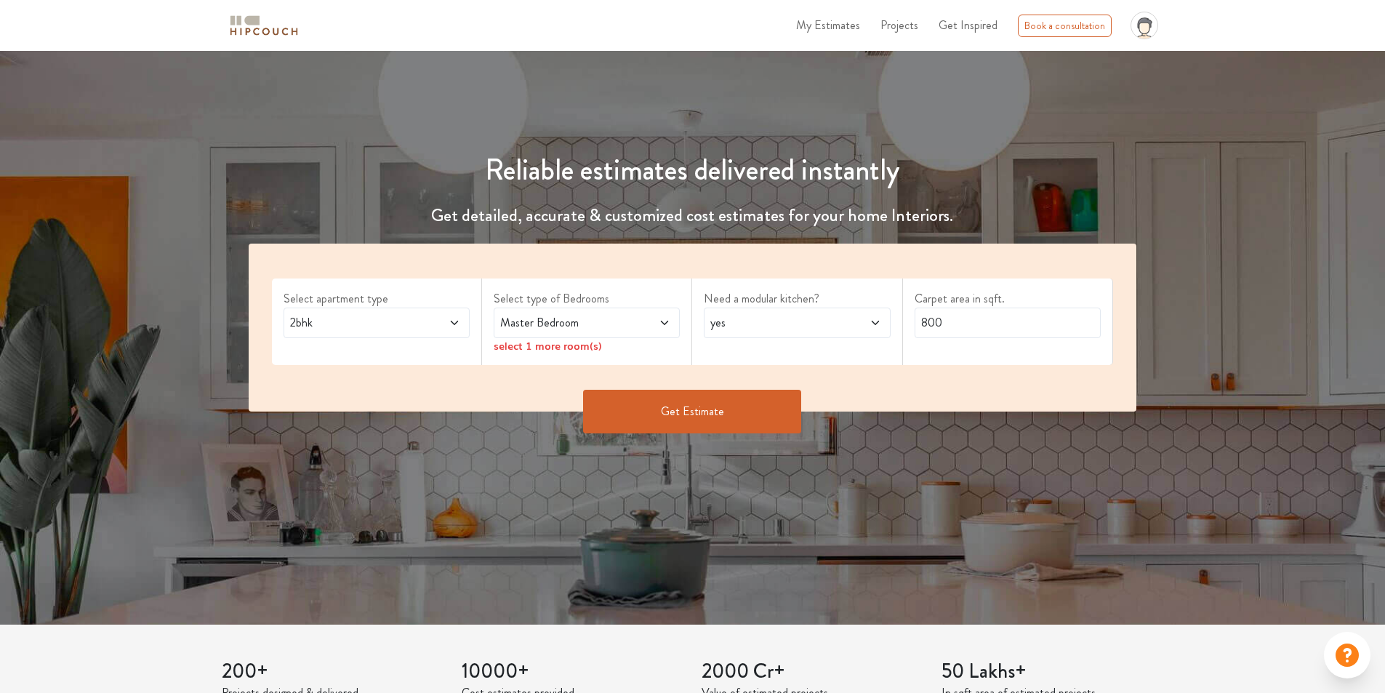
click at [584, 326] on span "Master Bedroom" at bounding box center [562, 322] width 130 height 17
click at [461, 363] on div "Select apartment type 2bhk" at bounding box center [377, 321] width 210 height 86
click at [452, 320] on icon at bounding box center [454, 323] width 12 height 12
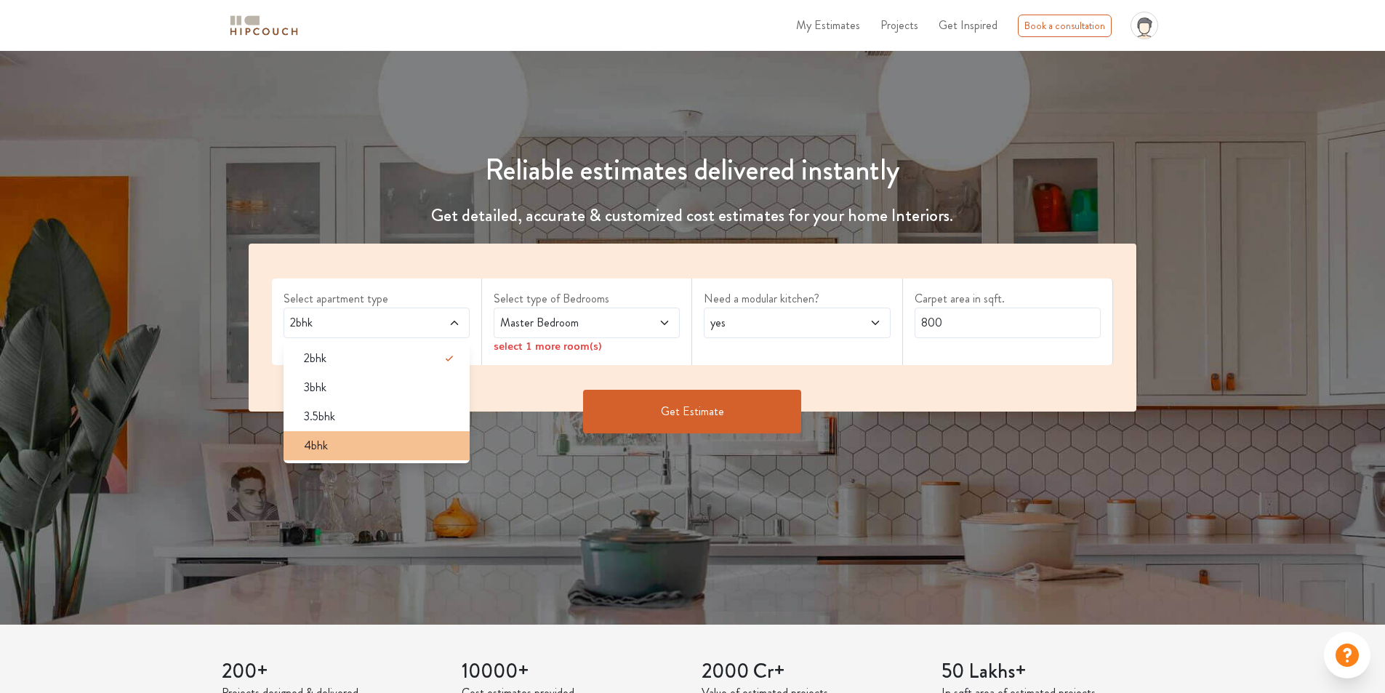
click at [357, 441] on div "4bhk" at bounding box center [380, 445] width 177 height 17
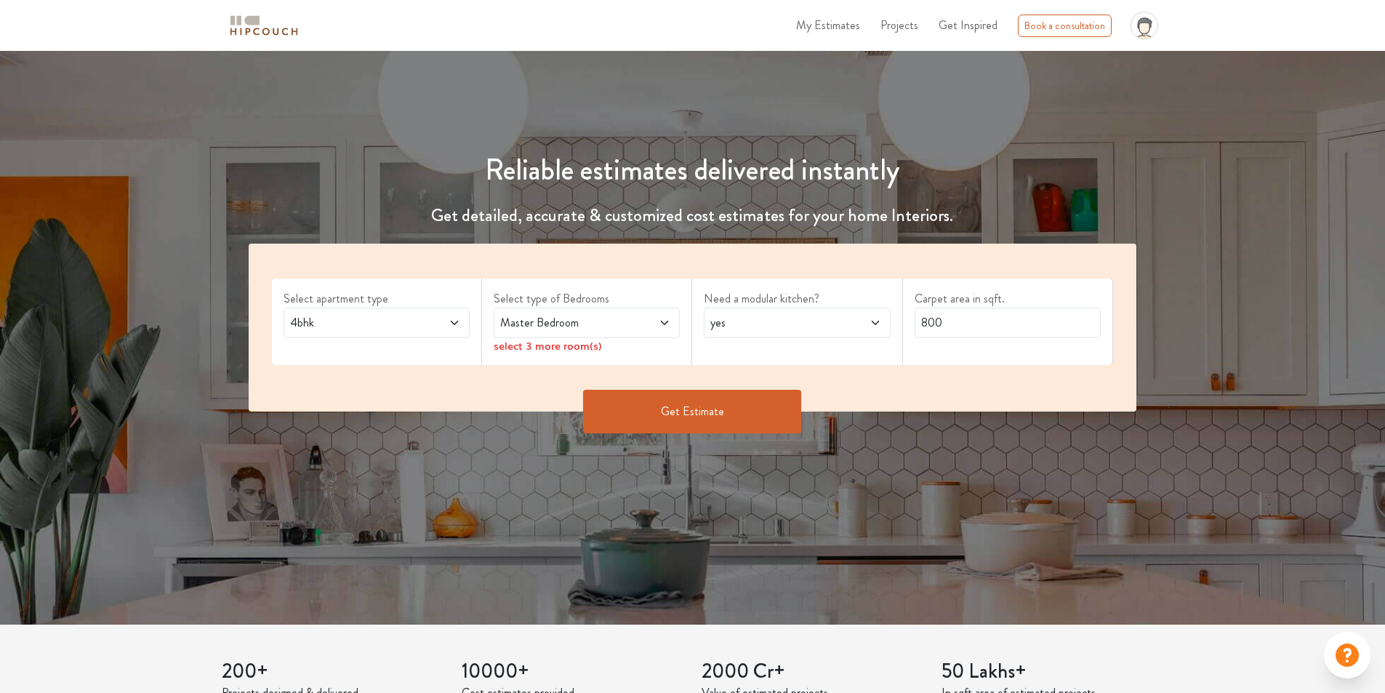
click at [592, 331] on div "Master Bedroom" at bounding box center [587, 322] width 186 height 31
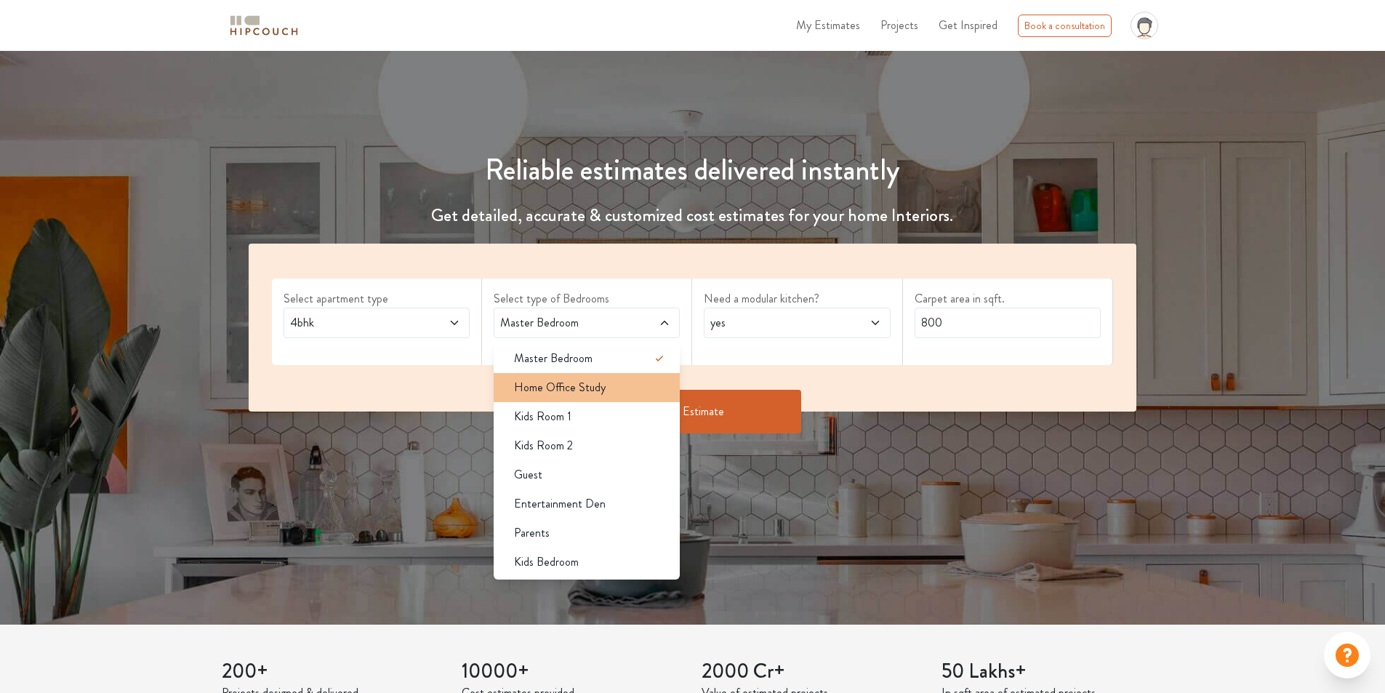
click at [582, 386] on span "Home Office Study" at bounding box center [560, 387] width 92 height 17
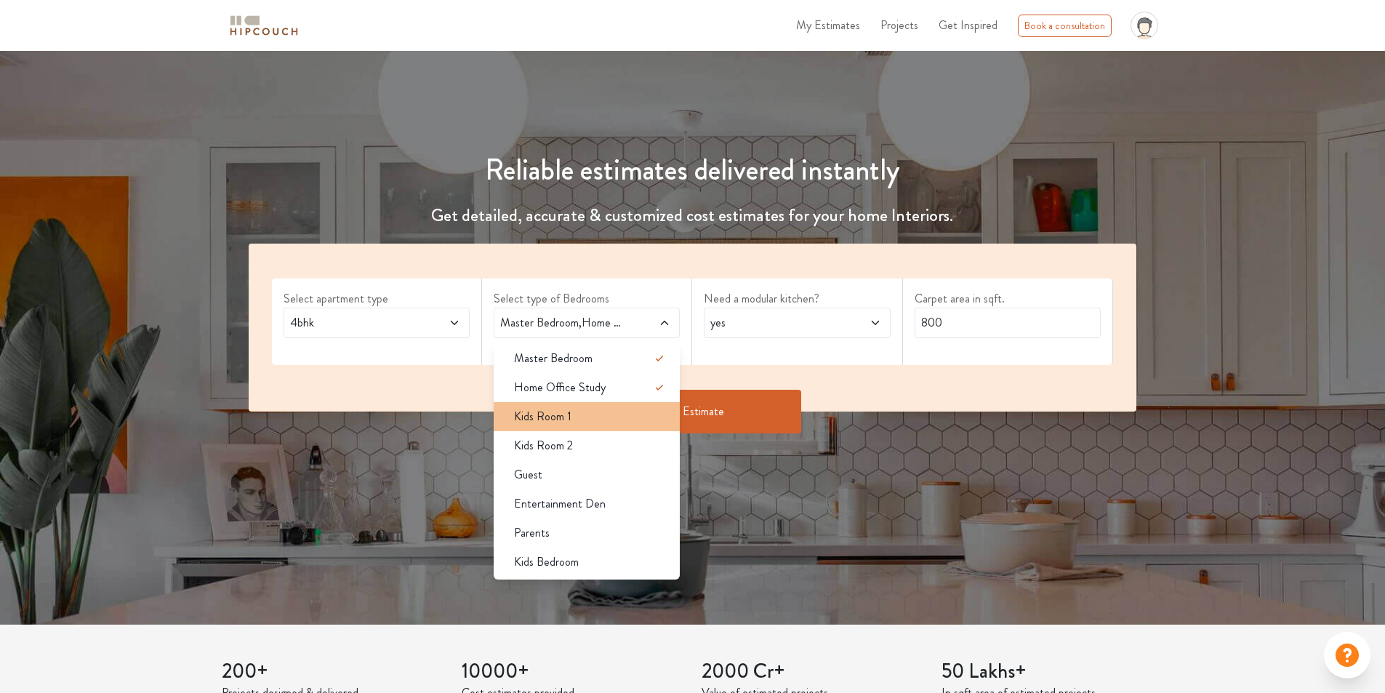
click at [580, 412] on div "Kids Room 1" at bounding box center [590, 416] width 177 height 17
click at [565, 439] on span "Kids Room 2" at bounding box center [543, 445] width 59 height 17
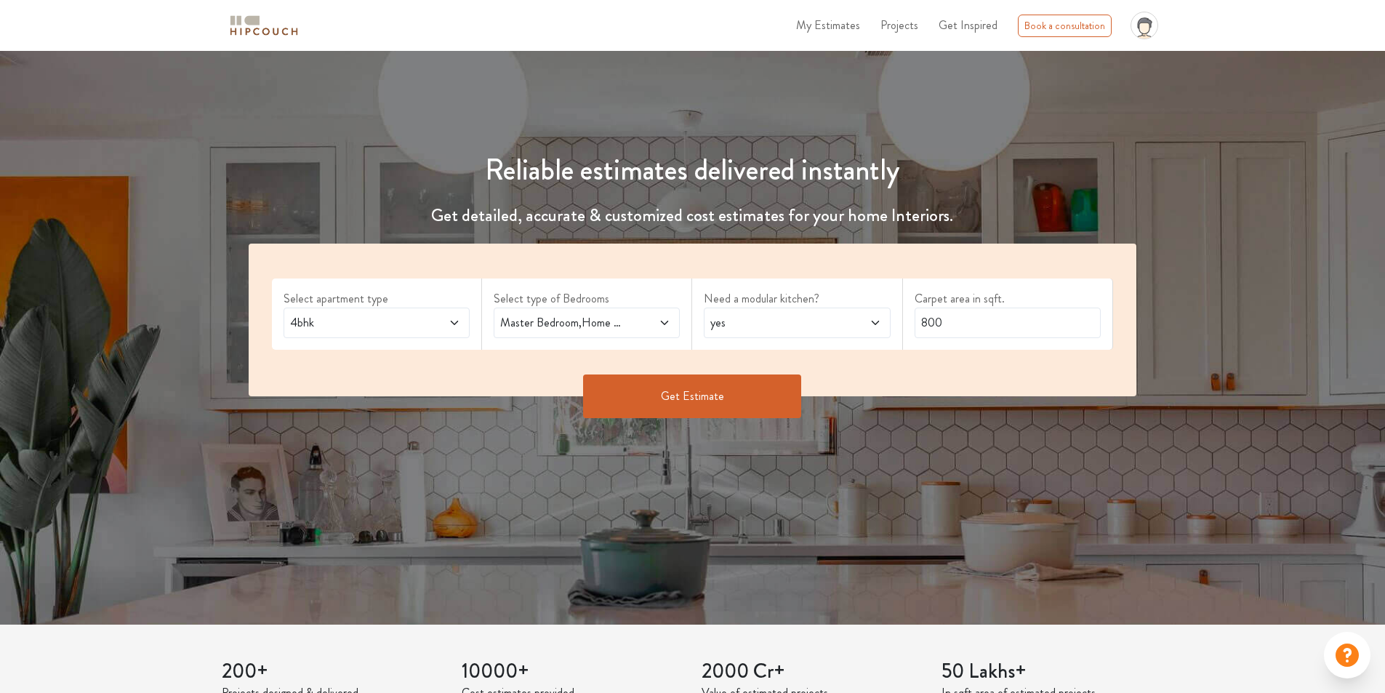
click at [604, 330] on span "Master Bedroom,Home Office Study,Kids Room 1,Kids Room 2" at bounding box center [562, 322] width 130 height 17
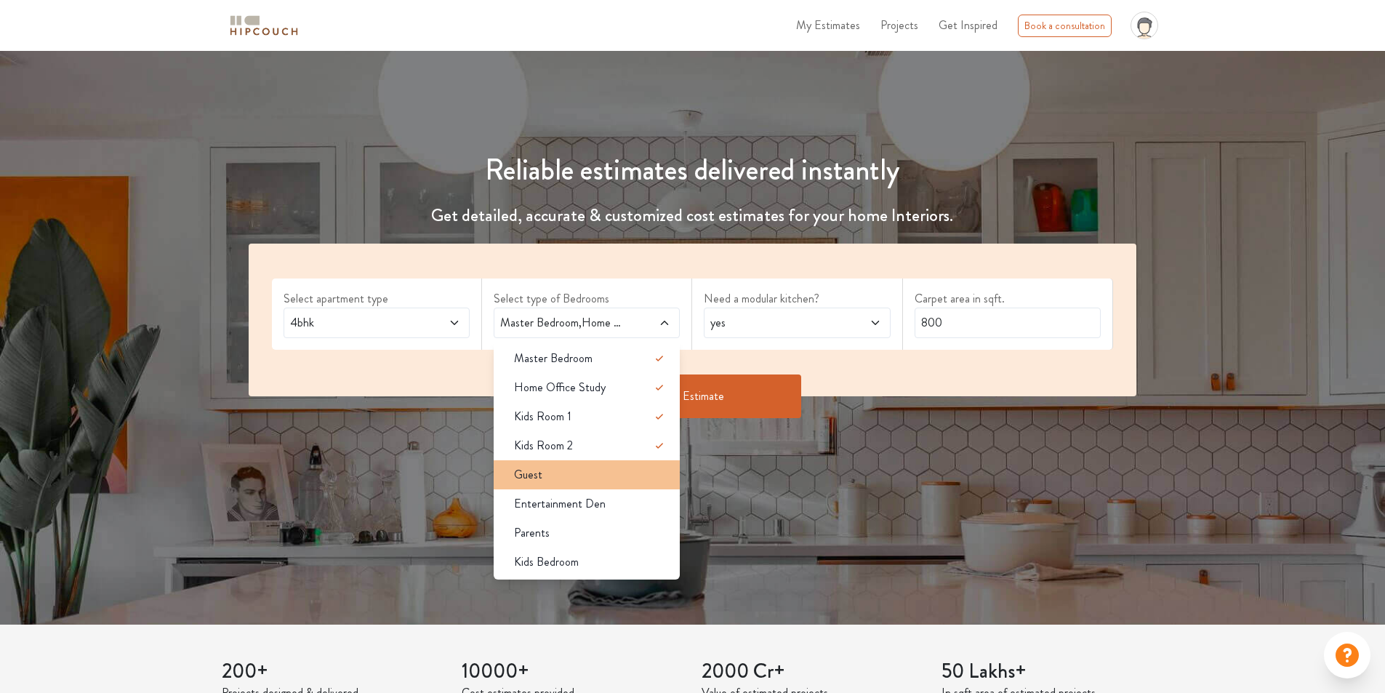
click at [581, 485] on li "Guest" at bounding box center [587, 474] width 186 height 29
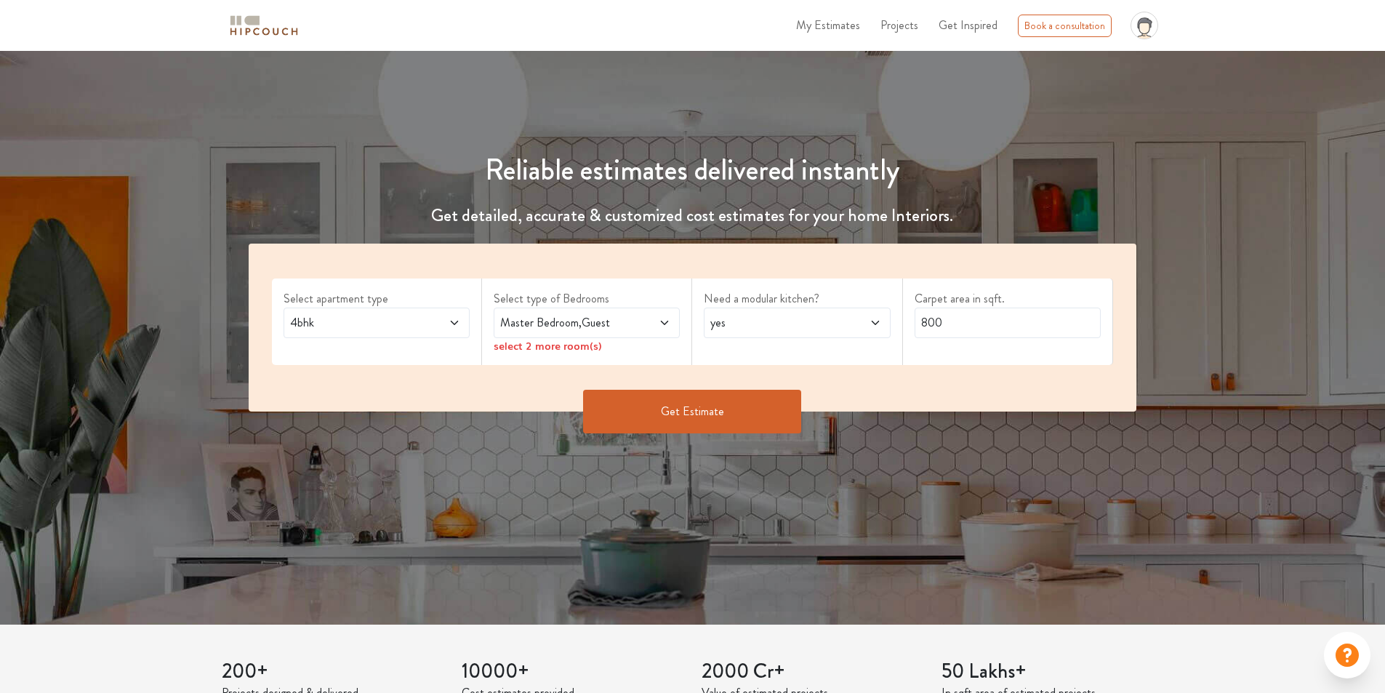
click at [634, 323] on span at bounding box center [649, 322] width 44 height 17
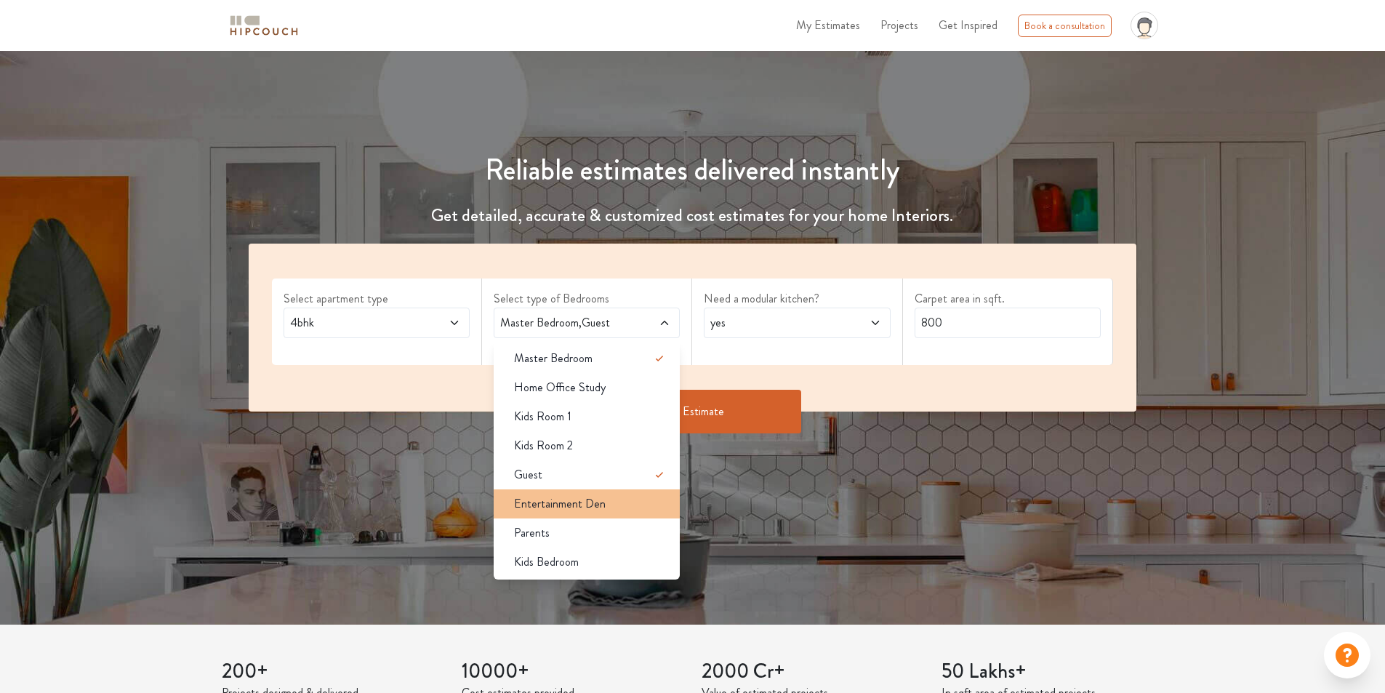
click at [588, 490] on li "Entertainment Den" at bounding box center [587, 503] width 186 height 29
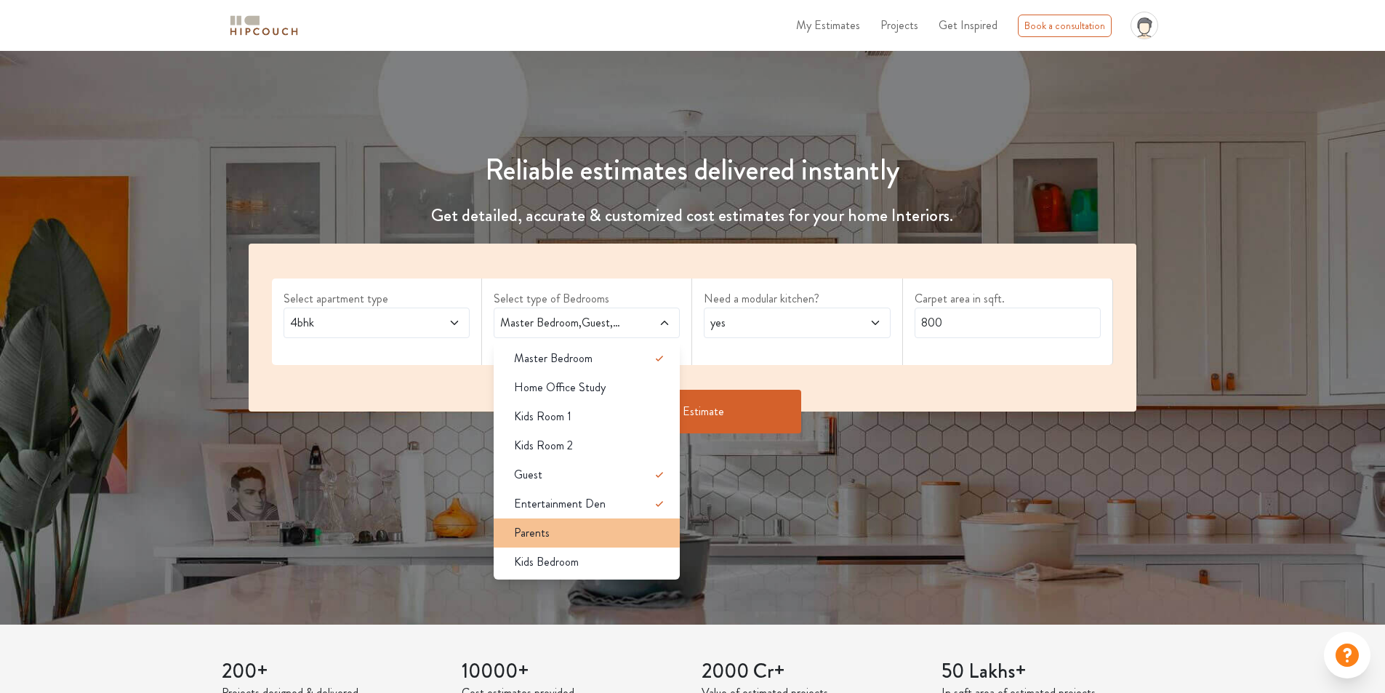
click at [583, 525] on div "Parents" at bounding box center [590, 532] width 177 height 17
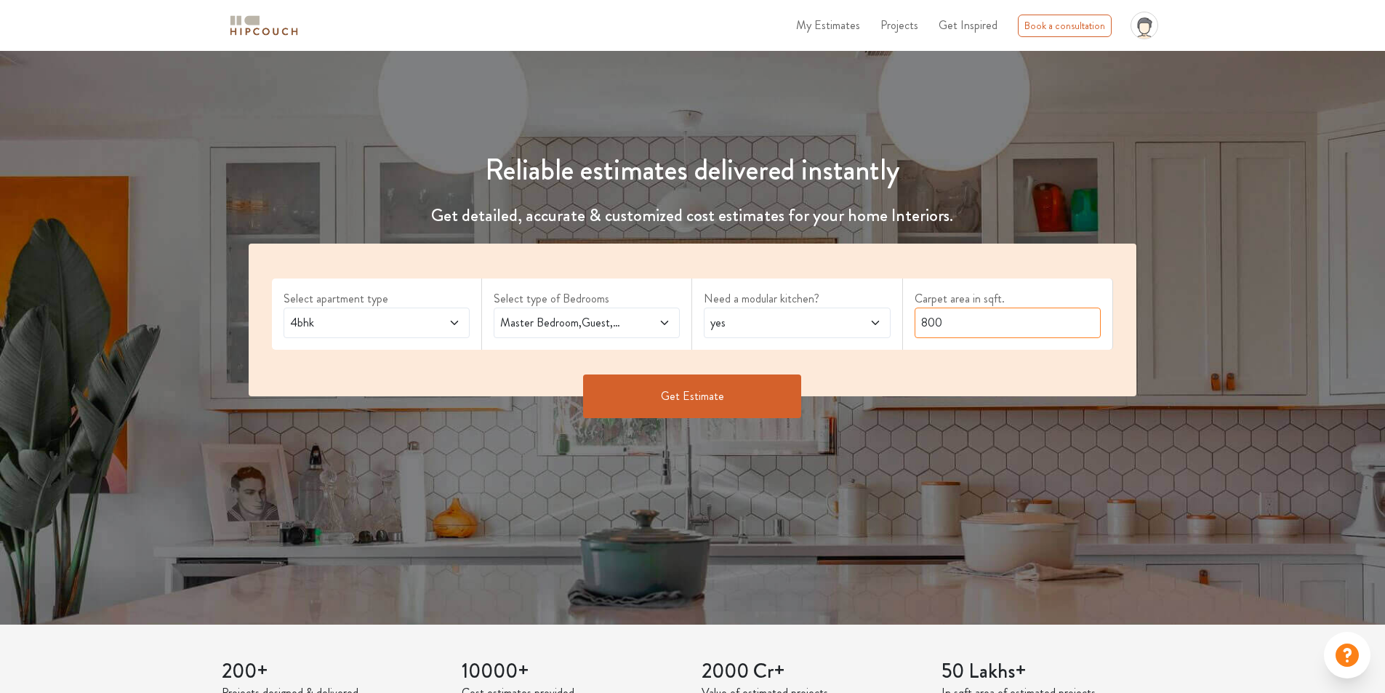
drag, startPoint x: 951, startPoint y: 321, endPoint x: 892, endPoint y: 317, distance: 59.0
click at [892, 317] on div "Select apartment type 4bhk Select type of Bedrooms Master Bedroom,Guest,Enterta…" at bounding box center [693, 319] width 888 height 153
type input "4500"
click at [730, 404] on button "Get Estimate" at bounding box center [692, 396] width 218 height 44
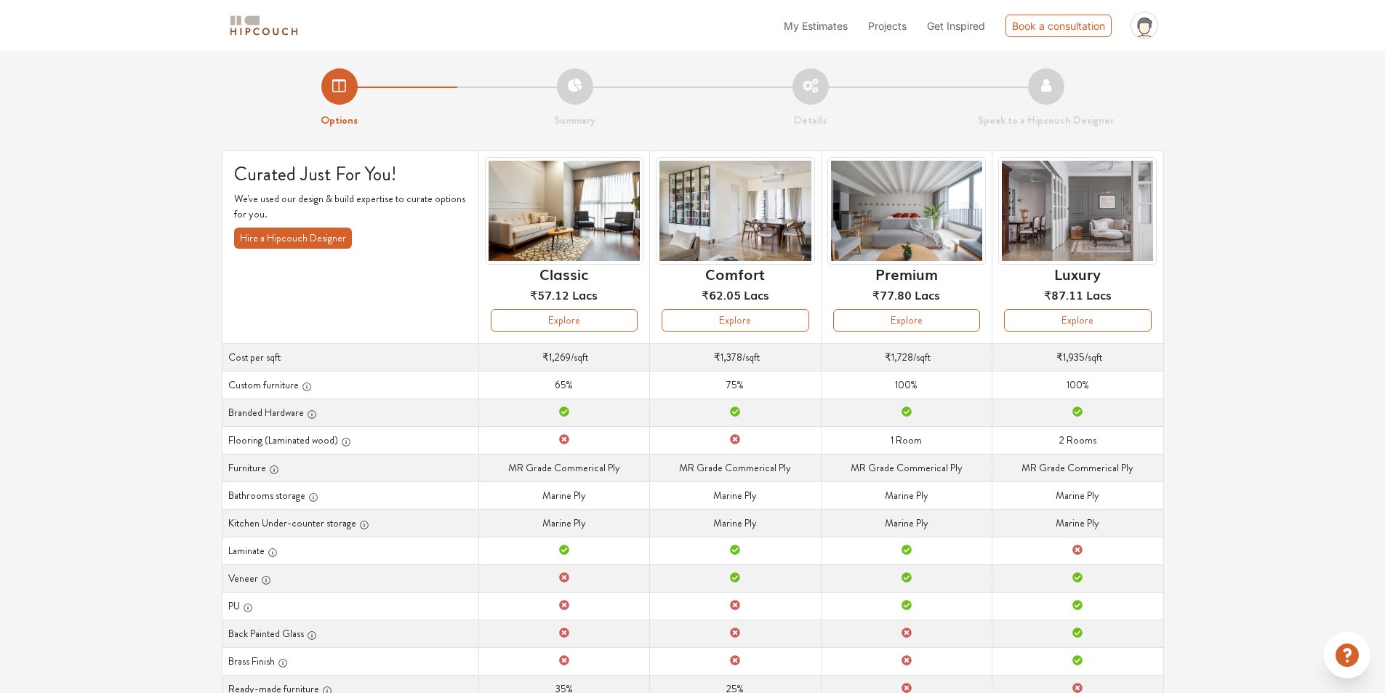
click at [1199, 336] on div "Options Summary Details Speak to a Hipcouch Designer Curated Just For You! We'v…" at bounding box center [692, 449] width 1385 height 797
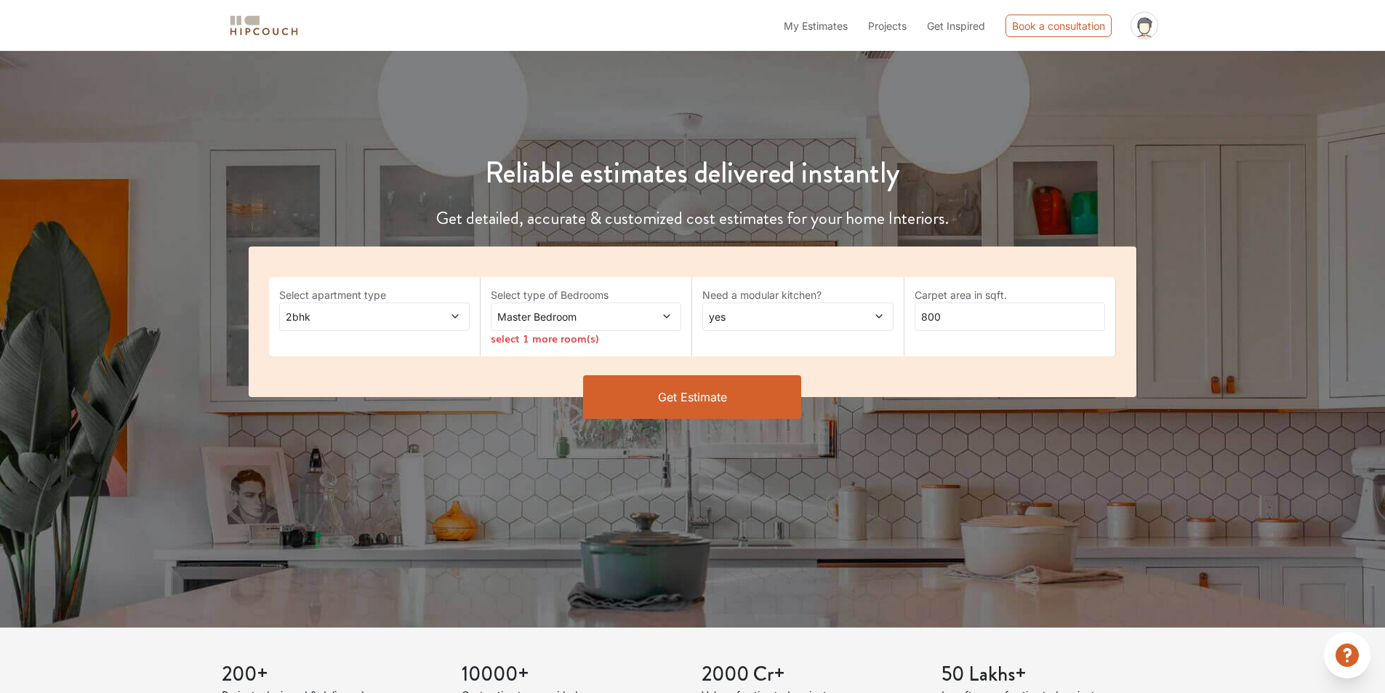
scroll to position [73, 0]
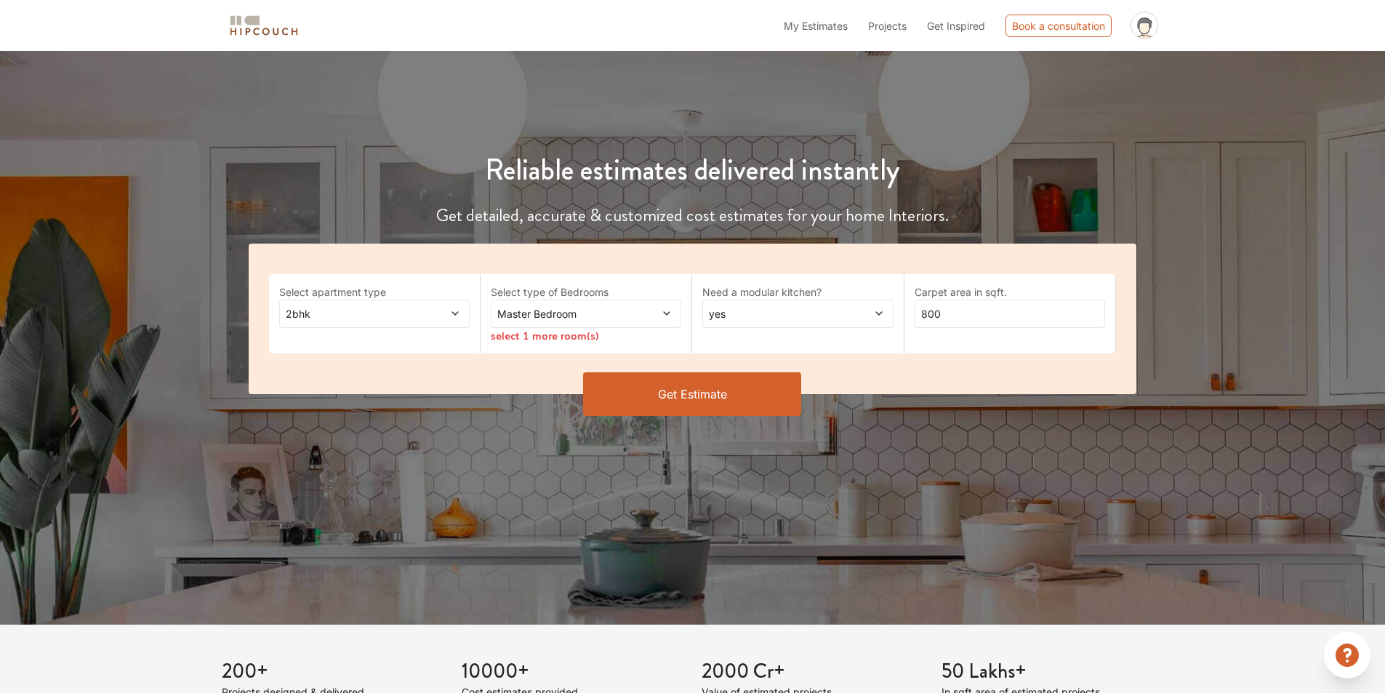
click at [445, 310] on span at bounding box center [438, 313] width 44 height 15
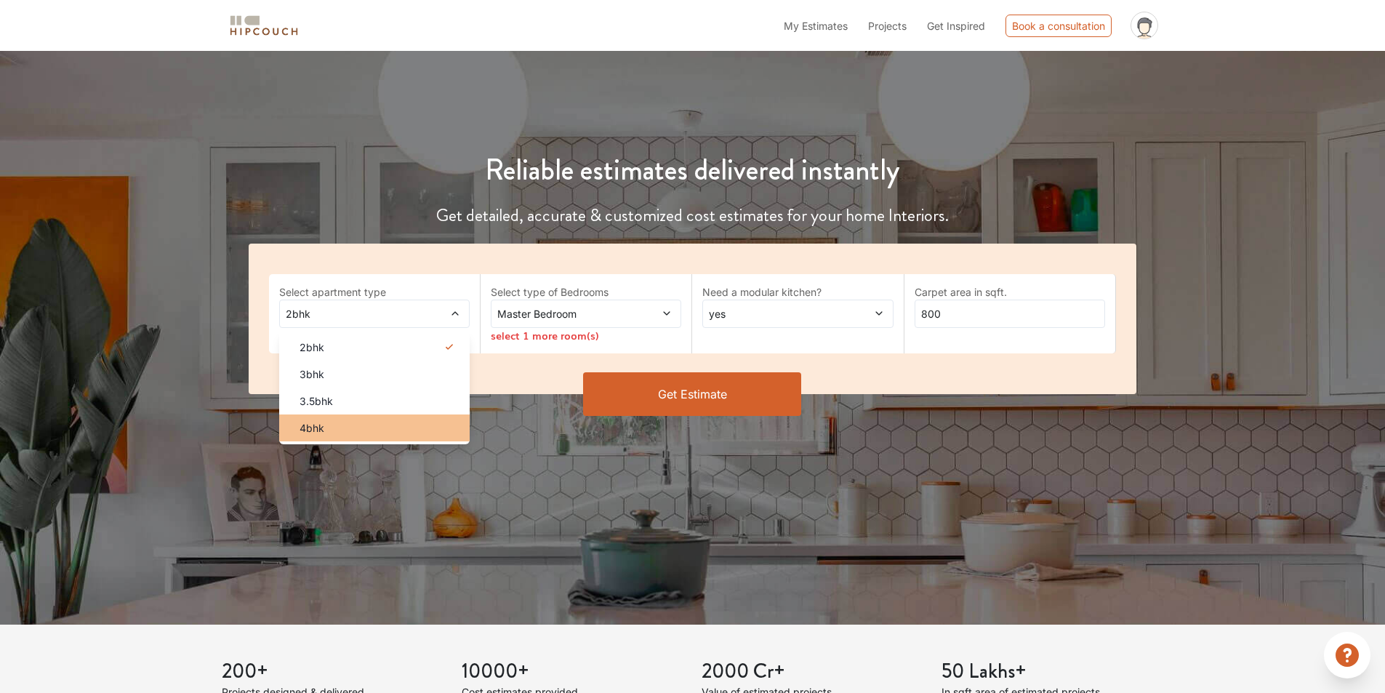
click at [382, 423] on div "4bhk" at bounding box center [379, 427] width 182 height 15
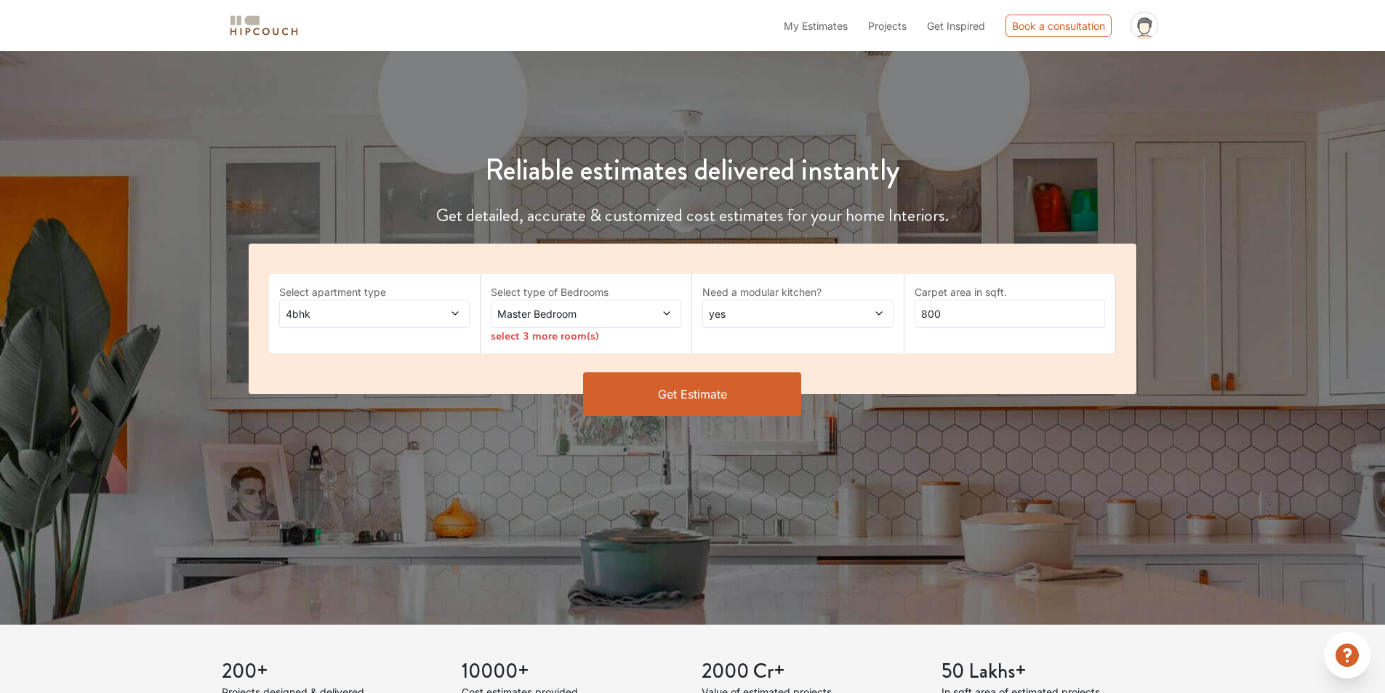
click at [656, 322] on div "Master Bedroom" at bounding box center [586, 313] width 190 height 28
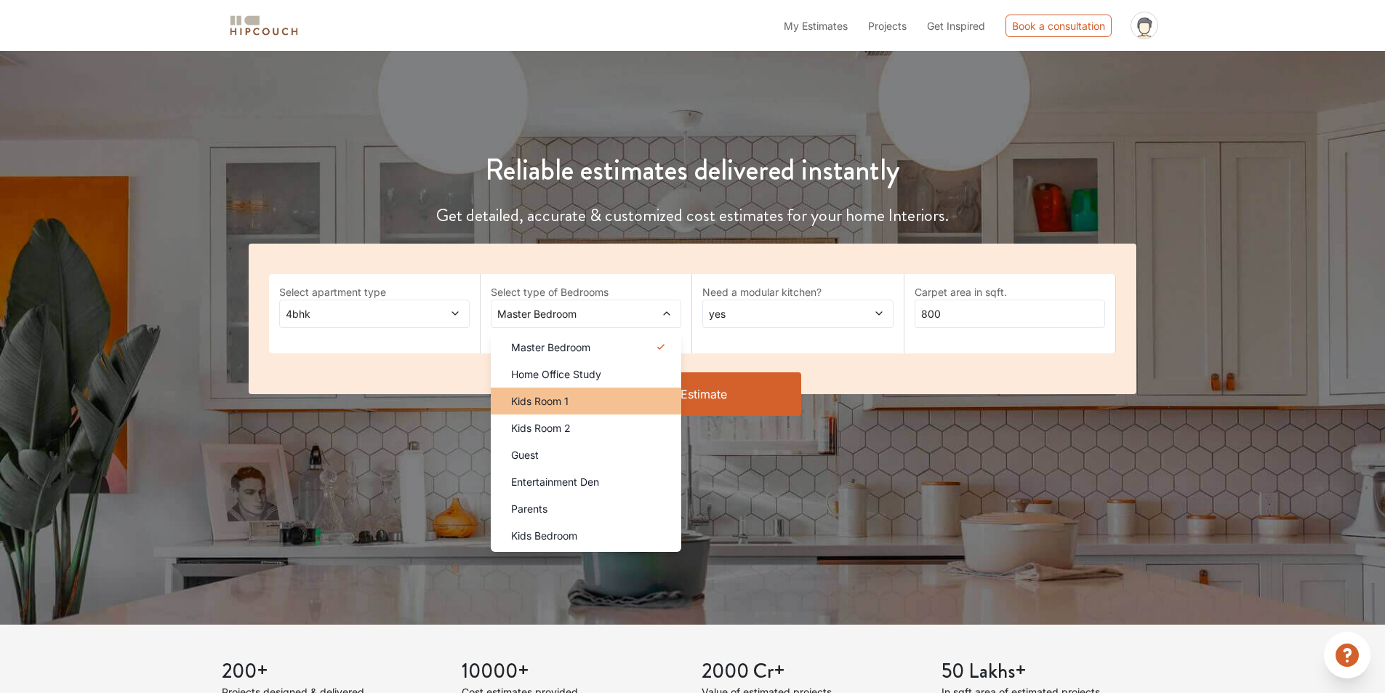
click at [598, 403] on div "Kids Room 1" at bounding box center [590, 400] width 182 height 15
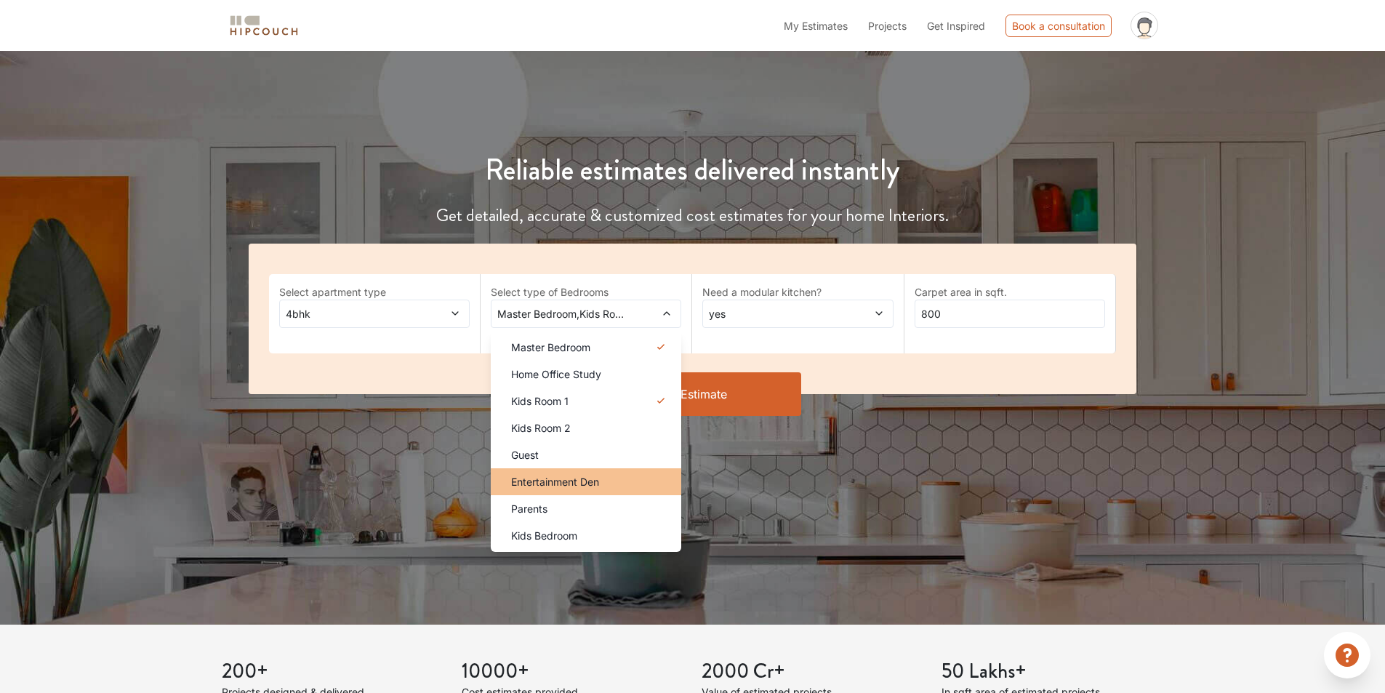
click at [589, 474] on li "Entertainment Den" at bounding box center [586, 481] width 190 height 27
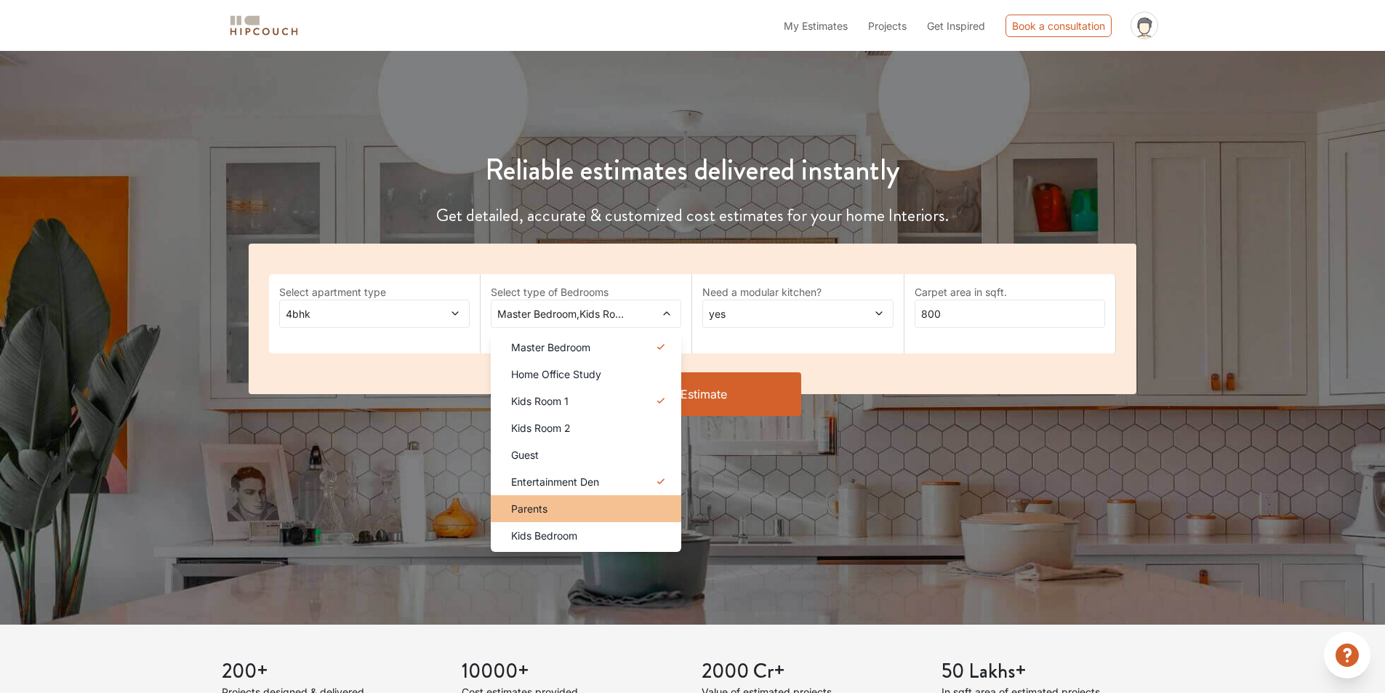
click at [574, 515] on div "Parents" at bounding box center [590, 508] width 182 height 15
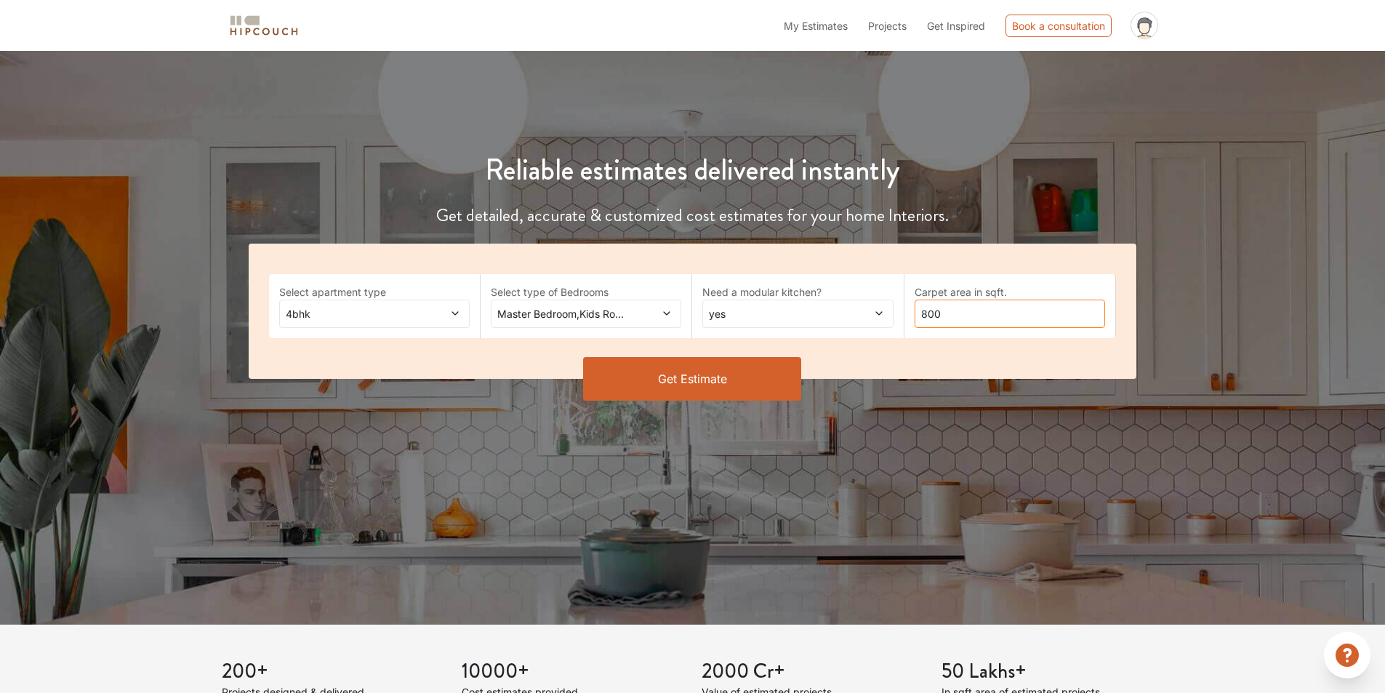
drag, startPoint x: 957, startPoint y: 318, endPoint x: 893, endPoint y: 318, distance: 64.7
click at [893, 318] on div "Select apartment type 4bhk Select type of Bedrooms Master Bedroom,Kids Room 1,E…" at bounding box center [693, 310] width 888 height 135
type input "11000"
click at [711, 385] on button "Get Estimate" at bounding box center [692, 379] width 218 height 44
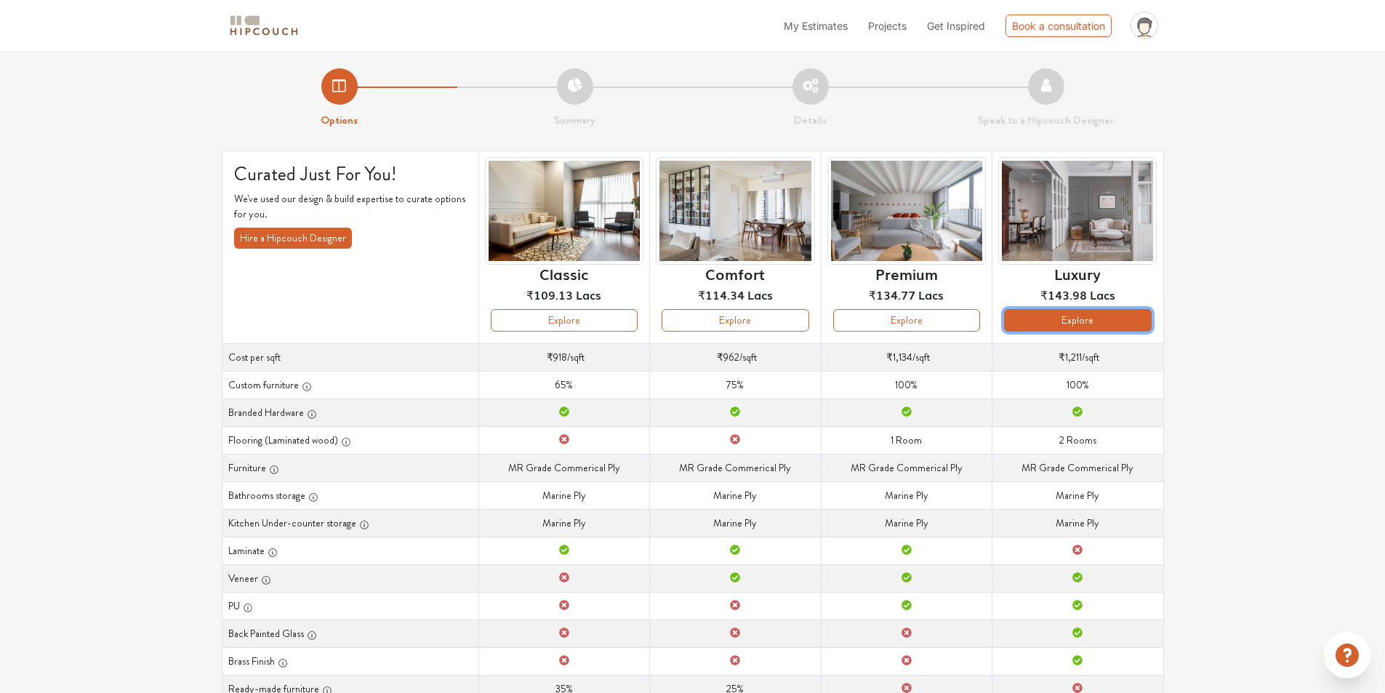
click at [1096, 317] on button "Explore" at bounding box center [1077, 320] width 147 height 23
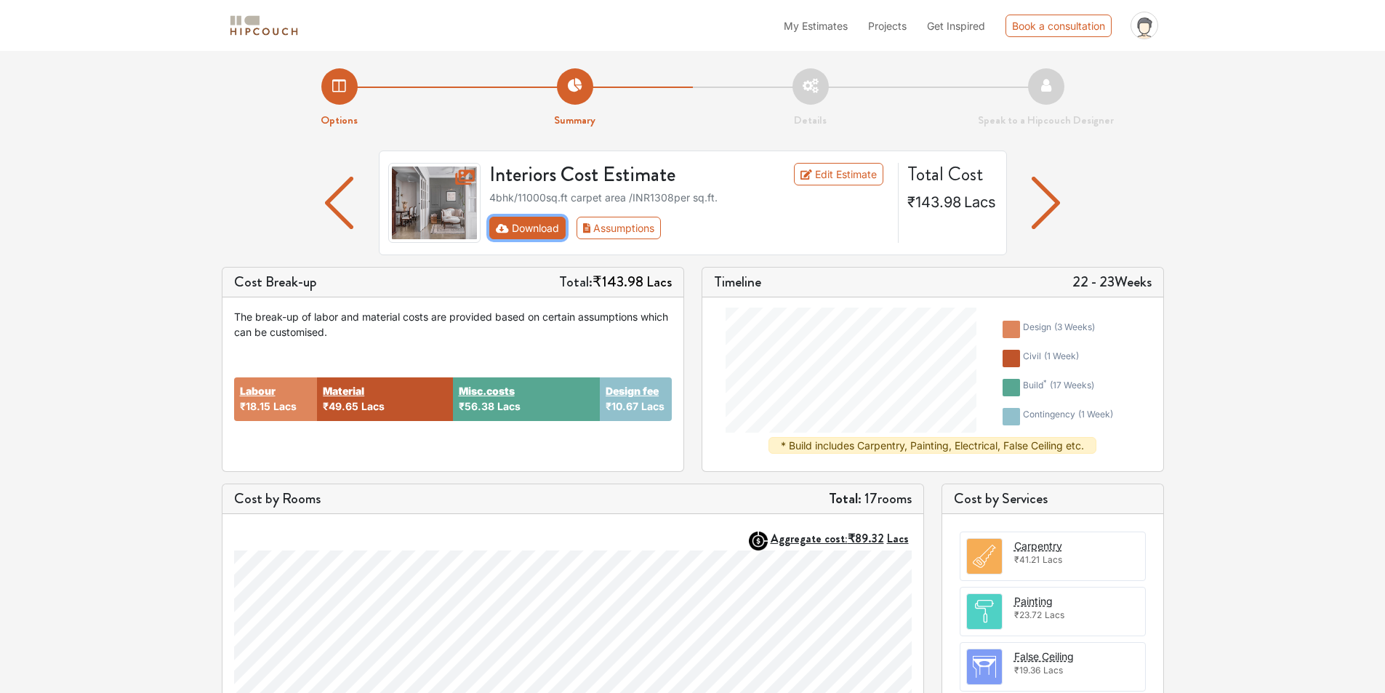
click at [546, 227] on button "Download" at bounding box center [527, 228] width 76 height 23
click at [539, 230] on button "Download" at bounding box center [527, 228] width 76 height 23
click at [502, 233] on icon "First group" at bounding box center [502, 228] width 13 height 9
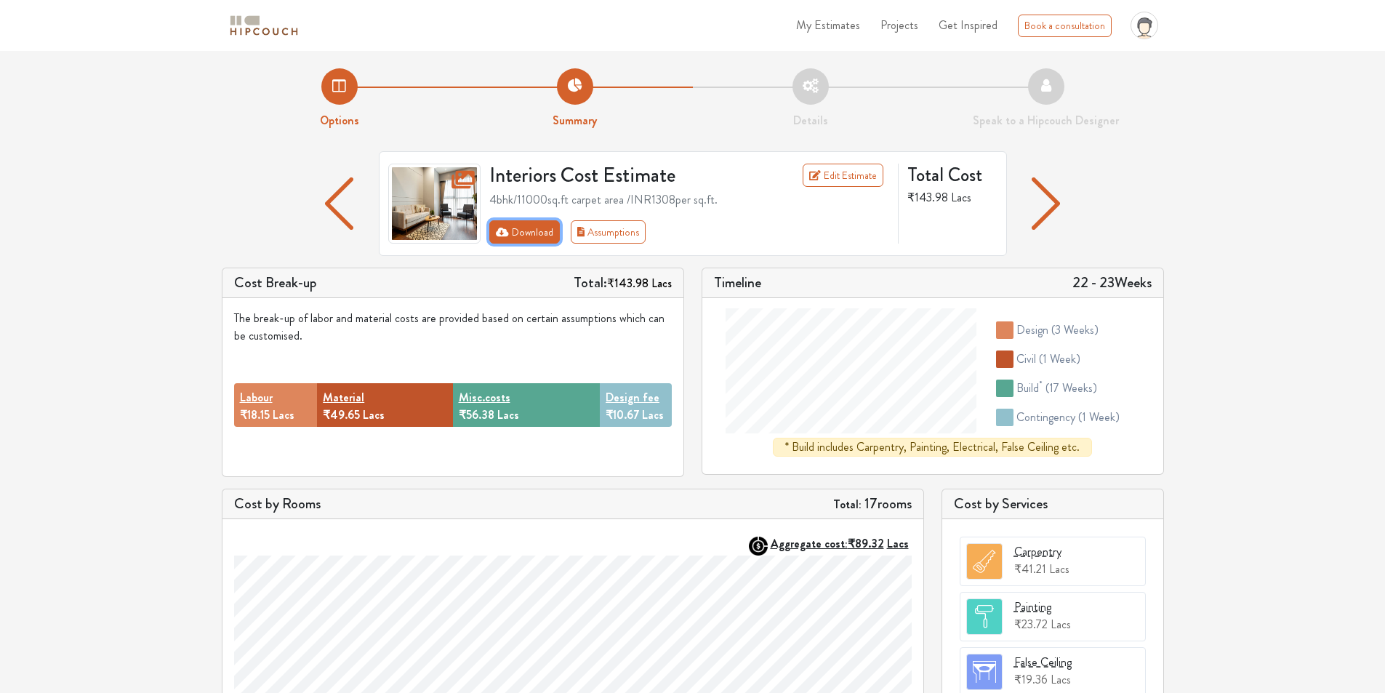
click at [532, 236] on button "Download" at bounding box center [524, 231] width 71 height 23
click at [529, 238] on button "Download" at bounding box center [524, 231] width 71 height 23
